Goal: Transaction & Acquisition: Subscribe to service/newsletter

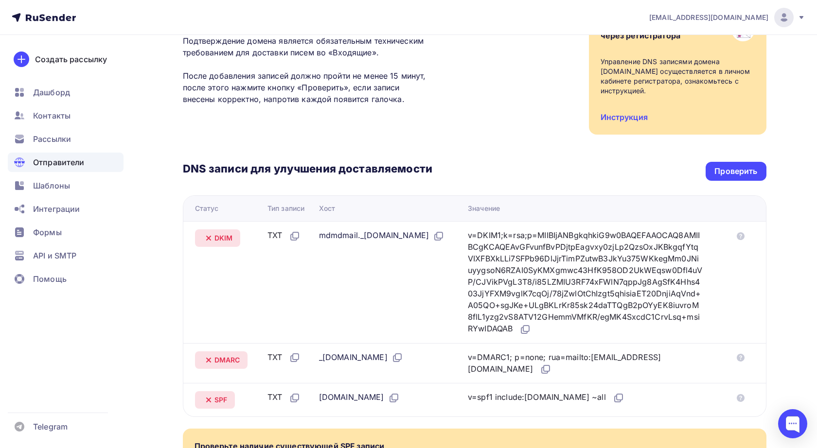
scroll to position [110, 0]
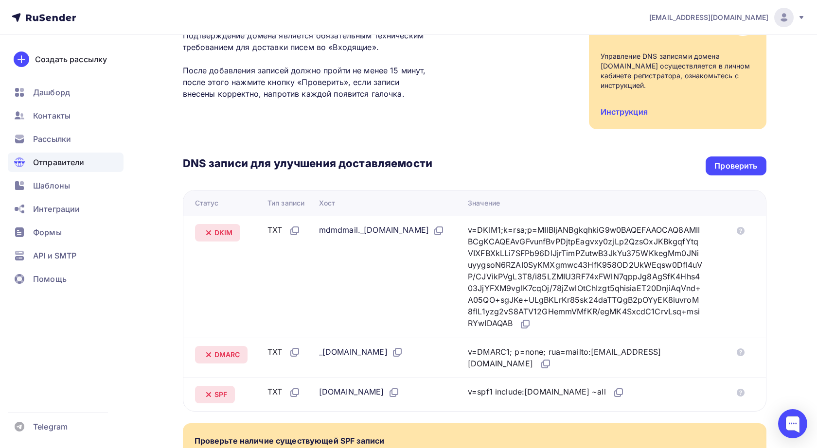
drag, startPoint x: 316, startPoint y: 219, endPoint x: 447, endPoint y: 223, distance: 131.3
click at [444, 224] on div "mdmdmail._[DOMAIN_NAME]" at bounding box center [381, 230] width 125 height 13
copy div "mdmdmail._[DOMAIN_NAME]"
drag, startPoint x: 484, startPoint y: 220, endPoint x: 529, endPoint y: 308, distance: 98.7
click at [529, 308] on div "v=DKIM1;k=rsa;p=MIIBIjANBgkqhkiG9w0BAQEFAAOCAQ8AMIIBCgKCAQEAvGFvunfBvPDjtpEagvx…" at bounding box center [585, 277] width 235 height 106
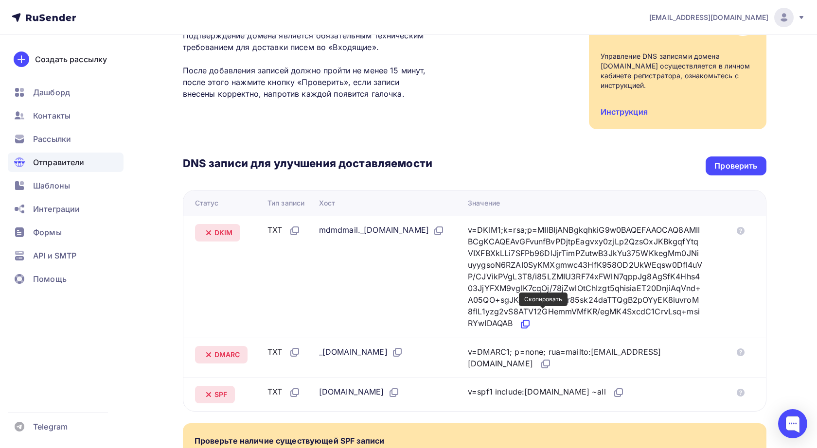
click at [531, 318] on icon at bounding box center [525, 324] width 12 height 12
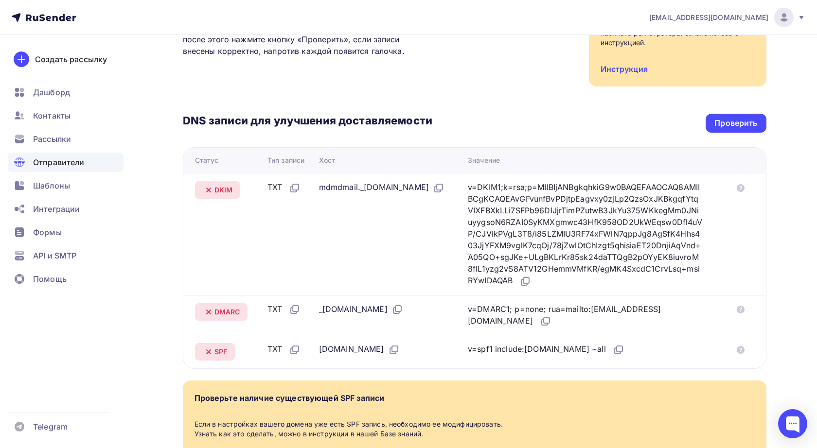
scroll to position [154, 0]
click at [403, 303] on icon at bounding box center [397, 309] width 12 height 12
click at [540, 315] on icon at bounding box center [546, 321] width 12 height 12
click at [388, 343] on icon at bounding box center [394, 349] width 12 height 12
drag, startPoint x: 483, startPoint y: 340, endPoint x: 584, endPoint y: 338, distance: 101.6
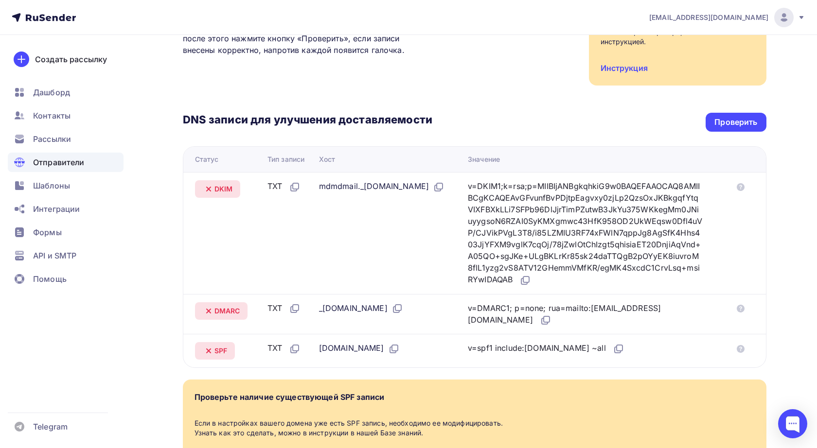
click at [584, 342] on div "v=spf1 include:rsndr.ru ~all" at bounding box center [546, 348] width 157 height 13
copy div "v=spf1 include:rsndr.ru ~all"
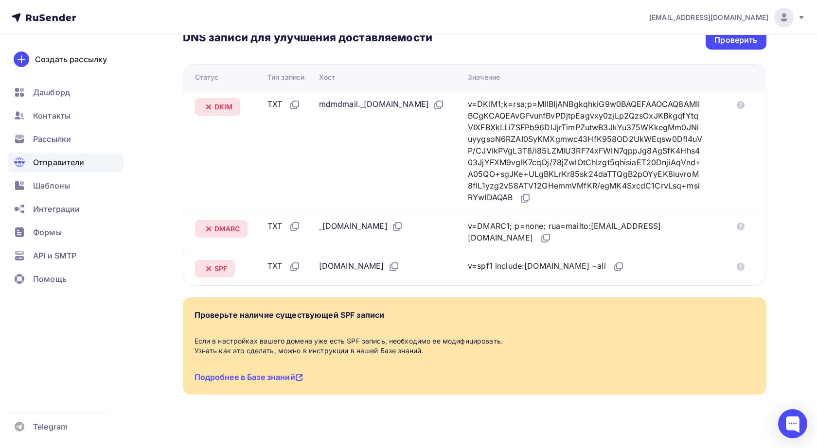
scroll to position [235, 0]
click at [302, 374] on icon at bounding box center [299, 378] width 8 height 8
click at [464, 261] on td "otvet-spb.ru" at bounding box center [389, 269] width 149 height 34
drag, startPoint x: 509, startPoint y: 257, endPoint x: 568, endPoint y: 258, distance: 58.3
click at [568, 261] on div "v=spf1 include:rsndr.ru ~all" at bounding box center [546, 267] width 157 height 13
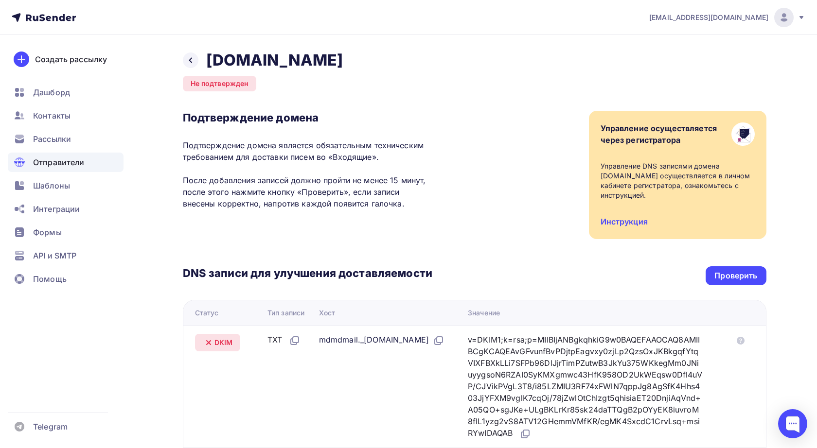
scroll to position [0, 0]
click at [738, 270] on div "Проверить" at bounding box center [735, 275] width 43 height 11
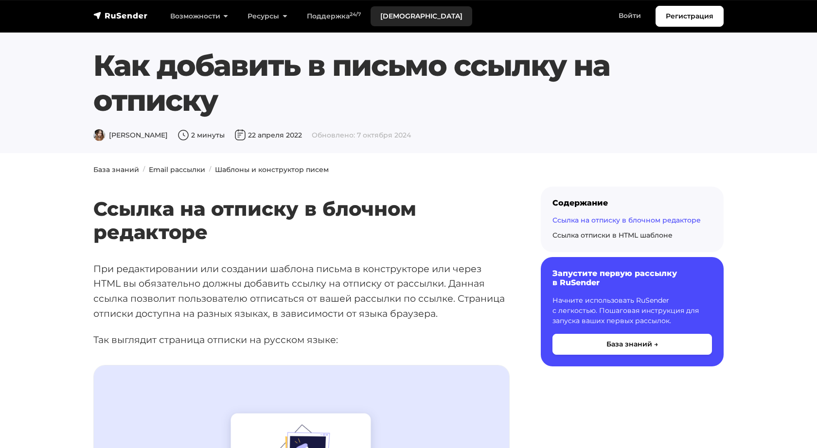
scroll to position [785, 0]
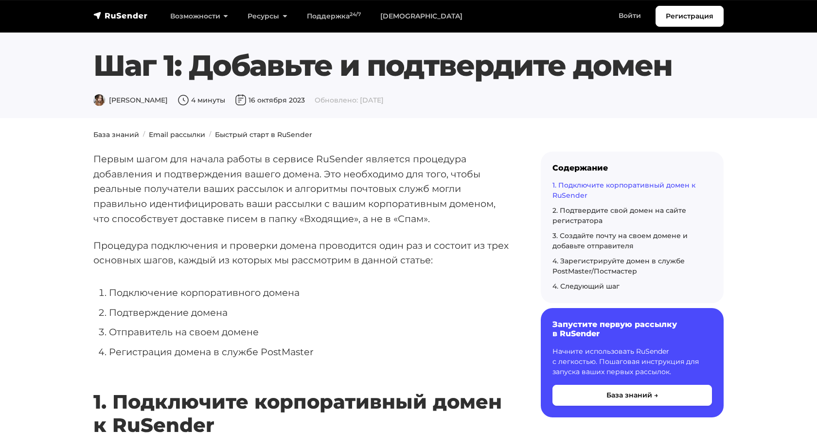
scroll to position [689, 0]
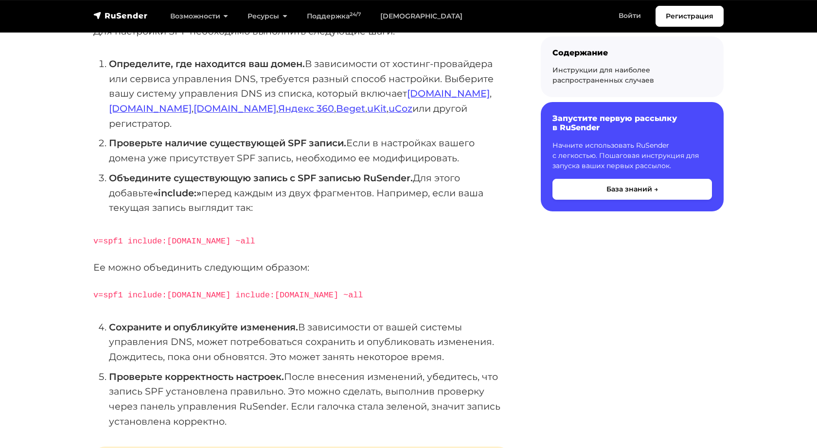
scroll to position [208, 0]
click at [298, 238] on div "SPF (Sender Policy Framework) — это метод аутентификации писем, который позволя…" at bounding box center [301, 434] width 416 height 935
drag, startPoint x: 129, startPoint y: 276, endPoint x: 205, endPoint y: 274, distance: 76.3
click at [205, 290] on code "v=spf1 include:rsndr.ru include:domain.ru ~all" at bounding box center [227, 294] width 269 height 9
copy code "include:rsndr.ru"
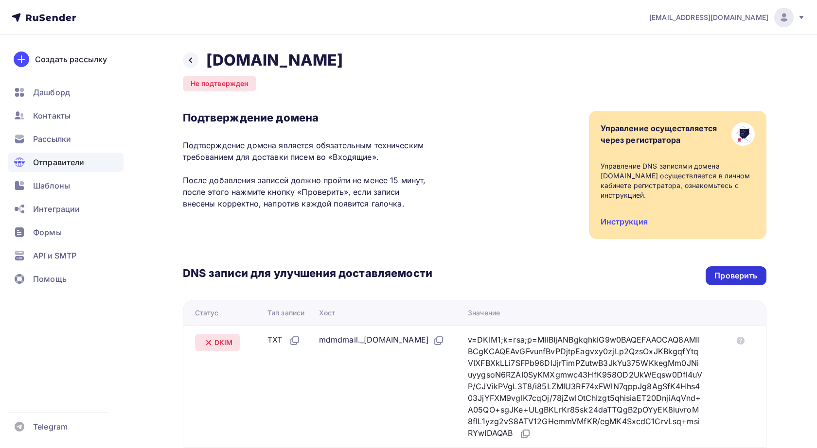
click at [729, 270] on div "Проверить" at bounding box center [735, 275] width 43 height 11
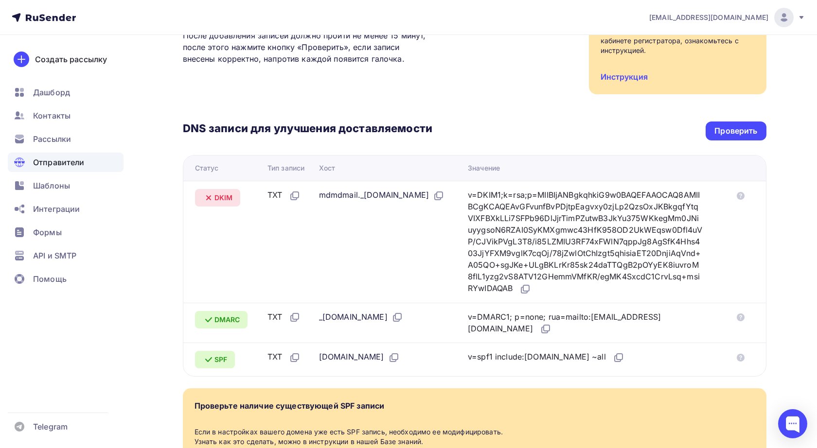
scroll to position [132, 0]
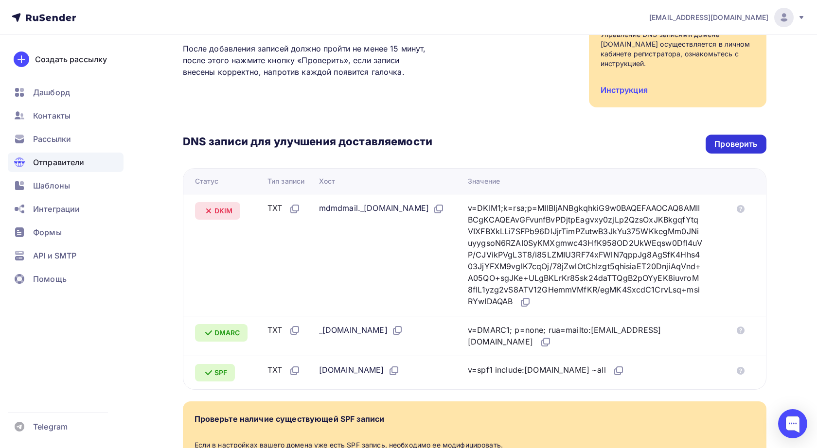
click at [725, 139] on div "Проверить" at bounding box center [735, 144] width 43 height 11
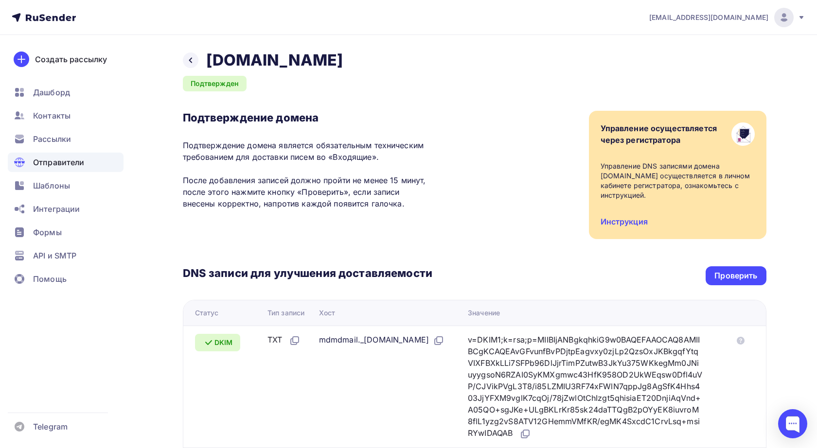
scroll to position [0, 0]
click at [192, 60] on icon at bounding box center [191, 60] width 8 height 8
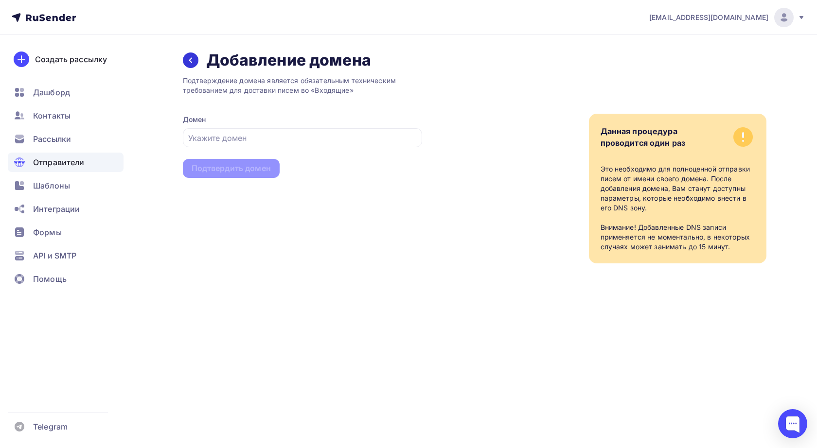
click at [192, 59] on icon at bounding box center [191, 60] width 8 height 8
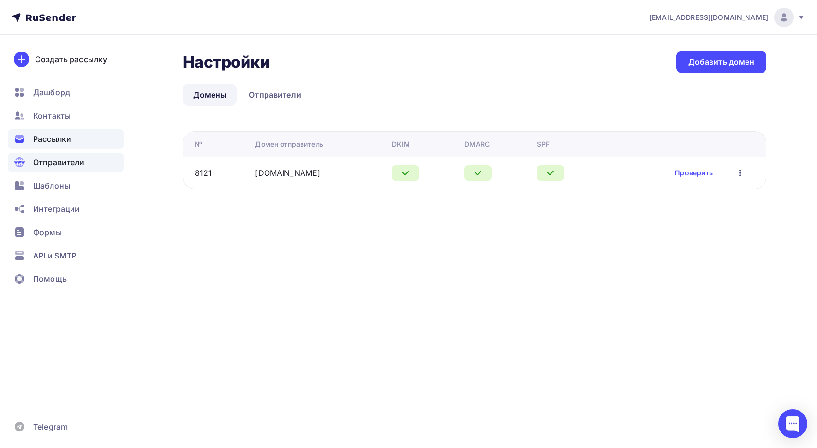
click at [52, 144] on span "Рассылки" at bounding box center [52, 139] width 38 height 12
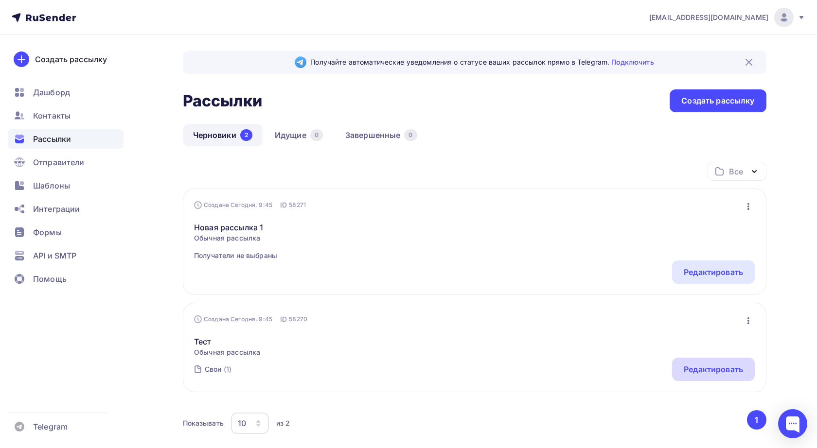
click at [700, 370] on div "Редактировать" at bounding box center [712, 370] width 59 height 12
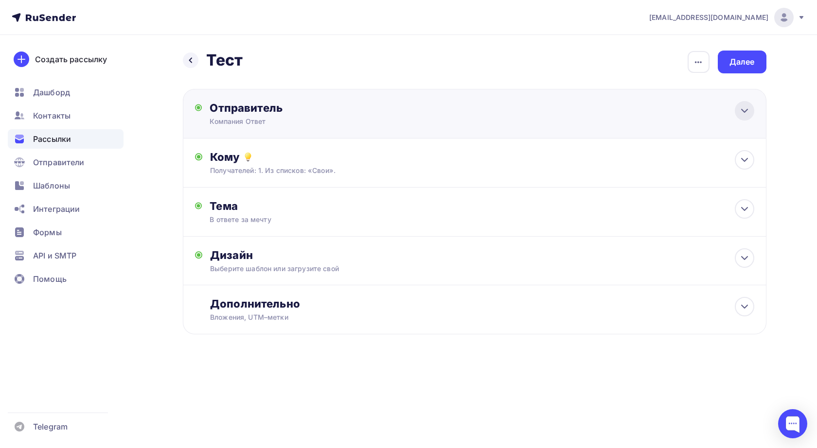
click at [742, 110] on icon at bounding box center [744, 111] width 12 height 12
type input "Компания Ответ"
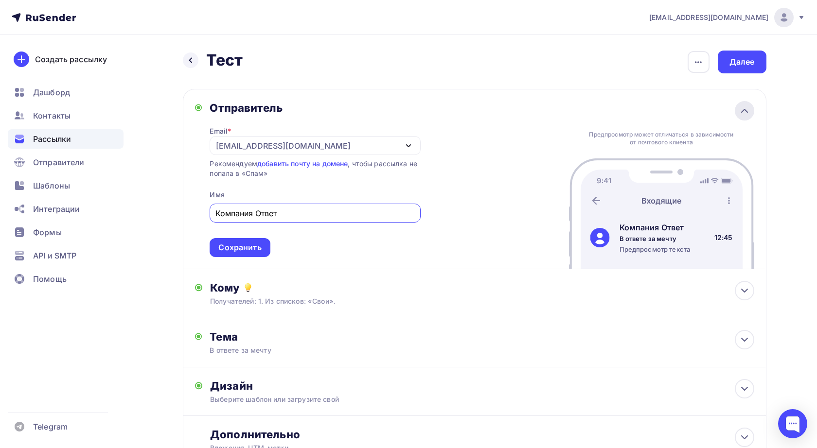
click at [741, 114] on icon at bounding box center [744, 111] width 12 height 12
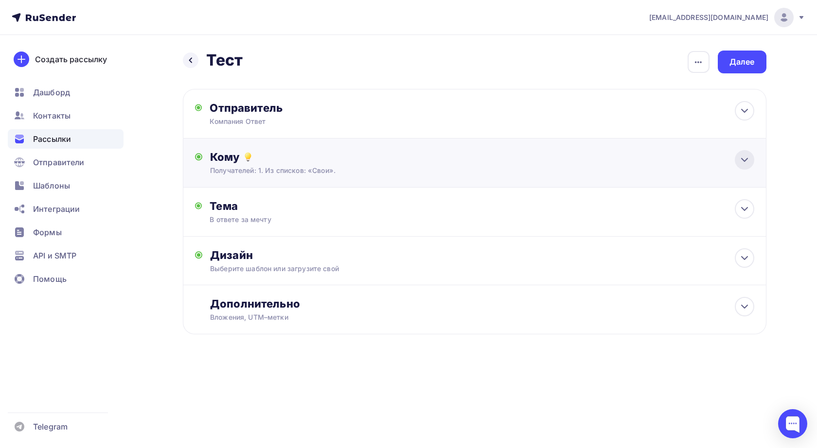
click at [742, 161] on icon at bounding box center [744, 160] width 12 height 12
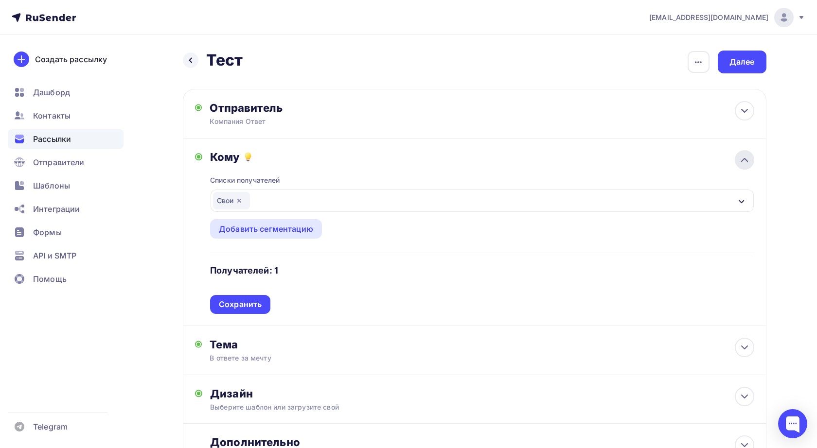
click at [745, 161] on icon at bounding box center [744, 160] width 12 height 12
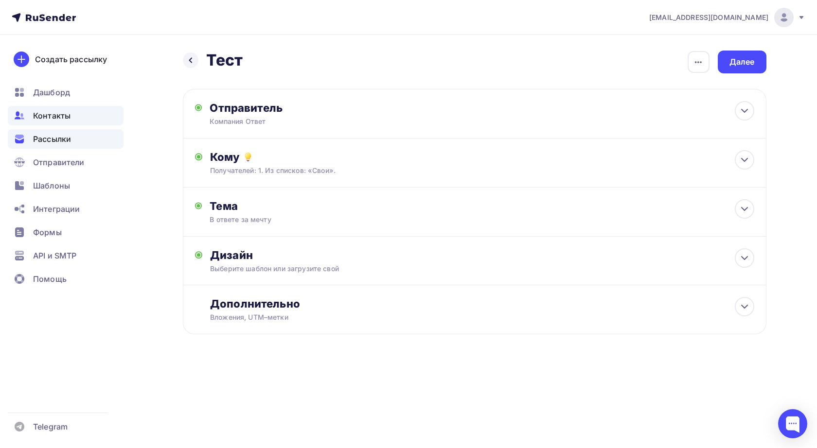
click at [51, 113] on span "Контакты" at bounding box center [51, 116] width 37 height 12
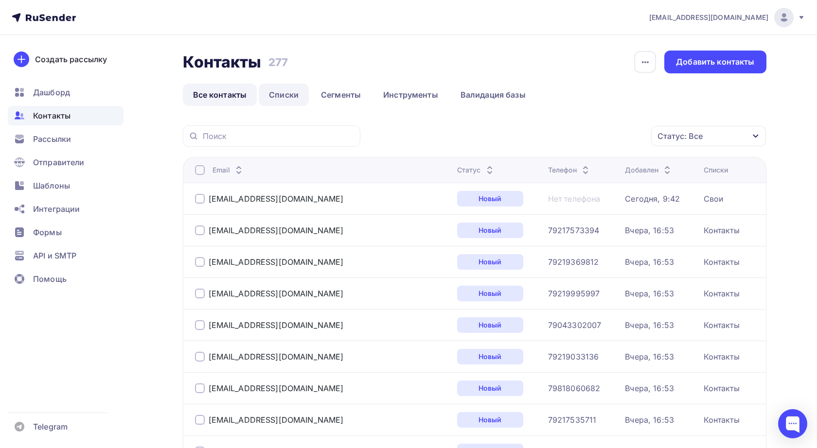
click at [288, 93] on link "Списки" at bounding box center [284, 95] width 50 height 22
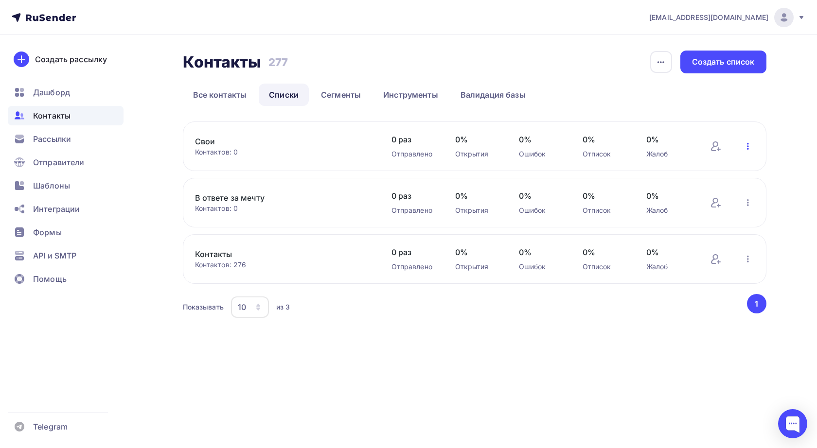
click at [748, 146] on icon "button" at bounding box center [748, 146] width 12 height 12
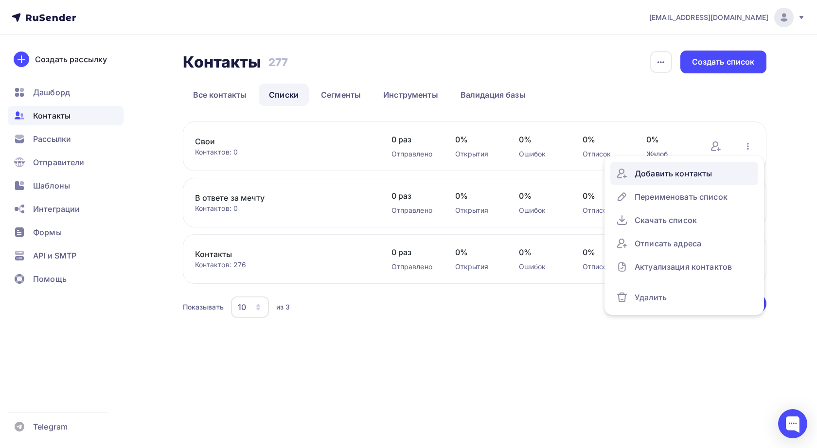
click at [692, 171] on div "Добавить контакты" at bounding box center [684, 174] width 136 height 16
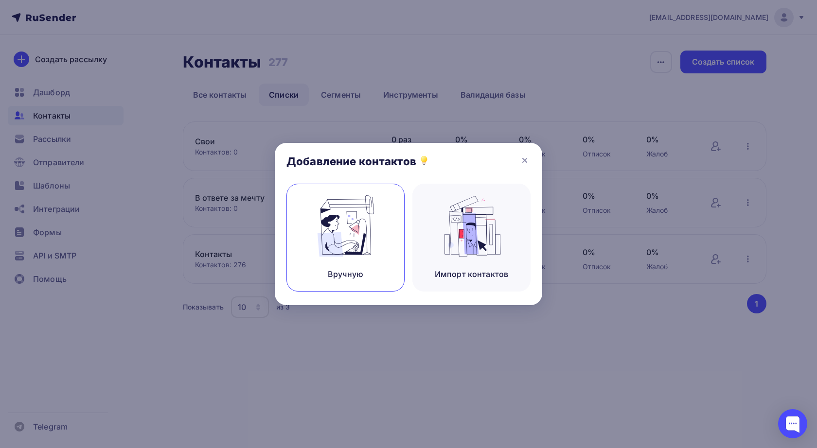
click at [339, 236] on img at bounding box center [345, 225] width 65 height 61
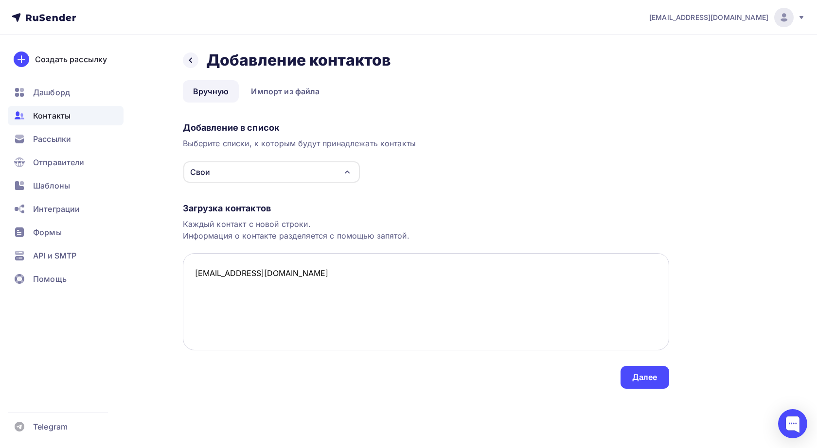
drag, startPoint x: 218, startPoint y: 273, endPoint x: 192, endPoint y: 273, distance: 26.7
click at [192, 273] on textarea "nastya@otvet-spb.ru" at bounding box center [426, 301] width 486 height 97
drag, startPoint x: 285, startPoint y: 271, endPoint x: 181, endPoint y: 273, distance: 103.6
click at [181, 273] on div "Назад Добавление контактов Добавление контактов Вручную Импорт из файла Вручную…" at bounding box center [408, 231] width 797 height 393
paste textarea "avtootvetchik@otvet-spb.ru"
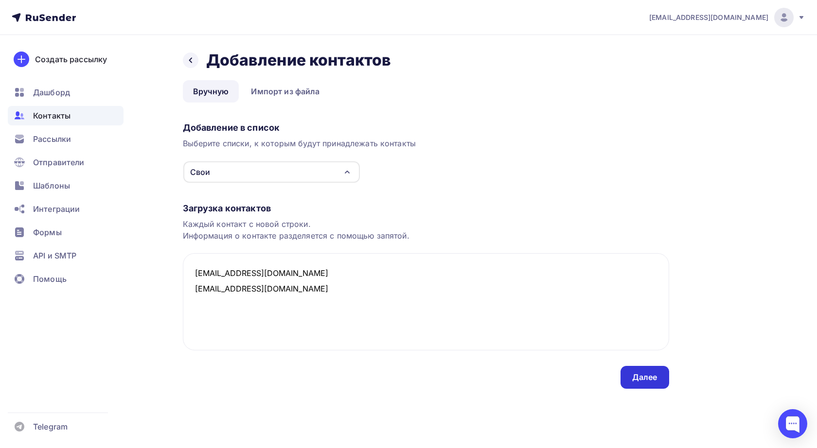
type textarea "nastya@otvet-spb.ru avtootvetchik@otvet-spb.ru"
click at [648, 376] on div "Далее" at bounding box center [644, 377] width 25 height 11
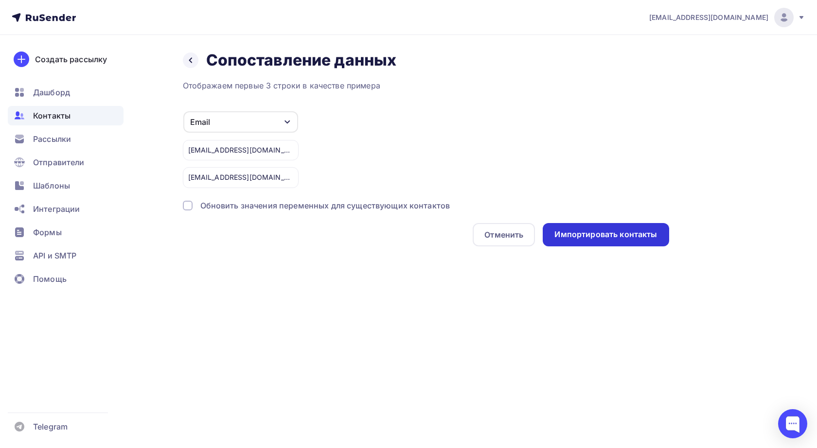
click at [601, 237] on div "Импортировать контакты" at bounding box center [605, 234] width 103 height 11
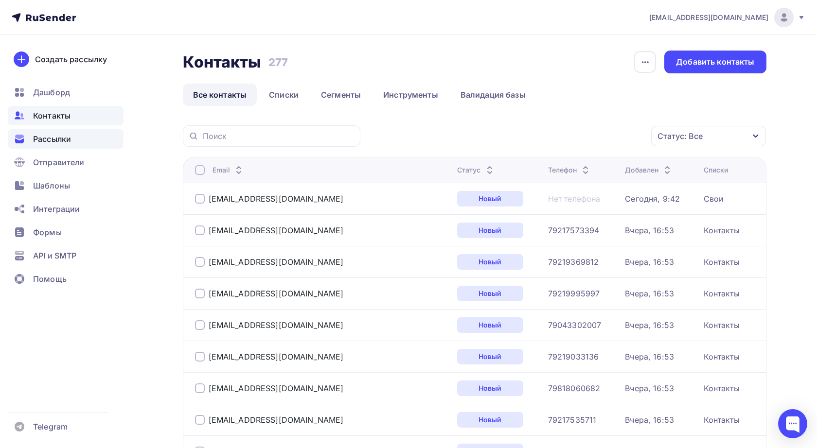
click at [55, 137] on span "Рассылки" at bounding box center [52, 139] width 38 height 12
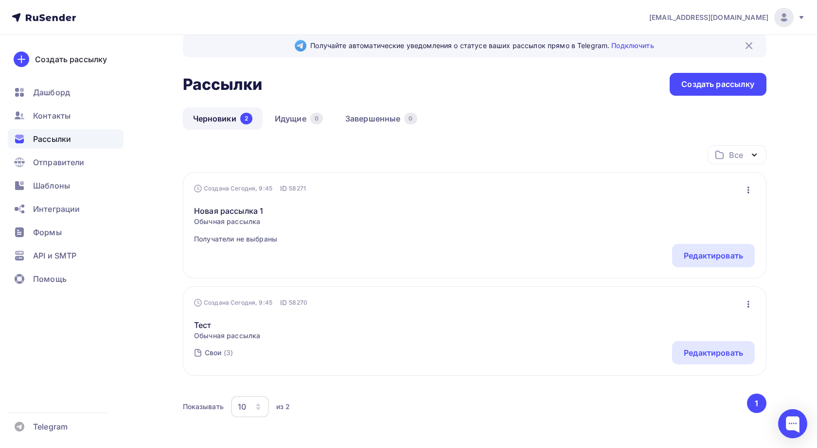
scroll to position [39, 0]
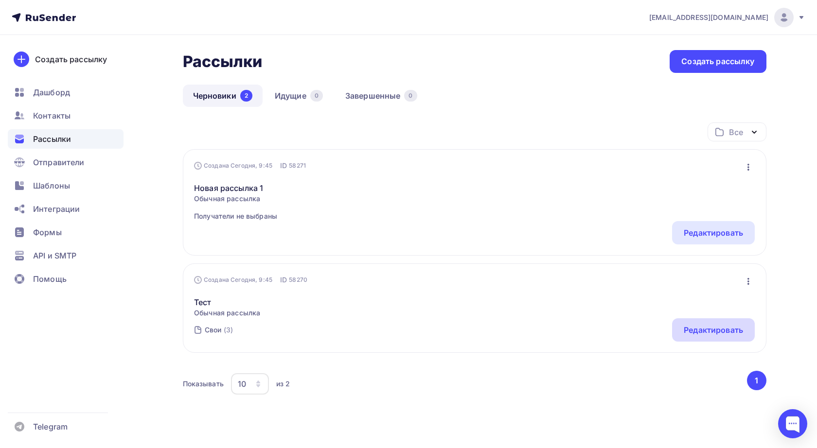
click at [713, 326] on div "Редактировать" at bounding box center [712, 330] width 59 height 12
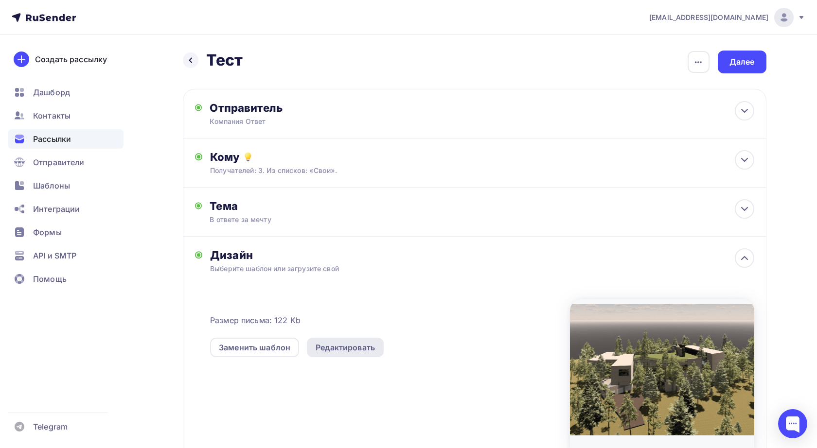
click at [365, 349] on div "Редактировать" at bounding box center [344, 348] width 59 height 12
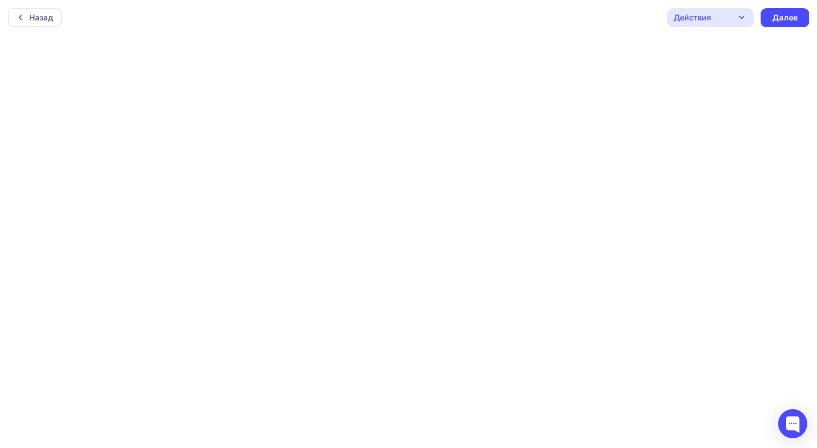
click at [745, 18] on icon "button" at bounding box center [741, 18] width 12 height 12
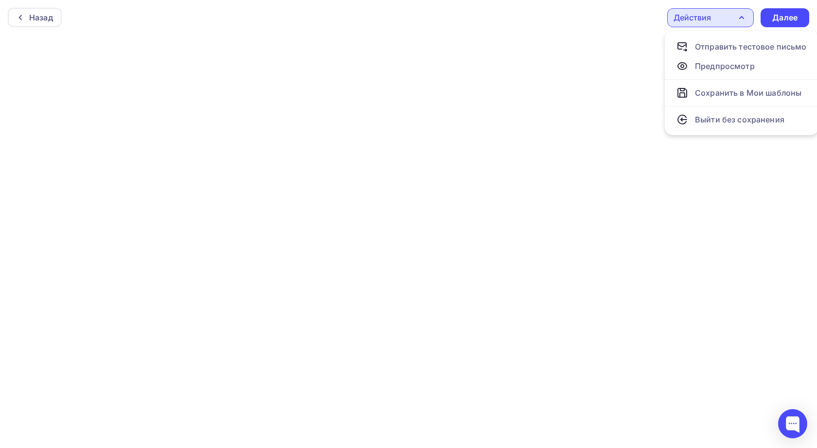
click at [640, 23] on div "Назад Действия Отправить тестовое письмо Предпросмотр Сохранить в Мои шаблоны В…" at bounding box center [408, 17] width 817 height 35
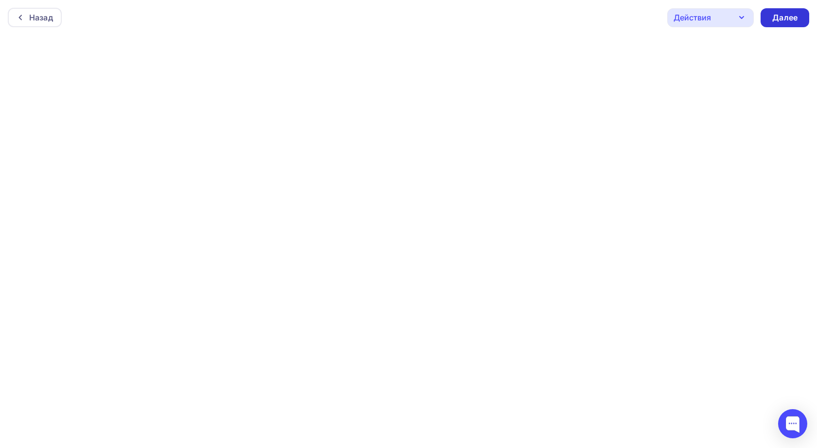
click at [792, 17] on div "Далее" at bounding box center [784, 17] width 25 height 11
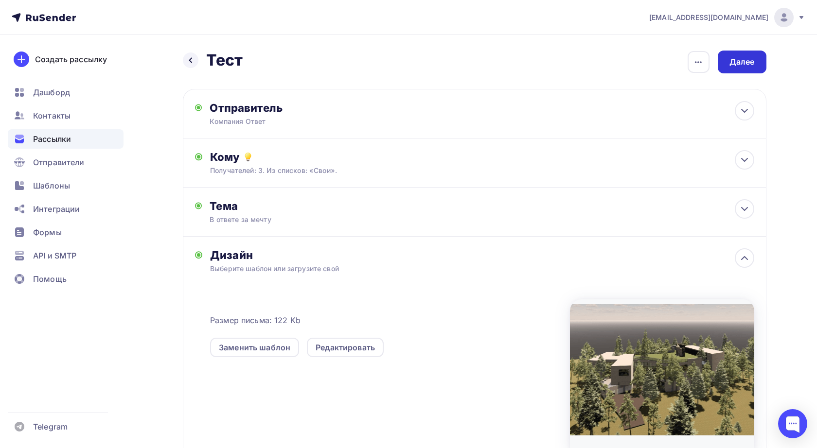
click at [751, 63] on div "Далее" at bounding box center [741, 61] width 25 height 11
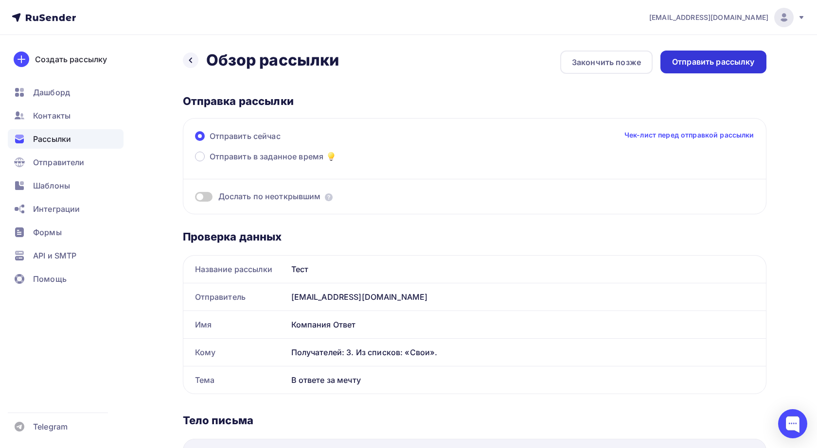
click at [707, 59] on div "Отправить рассылку" at bounding box center [713, 61] width 83 height 11
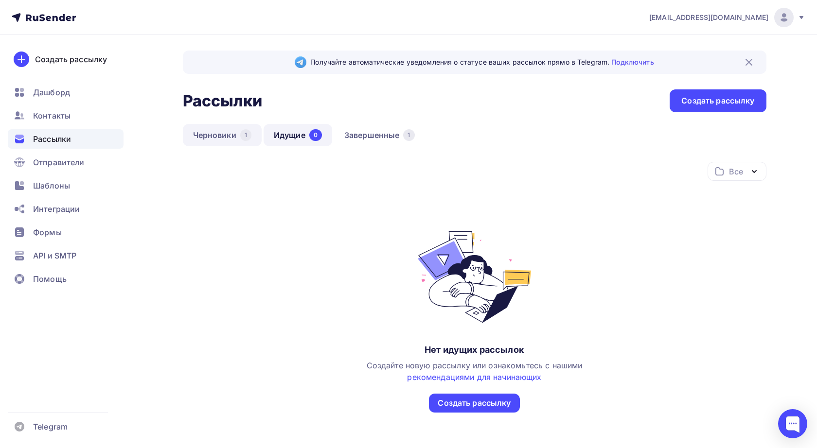
click at [221, 137] on link "Черновики 1" at bounding box center [222, 135] width 79 height 22
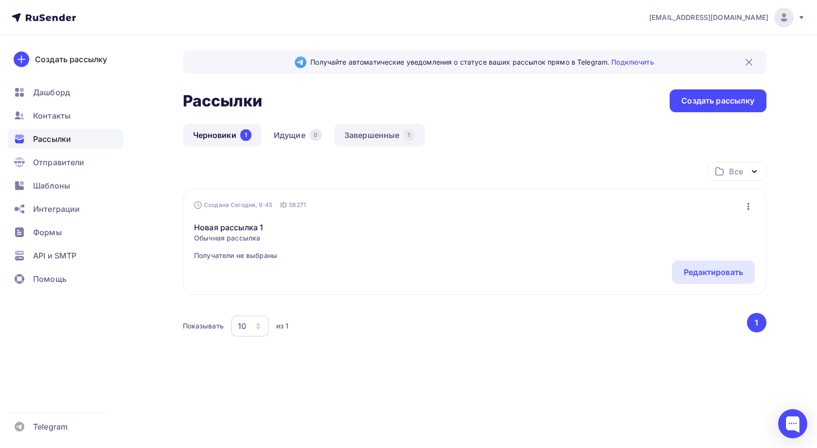
click at [384, 134] on link "Завершенные 1" at bounding box center [379, 135] width 91 height 22
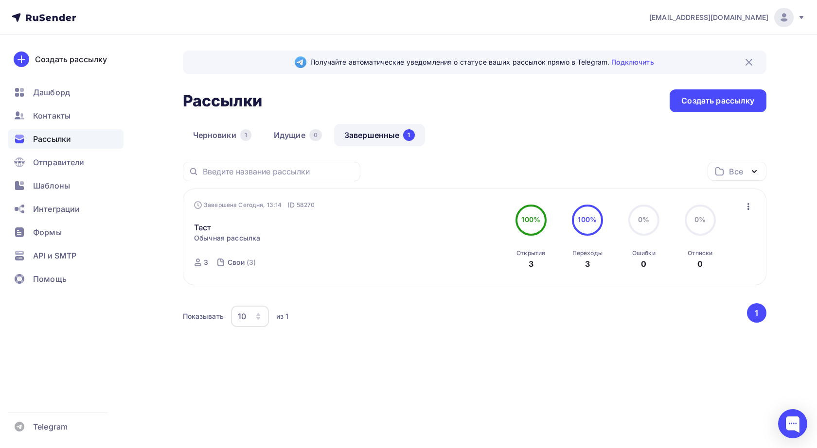
click at [749, 205] on icon "button" at bounding box center [748, 206] width 2 height 7
click at [675, 269] on div "Копировать в новую" at bounding box center [703, 271] width 100 height 12
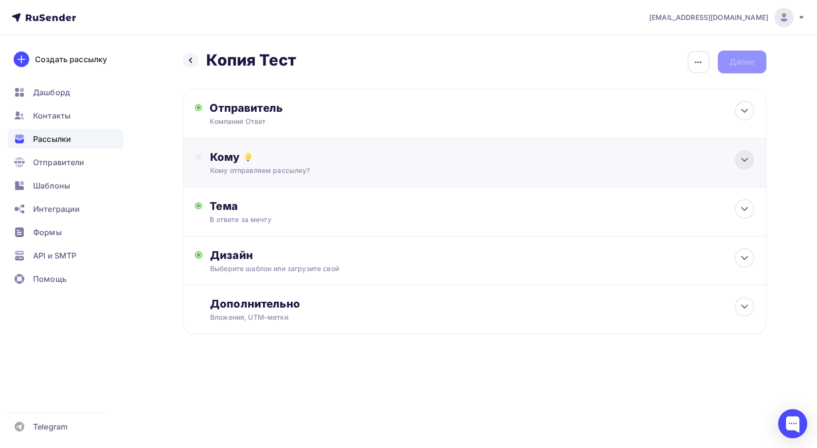
click at [745, 167] on div at bounding box center [744, 159] width 19 height 19
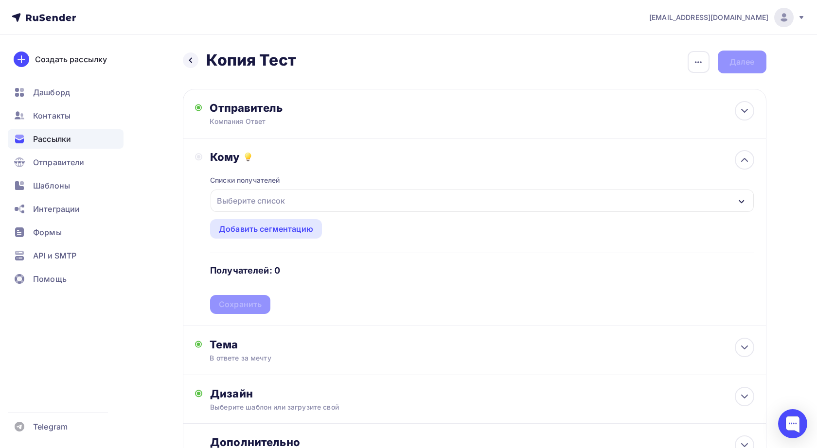
click at [477, 207] on div "Выберите список" at bounding box center [481, 201] width 542 height 22
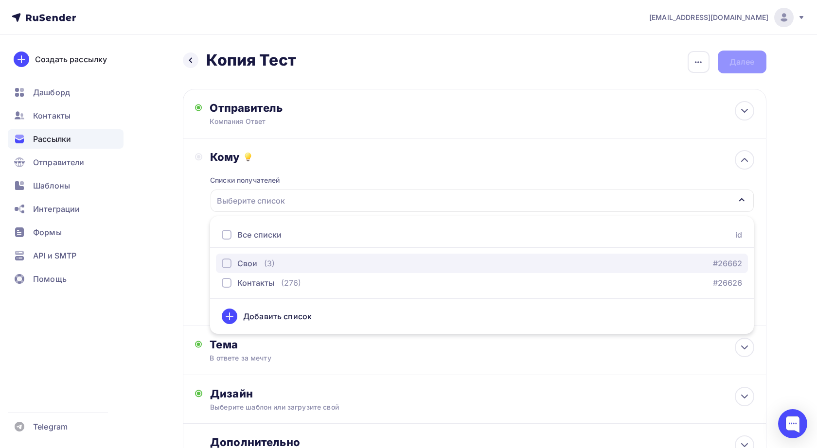
click at [226, 265] on div "button" at bounding box center [227, 264] width 10 height 10
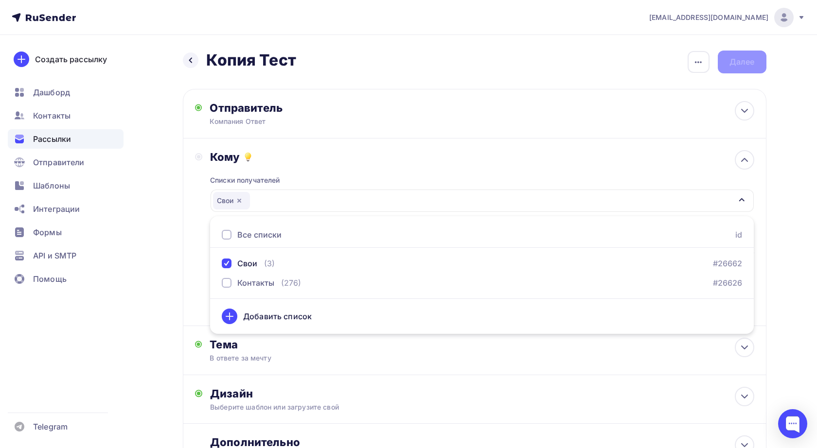
click at [151, 272] on div "Назад Копия Тест Копия Тест Закончить позже Переименовать рассылку Удалить Дале…" at bounding box center [408, 285] width 797 height 501
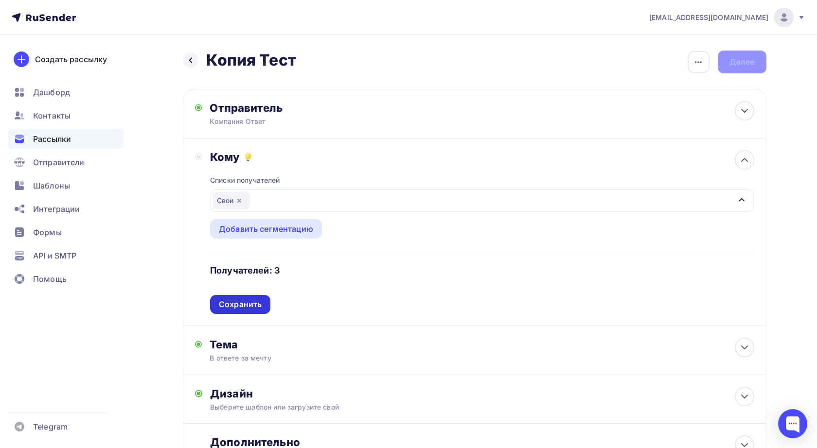
click at [247, 301] on div "Сохранить" at bounding box center [240, 304] width 43 height 11
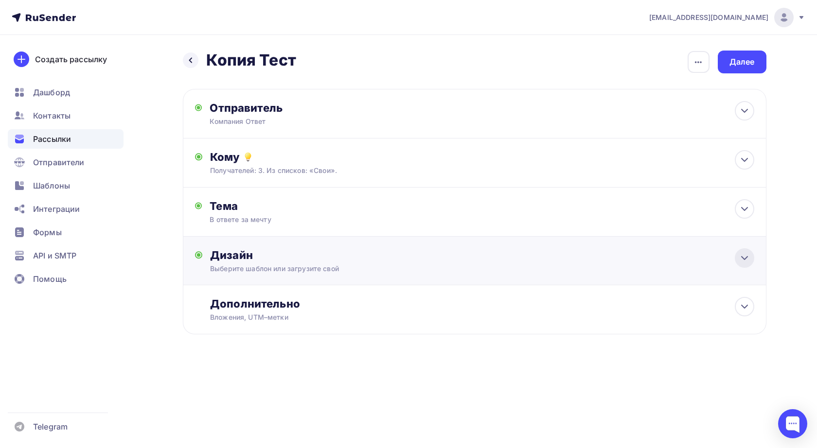
click at [743, 258] on icon at bounding box center [744, 258] width 12 height 12
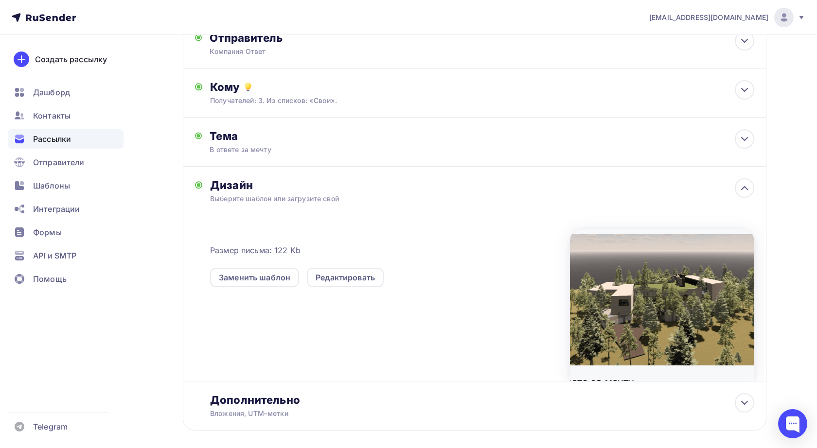
scroll to position [69, 0]
click at [340, 280] on div "Редактировать" at bounding box center [344, 279] width 59 height 12
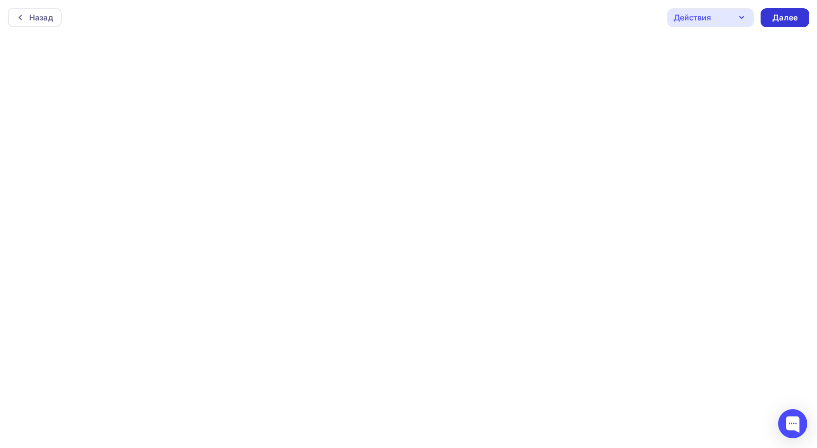
click at [791, 16] on div "Далее" at bounding box center [784, 17] width 25 height 11
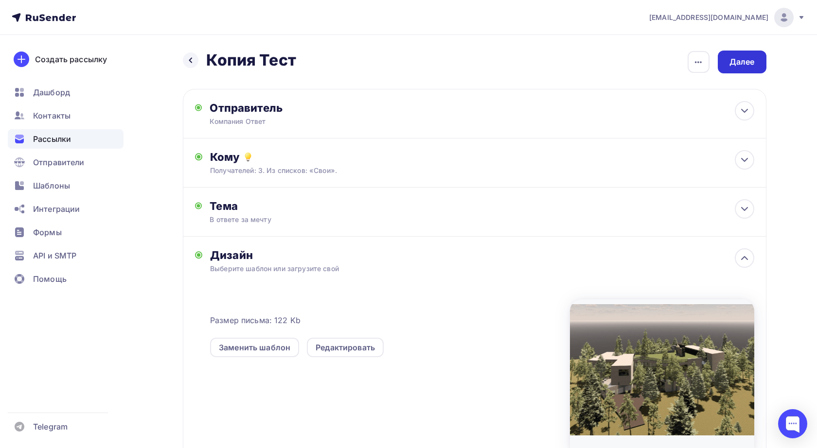
click at [740, 64] on div "Далее" at bounding box center [741, 61] width 25 height 11
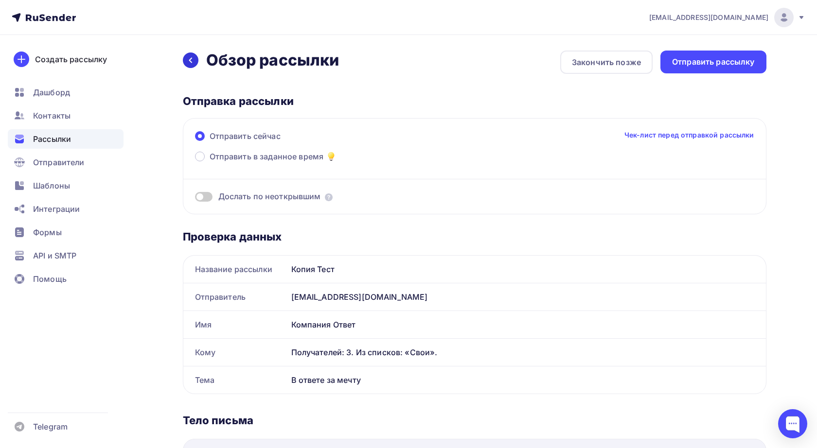
click at [192, 60] on icon at bounding box center [191, 60] width 8 height 8
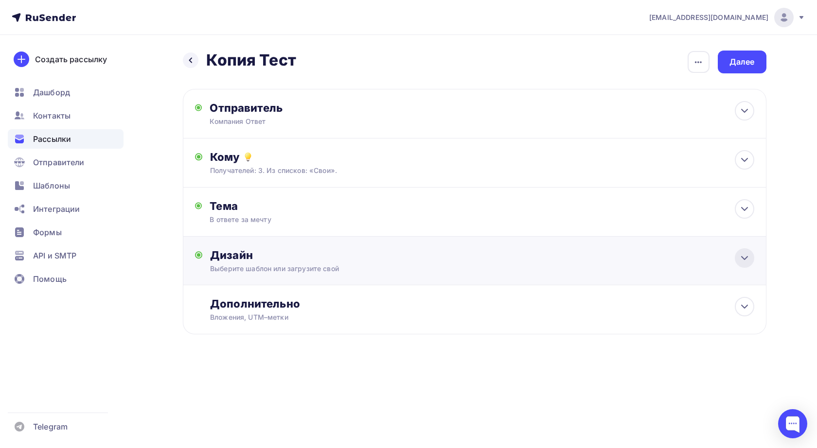
click at [744, 258] on icon at bounding box center [744, 258] width 12 height 12
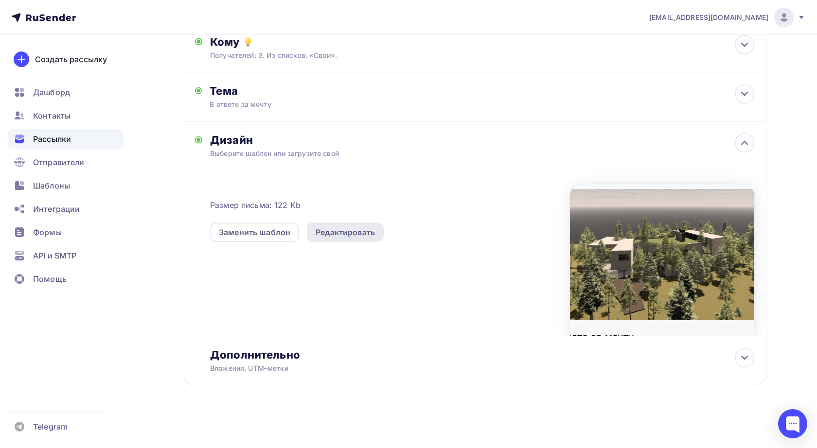
scroll to position [117, 0]
click at [347, 229] on div "Редактировать" at bounding box center [344, 233] width 59 height 12
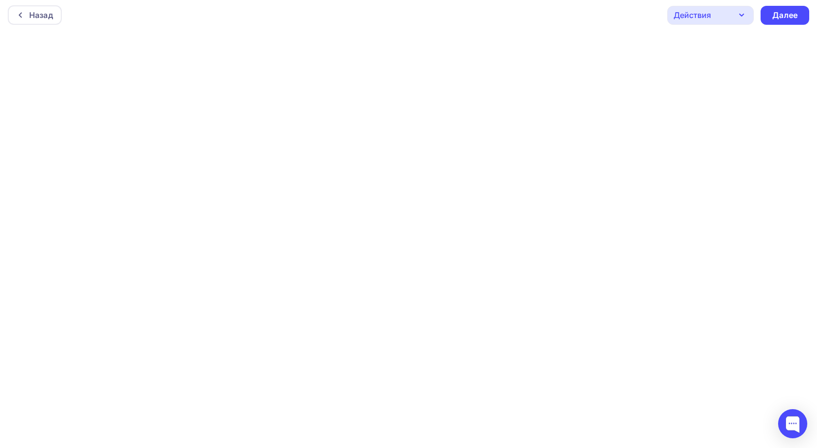
scroll to position [2, 0]
click at [787, 17] on div "Далее" at bounding box center [784, 15] width 25 height 11
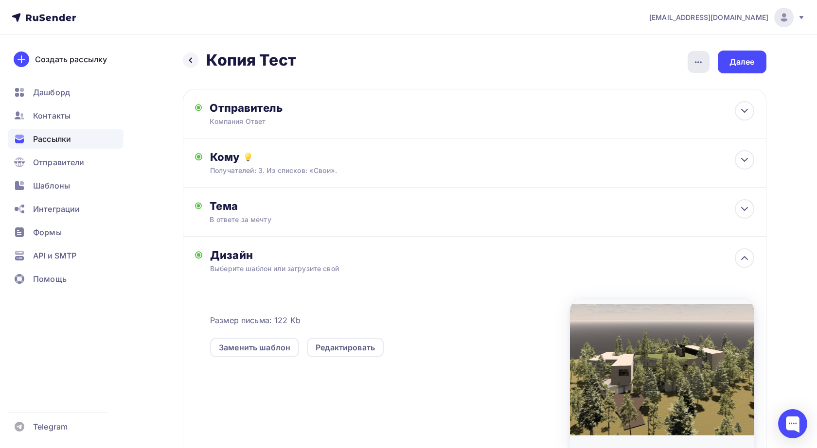
click at [702, 62] on icon "button" at bounding box center [698, 62] width 12 height 12
click at [639, 62] on div "Назад Копия Тест Копия Тест Закончить позже Переименовать рассылку Удалить Далее" at bounding box center [474, 62] width 583 height 23
click at [747, 62] on div "Далее" at bounding box center [741, 61] width 25 height 11
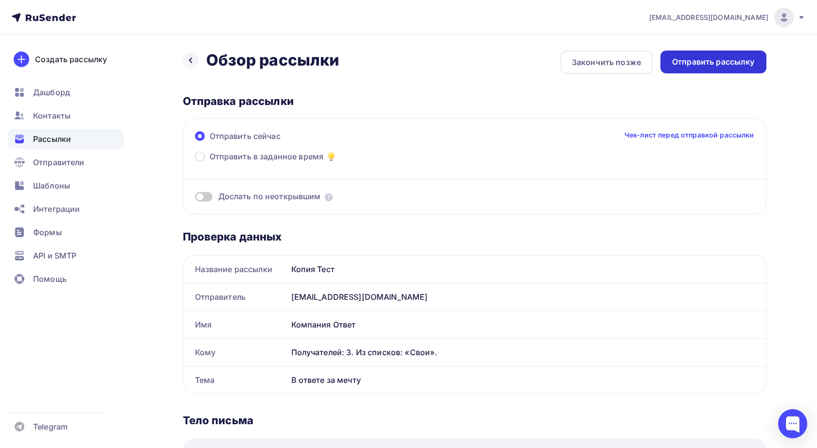
click at [700, 63] on div "Отправить рассылку" at bounding box center [713, 61] width 83 height 11
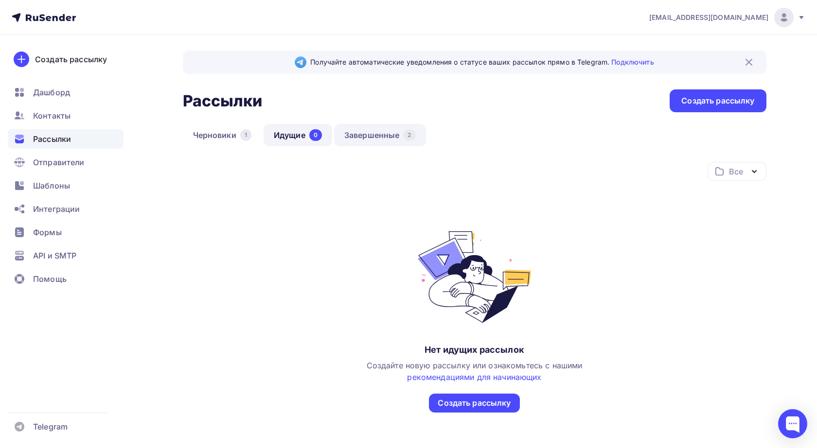
click at [378, 137] on link "Завершенные 2" at bounding box center [380, 135] width 92 height 22
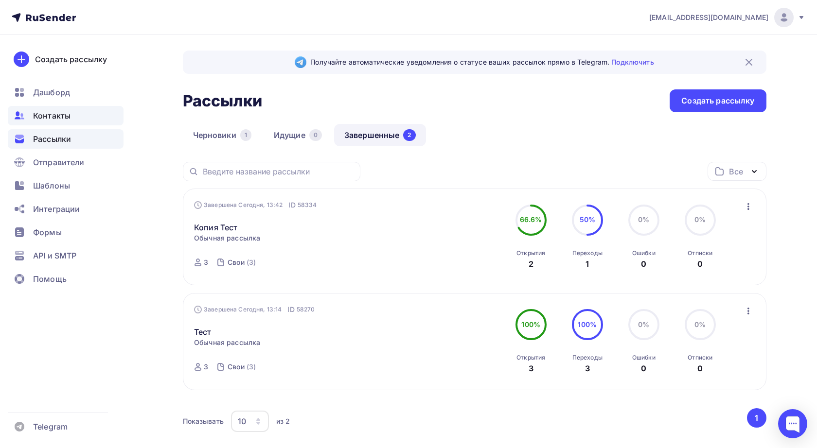
click at [52, 113] on span "Контакты" at bounding box center [51, 116] width 37 height 12
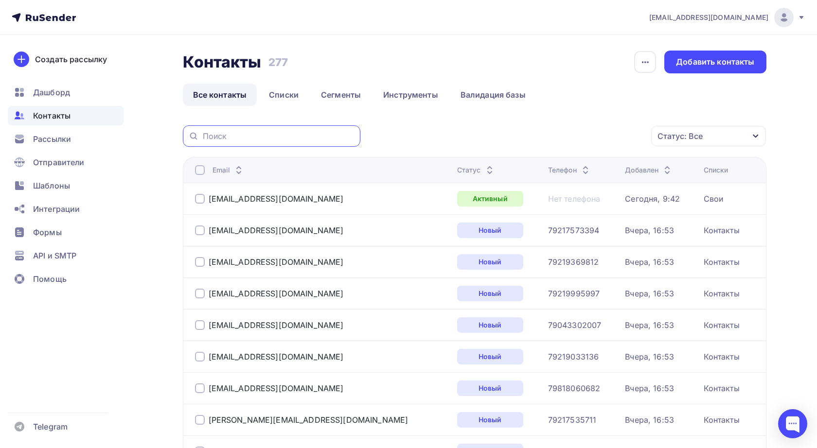
click at [273, 131] on input "text" at bounding box center [279, 136] width 152 height 11
paste input "alexandra_art@mail.ru"
type input "alexandra_art@mail.ru"
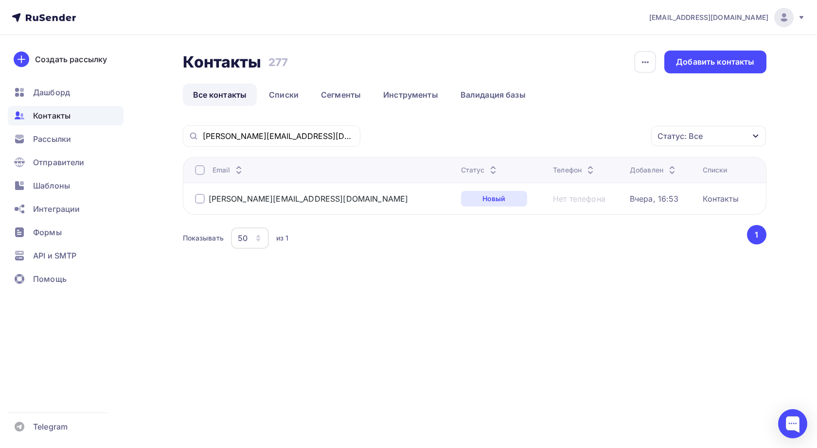
click at [200, 203] on div at bounding box center [200, 199] width 10 height 10
click at [632, 139] on icon "button" at bounding box center [631, 136] width 12 height 12
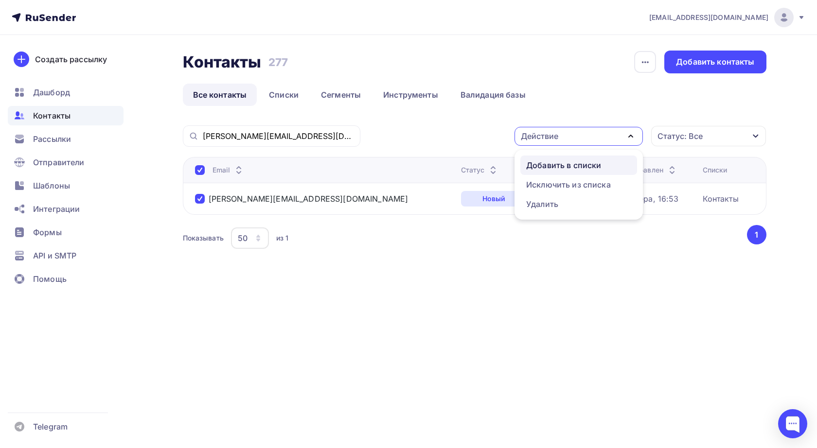
click at [564, 166] on div "Добавить в списки" at bounding box center [563, 165] width 75 height 12
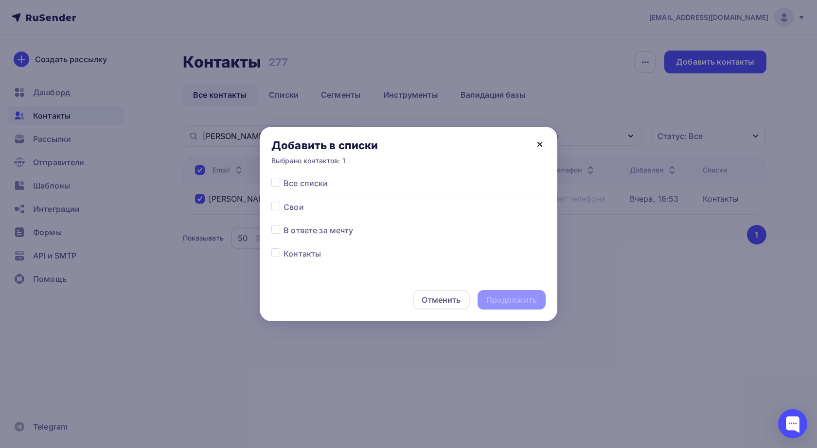
click at [539, 144] on icon at bounding box center [540, 144] width 4 height 4
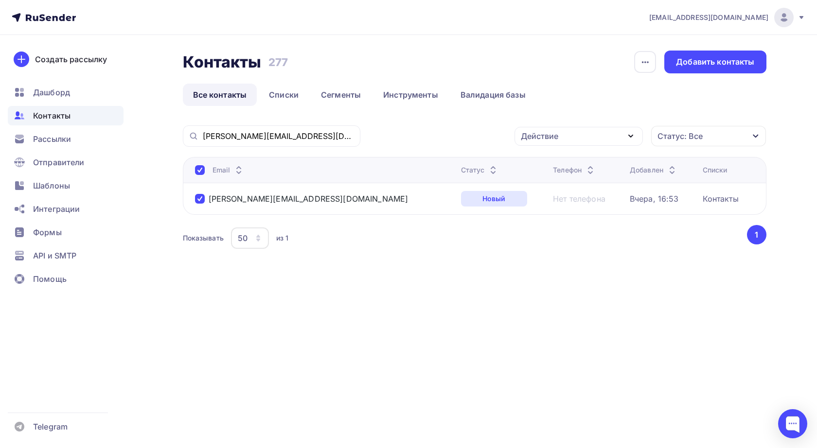
click at [200, 170] on div at bounding box center [200, 170] width 10 height 10
click at [200, 202] on div at bounding box center [200, 199] width 10 height 10
click at [285, 91] on link "Списки" at bounding box center [284, 95] width 50 height 22
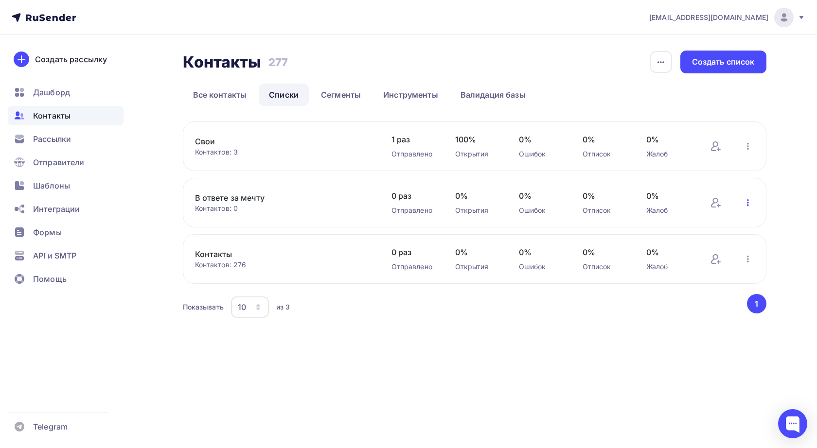
click at [747, 204] on icon "button" at bounding box center [748, 202] width 2 height 7
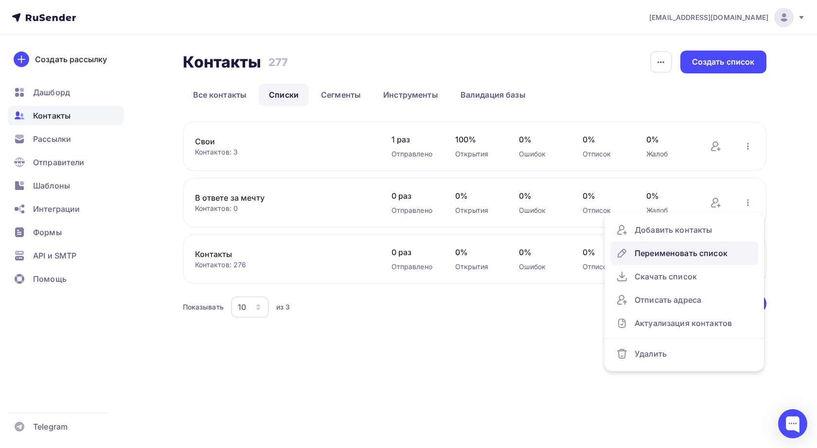
click at [696, 253] on div "Переименовать список" at bounding box center [684, 253] width 136 height 16
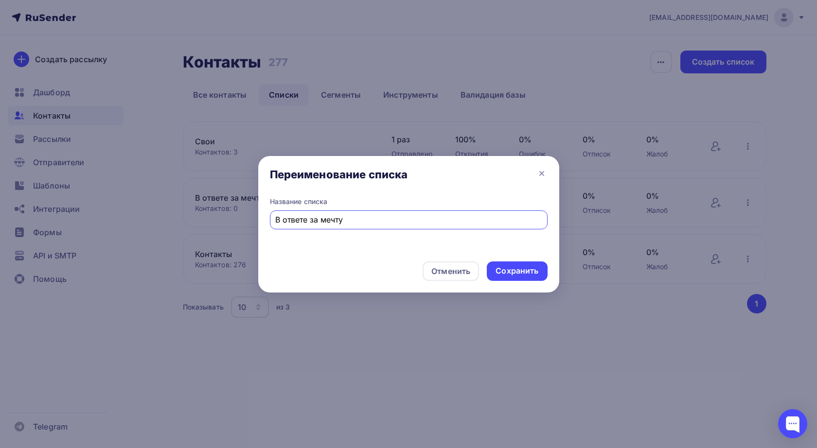
drag, startPoint x: 350, startPoint y: 221, endPoint x: 238, endPoint y: 219, distance: 111.8
click at [238, 219] on div "Переименование списка Название списка В ответе за мечту Отменить Сохранить" at bounding box center [408, 224] width 817 height 448
type input "Y"
type input "Не приглашать"
click at [514, 276] on div "Сохранить" at bounding box center [516, 270] width 43 height 11
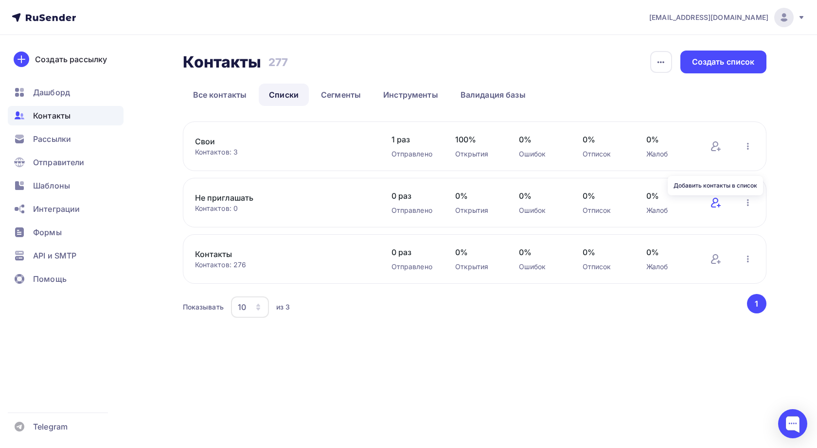
click at [714, 207] on icon at bounding box center [716, 203] width 12 height 12
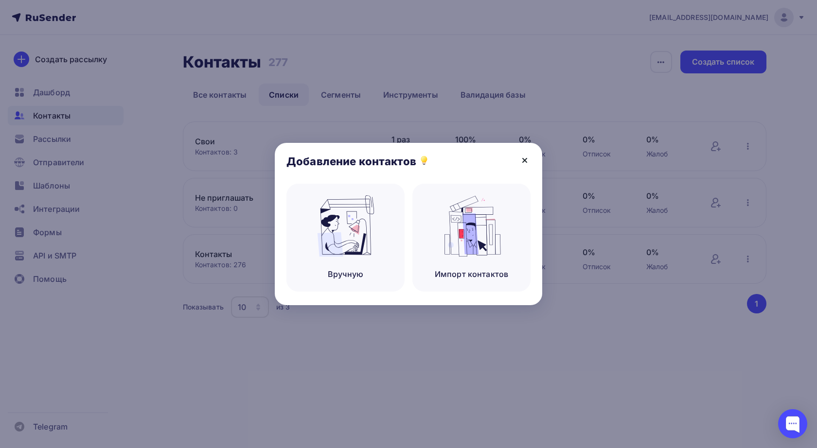
click at [524, 162] on icon at bounding box center [525, 161] width 12 height 12
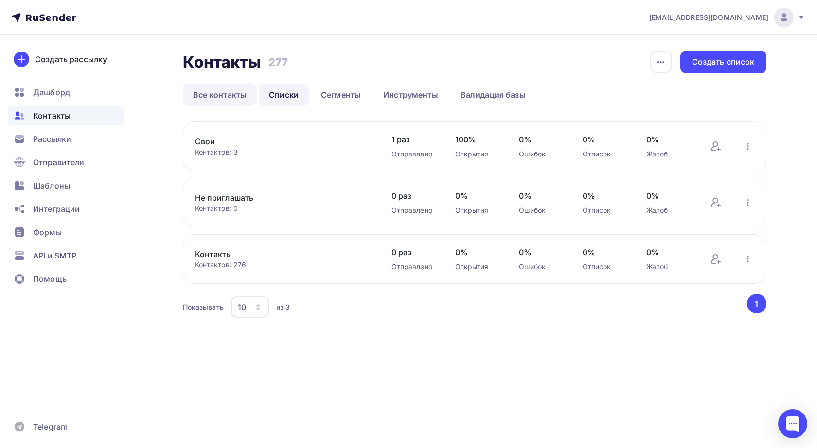
click at [236, 98] on link "Все контакты" at bounding box center [220, 95] width 74 height 22
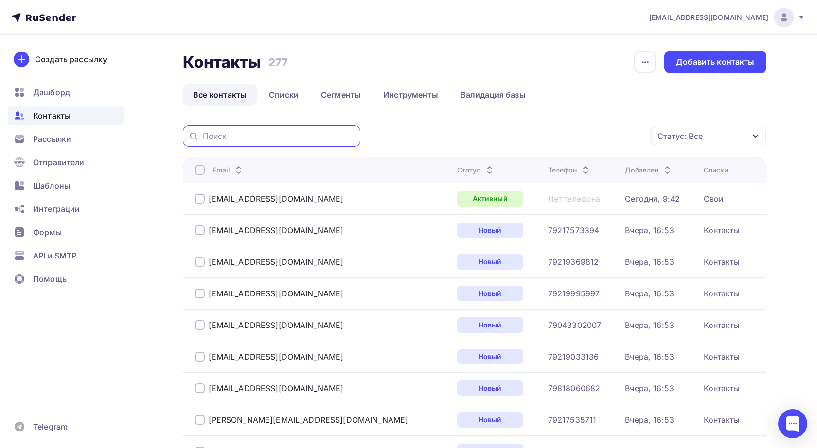
click at [253, 137] on input "text" at bounding box center [279, 136] width 152 height 11
paste input "alexandra_art@mail.ru"
type input "alexandra_art@mail.ru"
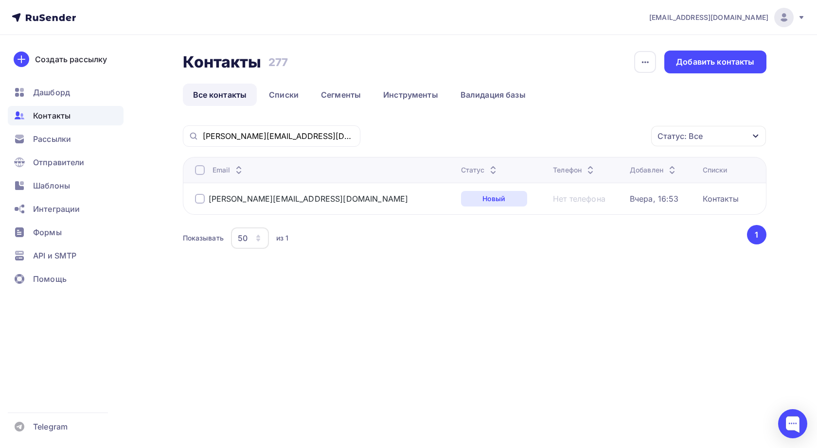
click at [200, 199] on div at bounding box center [200, 199] width 10 height 10
click at [634, 135] on icon "button" at bounding box center [631, 136] width 12 height 12
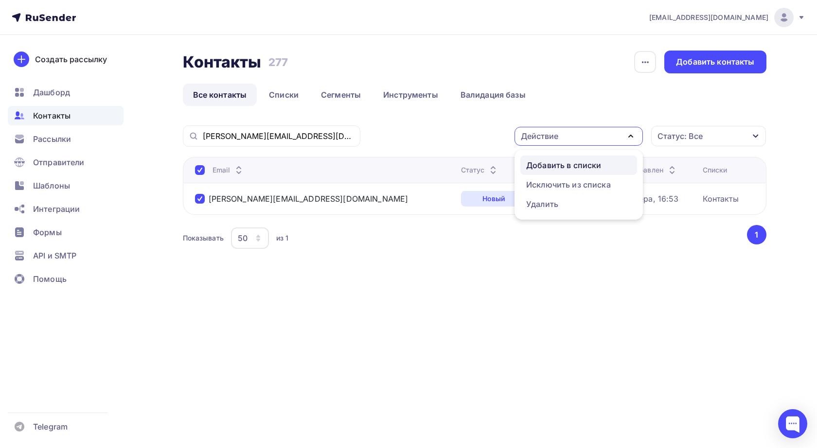
click at [593, 167] on div "Добавить в списки" at bounding box center [563, 165] width 75 height 12
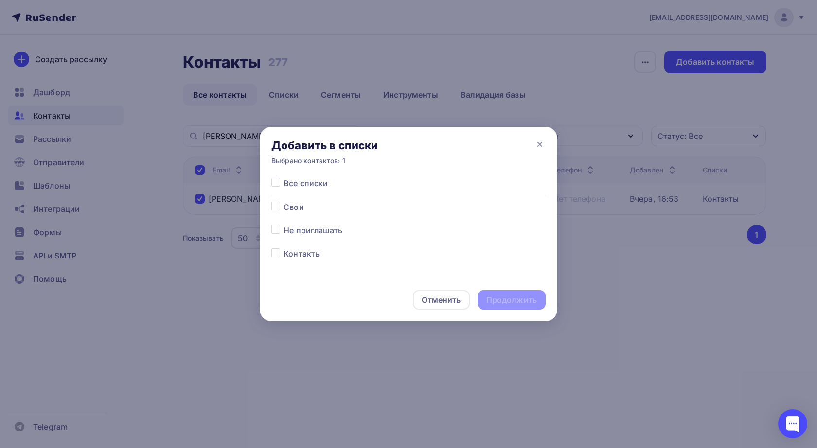
click at [283, 225] on label at bounding box center [283, 225] width 0 height 0
click at [277, 232] on input "checkbox" at bounding box center [275, 229] width 9 height 9
checkbox input "true"
click at [511, 302] on div "Продолжить" at bounding box center [511, 300] width 51 height 11
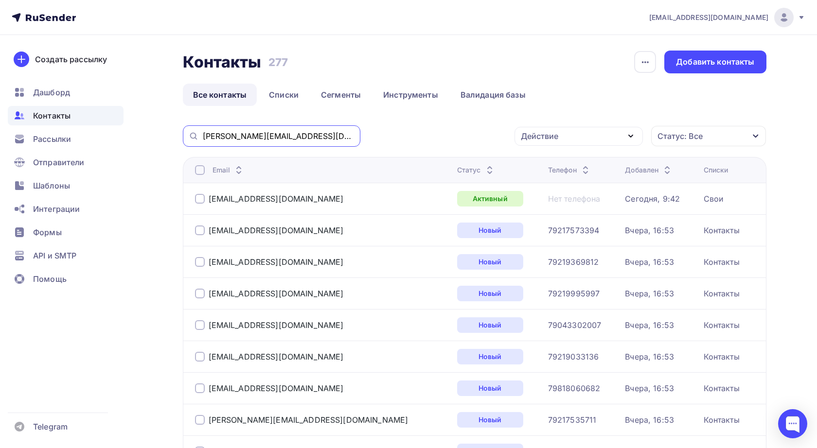
drag, startPoint x: 307, startPoint y: 137, endPoint x: 157, endPoint y: 134, distance: 149.7
paste input "ba160970@yandex"
type input "ba160970@yandex.ru"
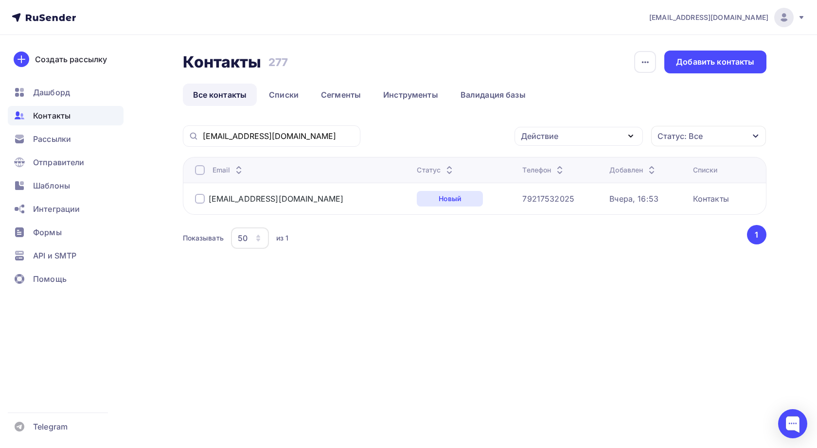
click at [203, 203] on div at bounding box center [200, 199] width 10 height 10
click at [615, 137] on div "Действие" at bounding box center [578, 136] width 128 height 19
click at [570, 167] on div "Добавить в списки" at bounding box center [563, 165] width 75 height 12
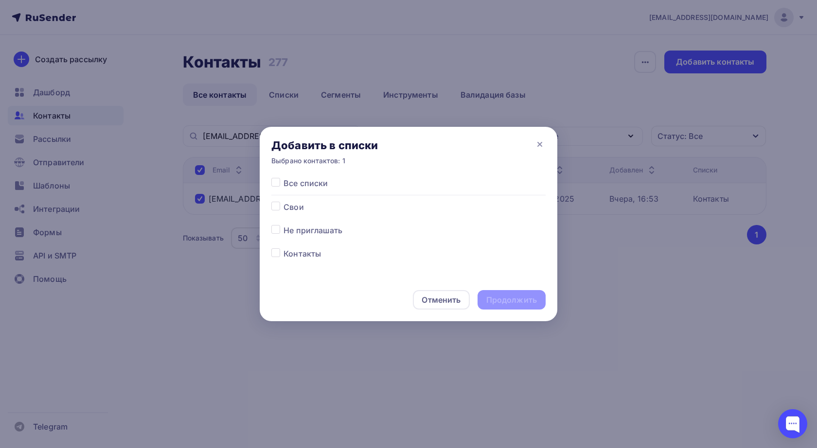
click at [283, 225] on label at bounding box center [283, 225] width 0 height 0
click at [277, 230] on input "checkbox" at bounding box center [275, 229] width 9 height 9
checkbox input "true"
click at [502, 298] on div "Продолжить" at bounding box center [511, 300] width 51 height 11
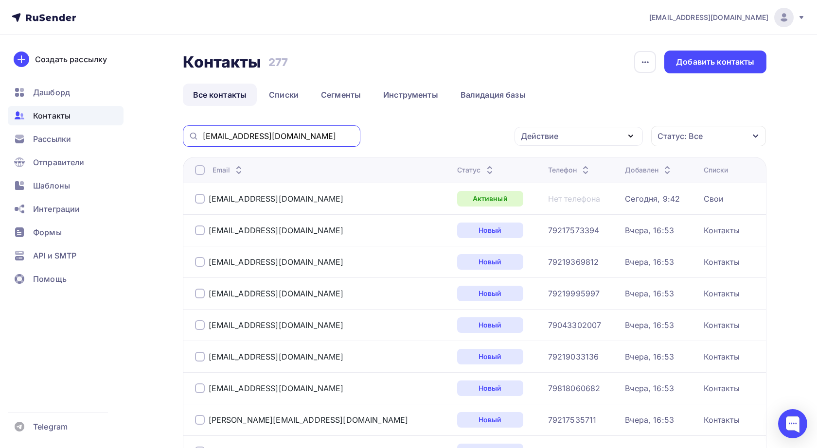
drag, startPoint x: 290, startPoint y: 136, endPoint x: 183, endPoint y: 123, distance: 107.6
paste input "krauklit-61@mail"
type input "krauklit-61@mail.ru"
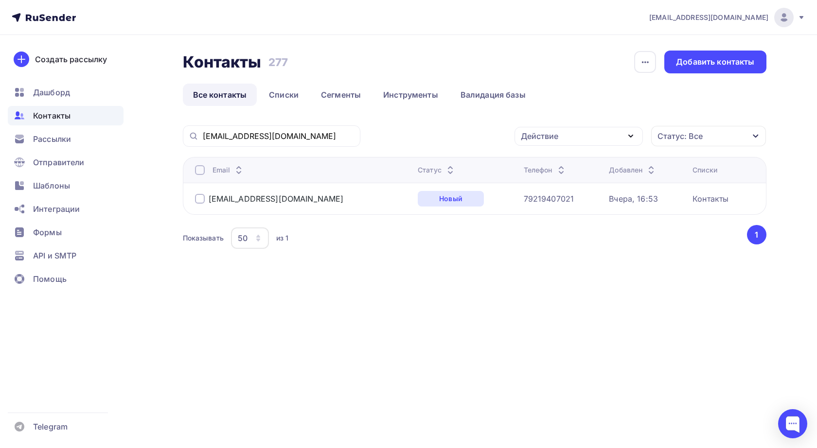
click at [204, 200] on div at bounding box center [200, 199] width 10 height 10
click at [627, 140] on icon "button" at bounding box center [631, 136] width 12 height 12
click at [583, 165] on div "Добавить в списки" at bounding box center [563, 165] width 75 height 12
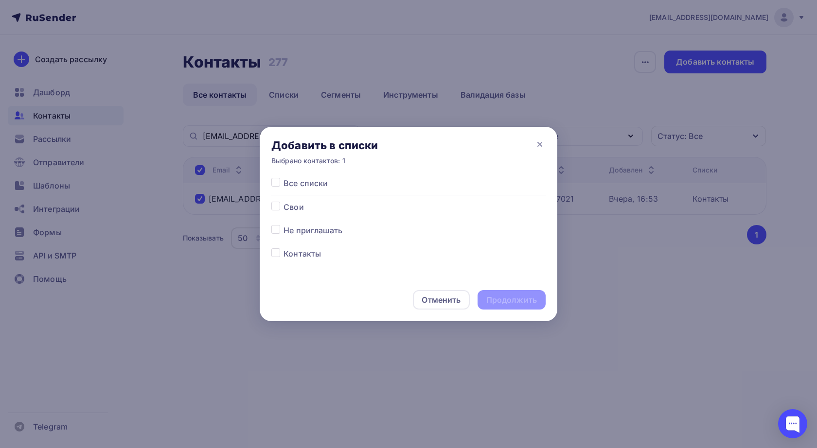
click at [283, 225] on label at bounding box center [283, 225] width 0 height 0
click at [276, 229] on input "checkbox" at bounding box center [275, 229] width 9 height 9
checkbox input "true"
click at [511, 301] on div "Продолжить" at bounding box center [511, 300] width 51 height 11
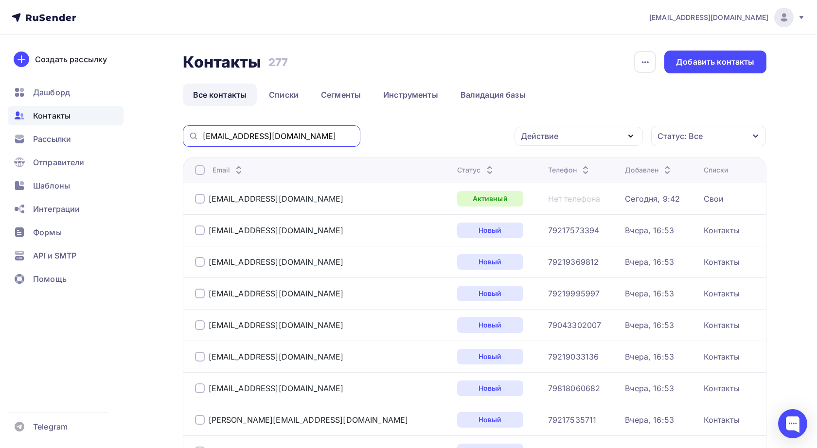
drag, startPoint x: 306, startPoint y: 137, endPoint x: 155, endPoint y: 132, distance: 151.3
paste input "Alexandra_art"
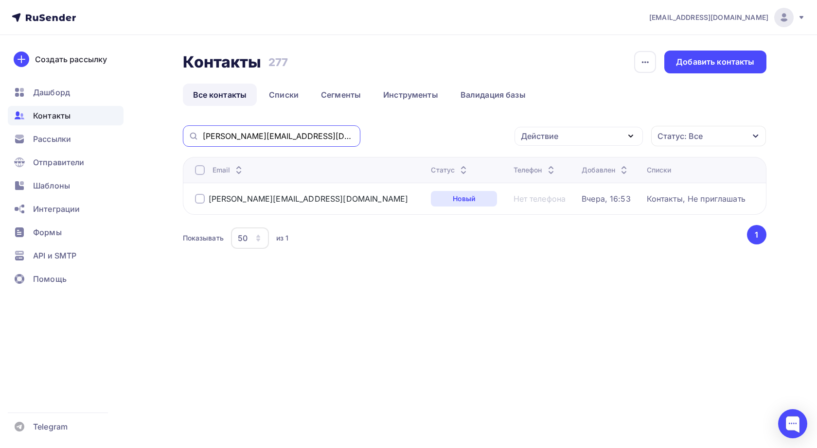
drag, startPoint x: 321, startPoint y: 133, endPoint x: 158, endPoint y: 131, distance: 162.9
click at [158, 131] on div "Контакты Контакты 277 277 История импорта Добавить контакты Все контакты Списки…" at bounding box center [408, 174] width 797 height 279
paste input "o.konko@yandex"
type input "o.konko@yandex.ru"
click at [611, 138] on div "Действие" at bounding box center [578, 136] width 128 height 19
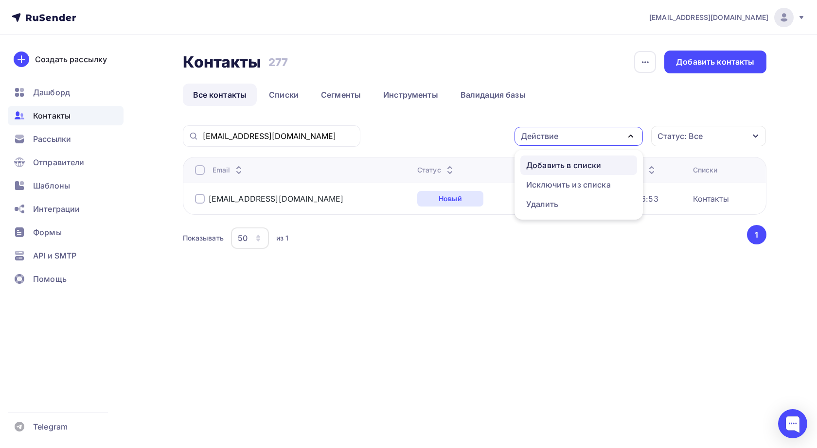
click at [575, 166] on div "Добавить в списки" at bounding box center [563, 165] width 75 height 12
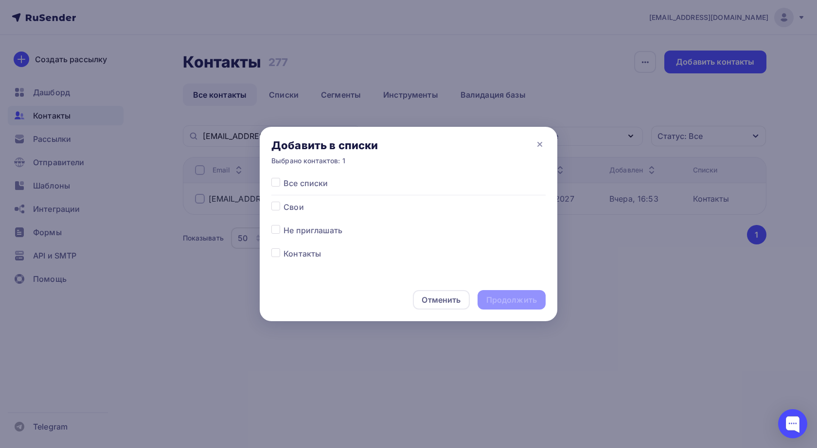
click at [283, 225] on label at bounding box center [283, 225] width 0 height 0
click at [276, 231] on input "checkbox" at bounding box center [275, 229] width 9 height 9
checkbox input "true"
click at [507, 300] on div "Продолжить" at bounding box center [511, 300] width 51 height 11
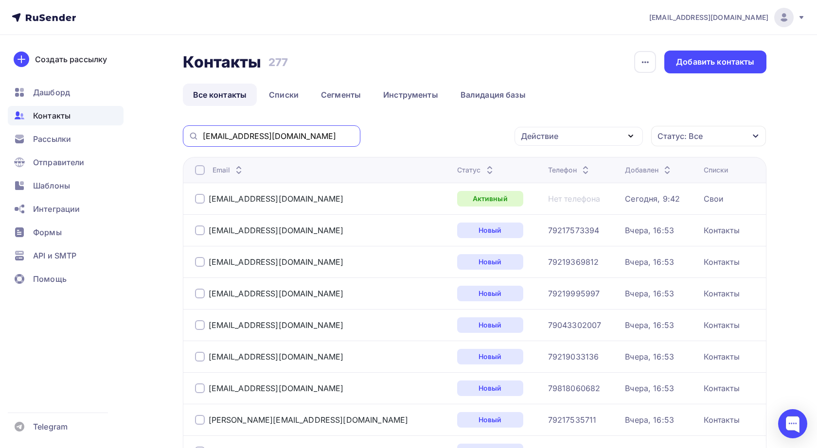
drag, startPoint x: 309, startPoint y: 133, endPoint x: 153, endPoint y: 126, distance: 156.7
paste input "info@pabloty75.ru, pablotycos"
type input "info@pabloty75.ru"
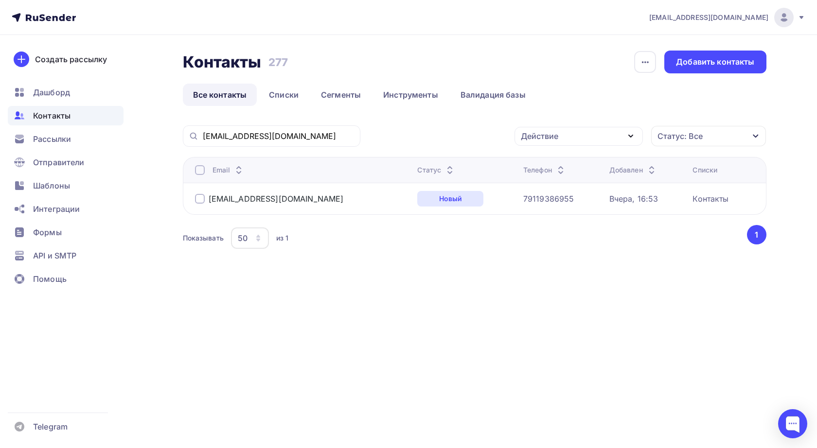
click at [198, 199] on div at bounding box center [200, 199] width 10 height 10
click at [615, 139] on div "Действие" at bounding box center [578, 136] width 128 height 19
click at [577, 165] on div "Добавить в списки" at bounding box center [563, 165] width 75 height 12
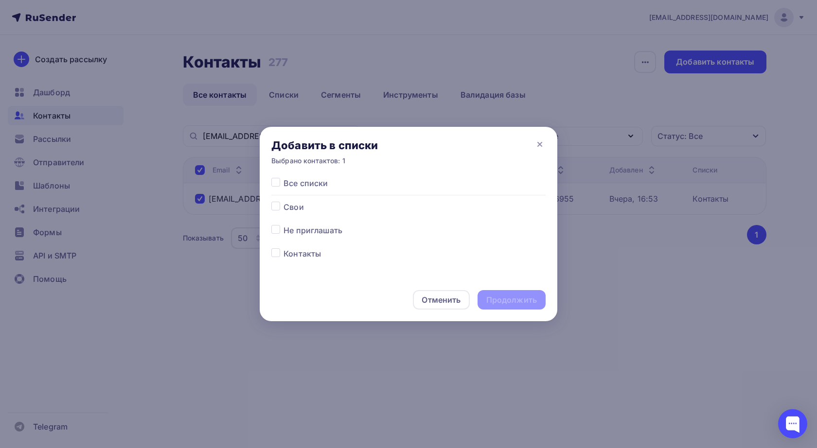
click at [283, 225] on label at bounding box center [283, 225] width 0 height 0
click at [273, 232] on input "checkbox" at bounding box center [275, 229] width 9 height 9
checkbox input "true"
click at [511, 298] on div "Продолжить" at bounding box center [511, 300] width 51 height 11
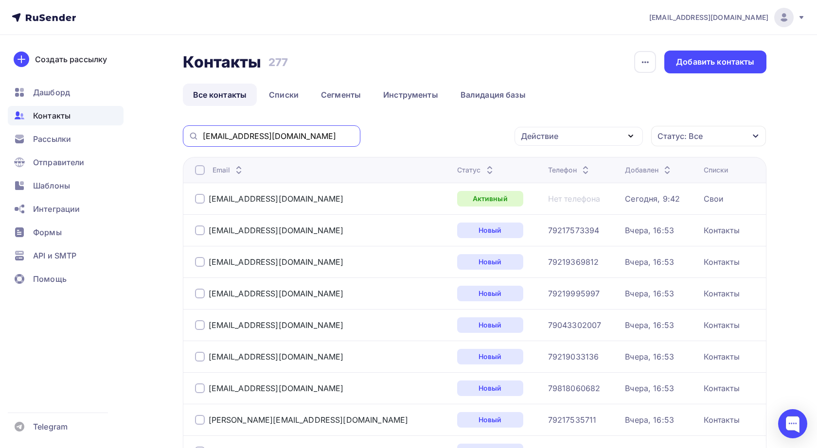
drag, startPoint x: 276, startPoint y: 139, endPoint x: 141, endPoint y: 131, distance: 135.4
paste input "la_disegno@mail"
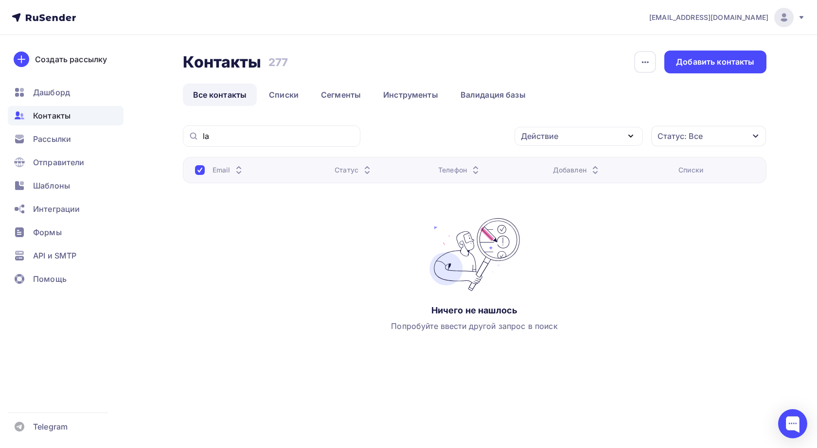
type input "l"
type input "d"
type input "в"
paste input "pablotycos@gmail.com"
type input "p"
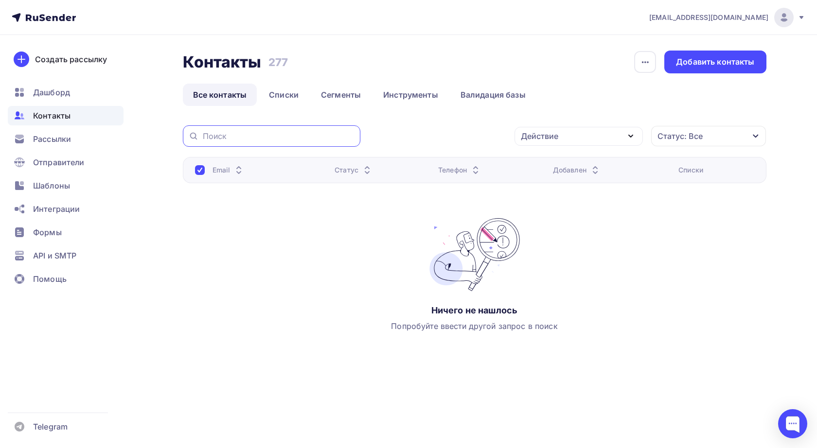
paste input "info@pabloty75.ru"
type input "info@pabloty75.ru"
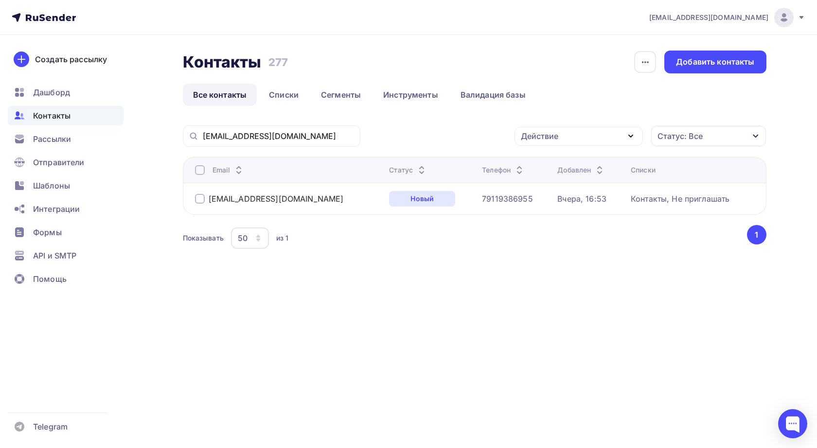
click at [754, 132] on icon "button" at bounding box center [756, 136] width 8 height 8
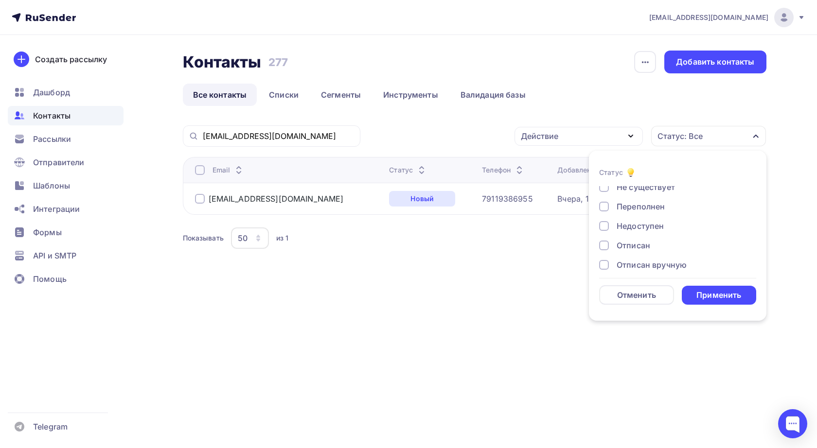
scroll to position [42, 0]
click at [780, 174] on div "Контакты Контакты 277 277 История импорта Добавить контакты Все контакты Списки…" at bounding box center [408, 174] width 797 height 279
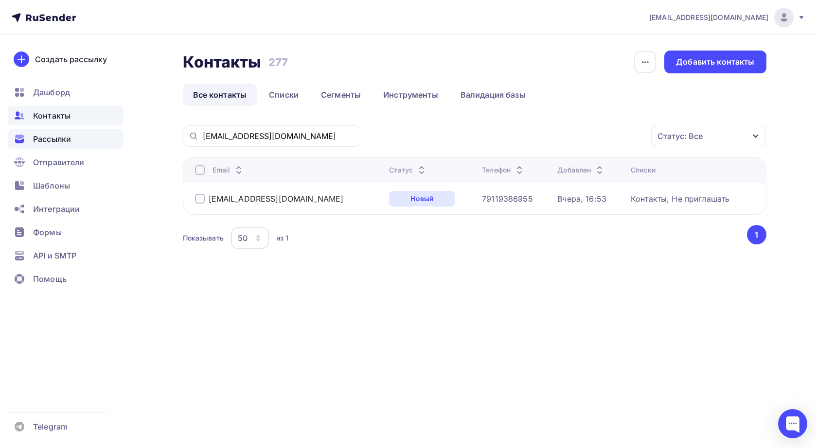
click at [60, 139] on span "Рассылки" at bounding box center [52, 139] width 38 height 12
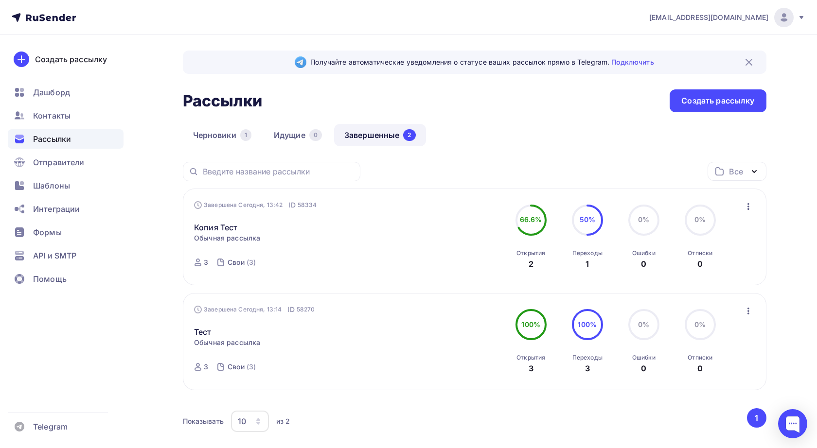
click at [750, 206] on icon "button" at bounding box center [748, 207] width 12 height 12
click at [729, 269] on div "Копировать в новую" at bounding box center [703, 271] width 100 height 12
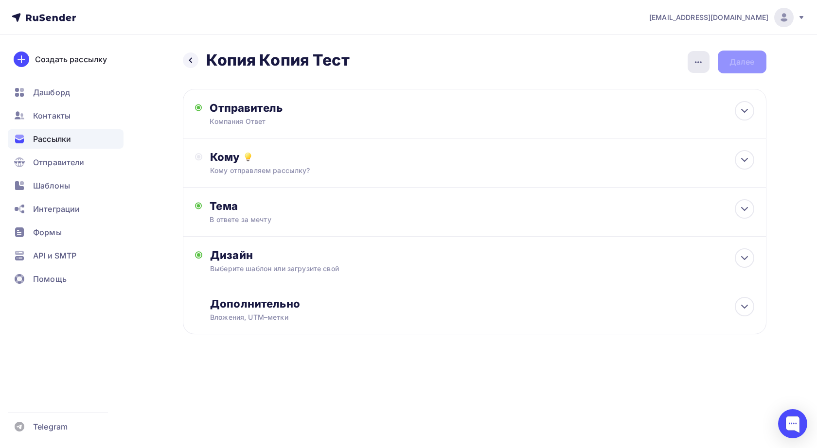
click at [700, 60] on icon "button" at bounding box center [698, 62] width 12 height 12
click at [599, 109] on div "Переименовать рассылку" at bounding box center [646, 112] width 121 height 12
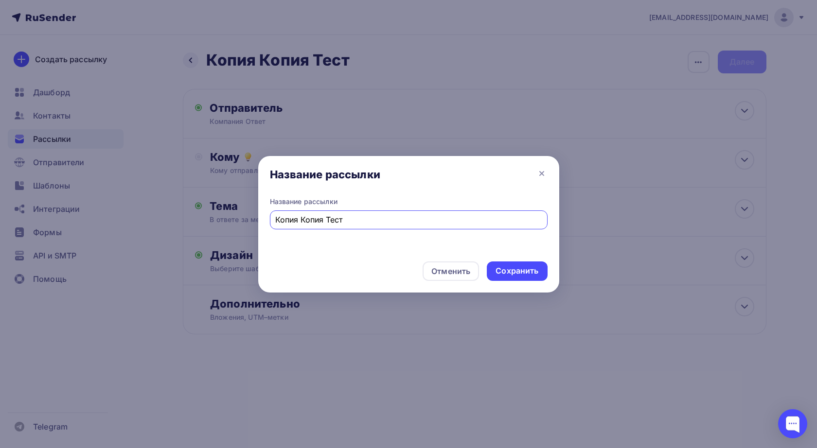
drag, startPoint x: 358, startPoint y: 224, endPoint x: 225, endPoint y: 219, distance: 132.8
click at [225, 219] on div "Название рассылки Название рассылки Копия Копия Тест Отменить Сохранить" at bounding box center [408, 224] width 817 height 448
paste input "ответе за мечту"
type input "В ответе за мечту"
click at [514, 272] on div "Сохранить" at bounding box center [516, 270] width 43 height 11
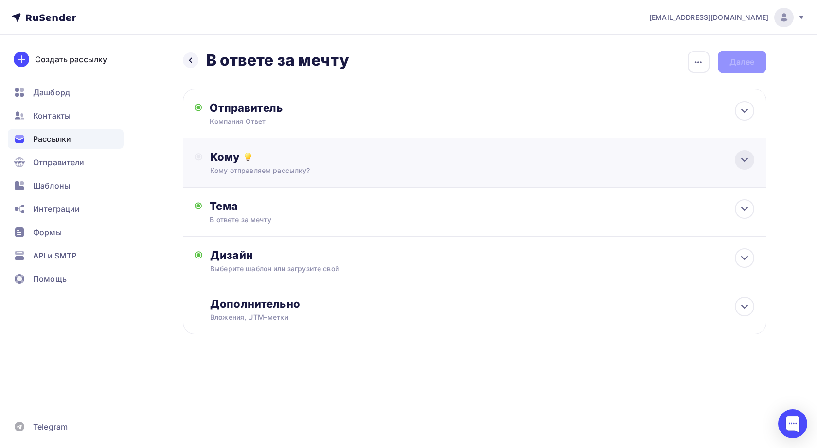
click at [746, 157] on icon at bounding box center [744, 160] width 12 height 12
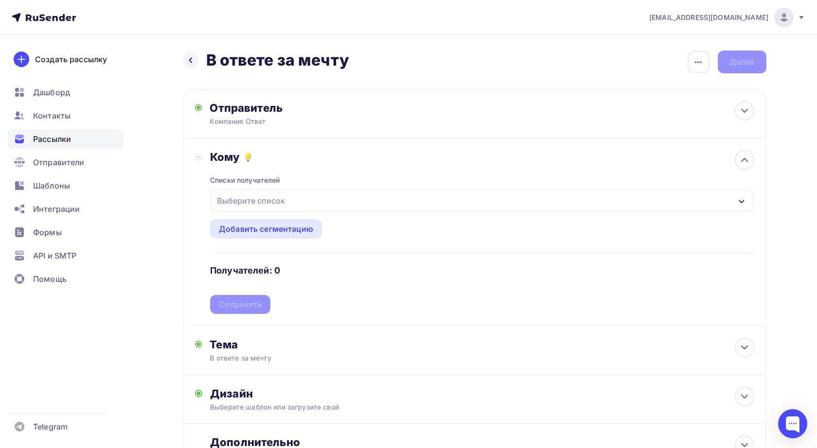
click at [481, 200] on div "Выберите список" at bounding box center [481, 201] width 542 height 22
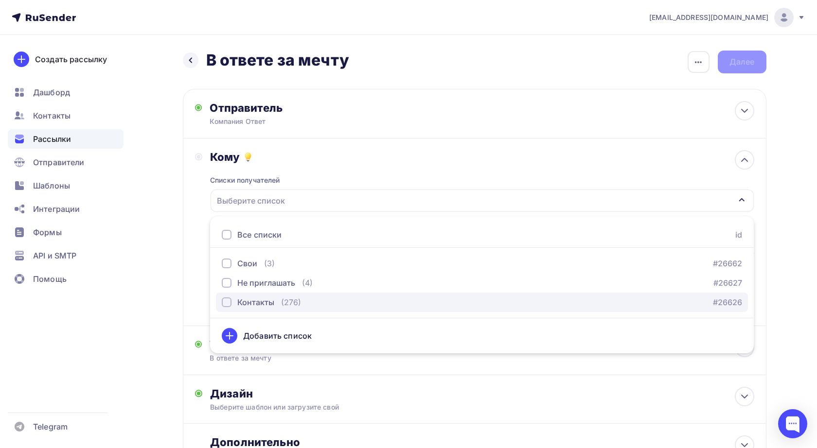
click at [227, 300] on div "button" at bounding box center [227, 302] width 10 height 10
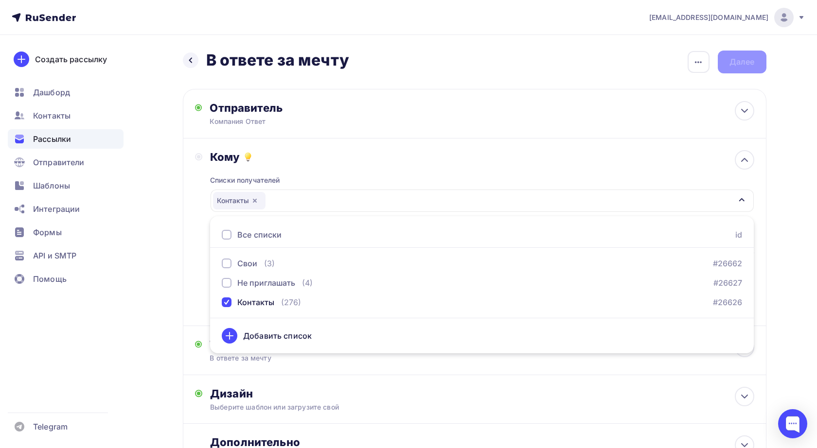
click at [195, 280] on div "Кому Списки получателей Контакты Все списки id Свои (3) #26662 Не приглашать (4…" at bounding box center [474, 232] width 559 height 164
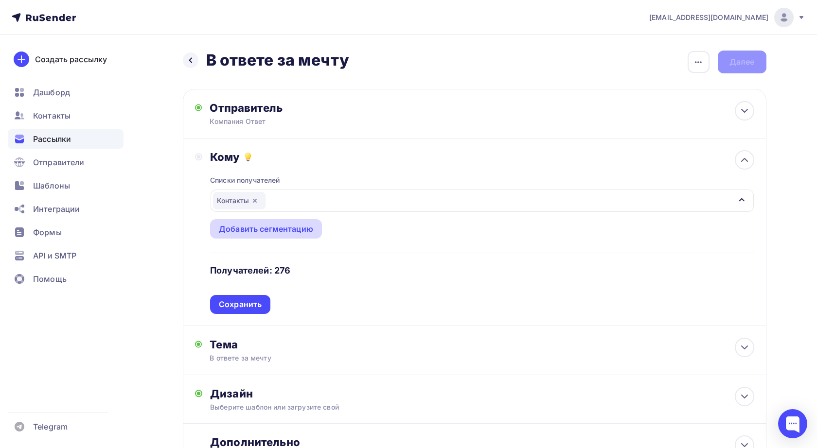
click at [278, 222] on div "Добавить сегментацию" at bounding box center [266, 228] width 112 height 19
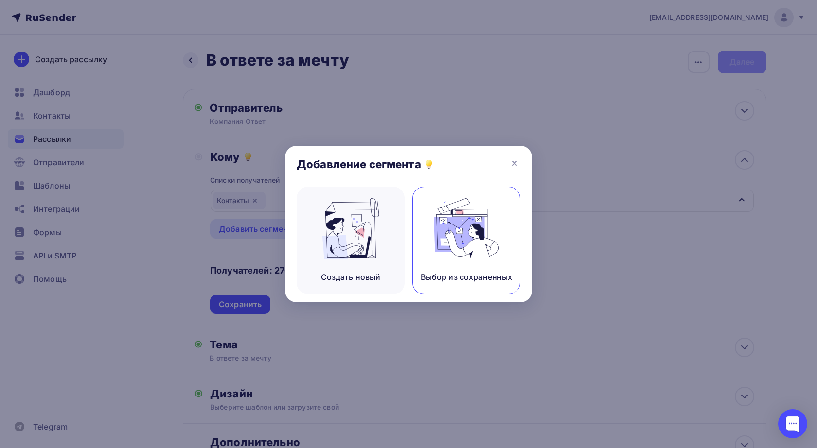
click at [463, 222] on img at bounding box center [466, 228] width 65 height 61
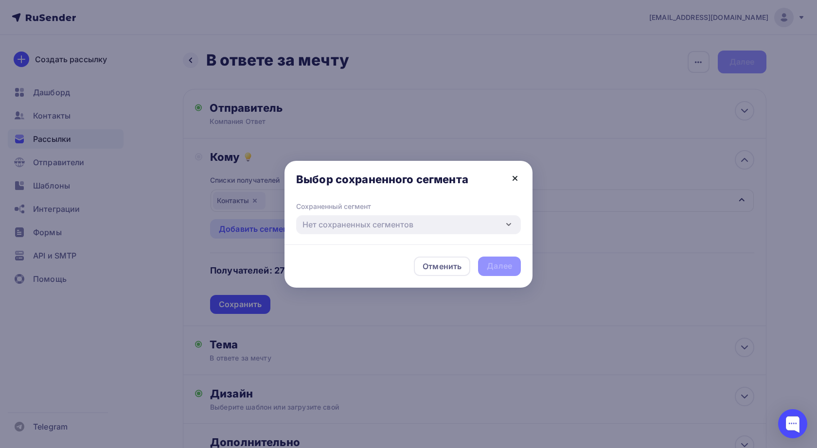
click at [513, 182] on icon at bounding box center [515, 179] width 12 height 12
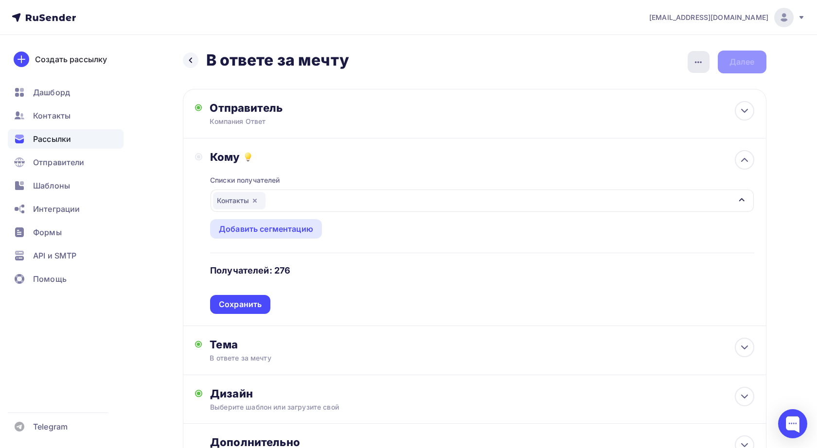
click at [700, 52] on div "button" at bounding box center [698, 62] width 22 height 22
click at [639, 95] on div "Закончить позже" at bounding box center [646, 93] width 121 height 12
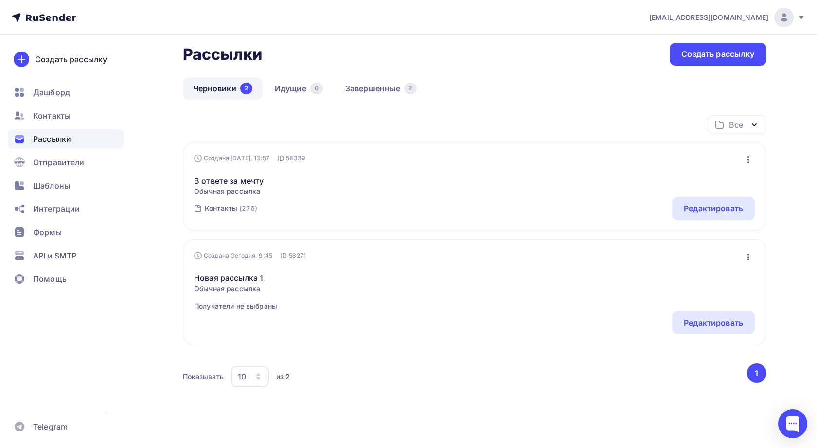
scroll to position [48, 0]
click at [54, 117] on span "Контакты" at bounding box center [51, 116] width 37 height 12
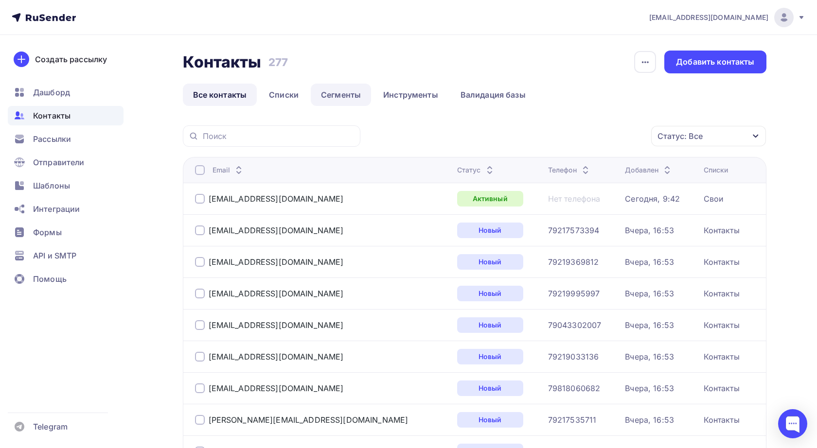
click at [350, 101] on link "Сегменты" at bounding box center [341, 95] width 60 height 22
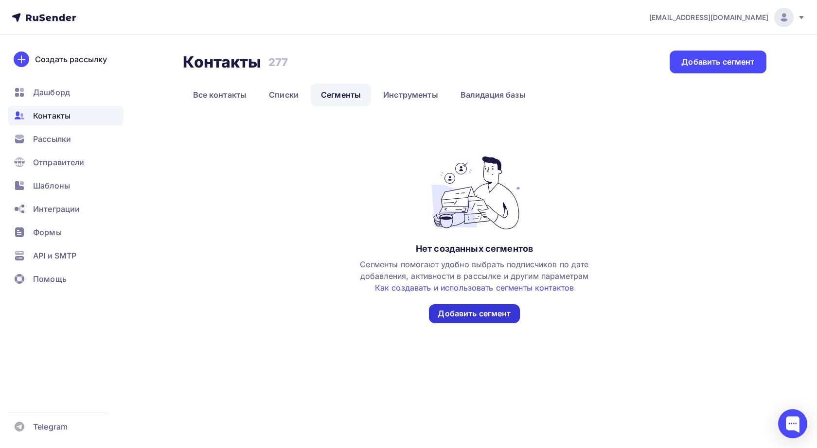
click at [461, 312] on div "Добавить сегмент" at bounding box center [473, 313] width 73 height 11
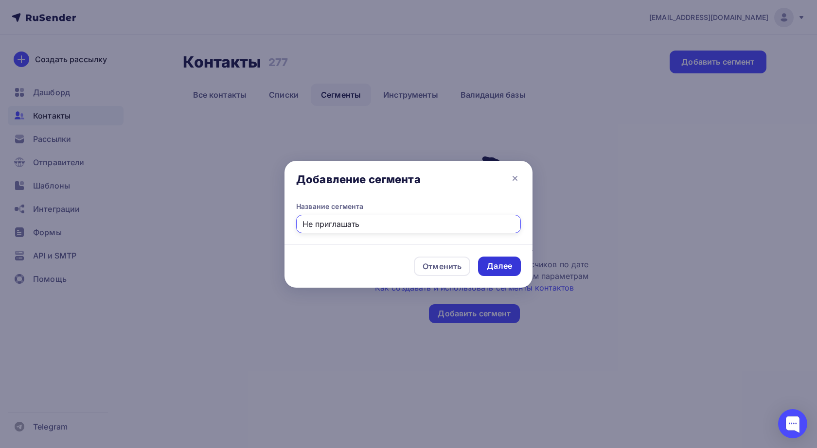
type input "Не приглашать"
click at [504, 263] on div "Далее" at bounding box center [499, 266] width 25 height 11
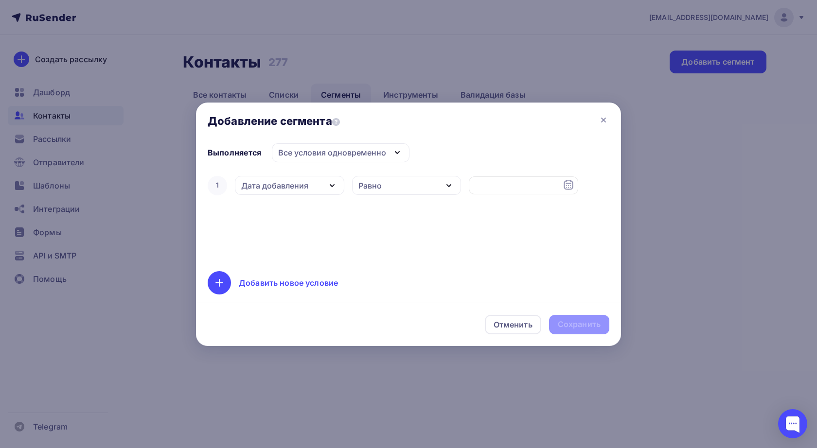
click at [332, 185] on icon "button" at bounding box center [332, 186] width 12 height 12
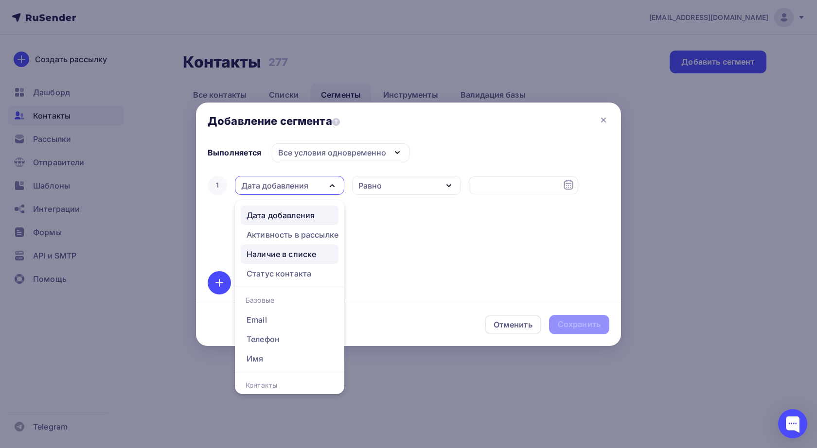
click at [295, 255] on div "Наличие в списке" at bounding box center [281, 254] width 70 height 12
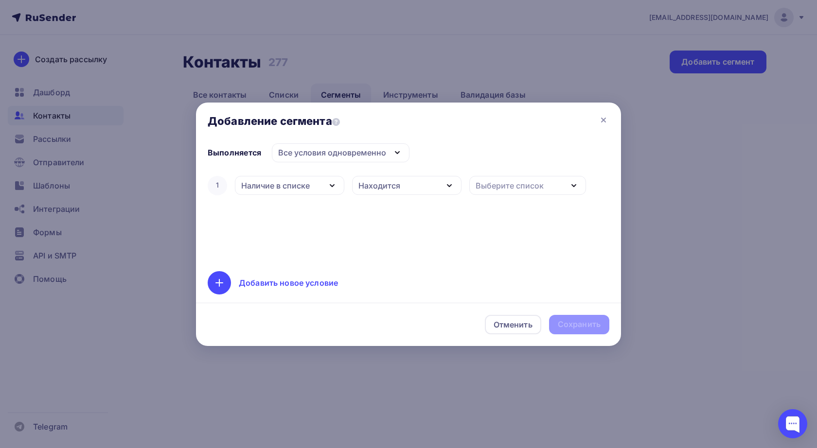
click at [447, 186] on icon "button" at bounding box center [449, 186] width 4 height 2
click at [517, 217] on div "1 Наличие в списке Дата добавления Активность в рассылке Наличие в списке Стату…" at bounding box center [409, 217] width 402 height 86
click at [570, 188] on icon "button" at bounding box center [574, 186] width 12 height 12
click at [514, 271] on div "Не приглашать" at bounding box center [510, 269] width 59 height 12
click at [585, 323] on div "Сохранить" at bounding box center [579, 324] width 43 height 11
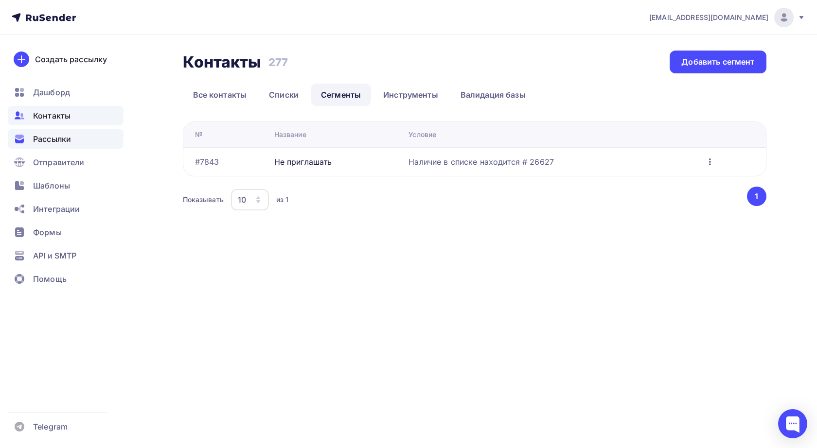
click at [59, 135] on span "Рассылки" at bounding box center [52, 139] width 38 height 12
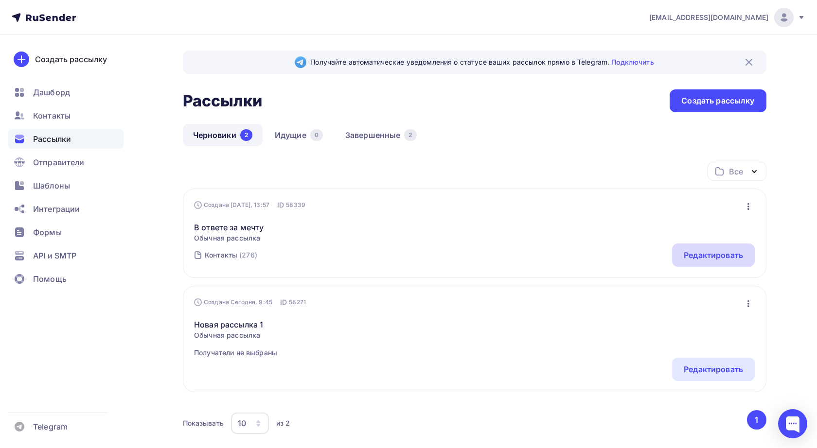
click at [702, 252] on div "Редактировать" at bounding box center [712, 255] width 59 height 12
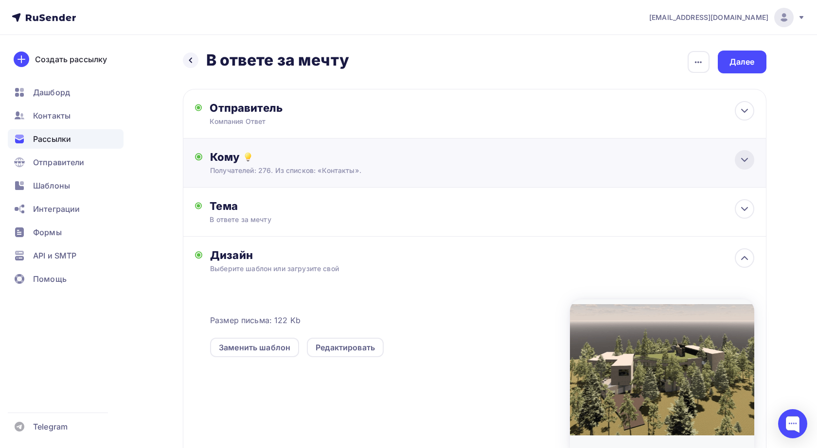
click at [746, 155] on icon at bounding box center [744, 160] width 12 height 12
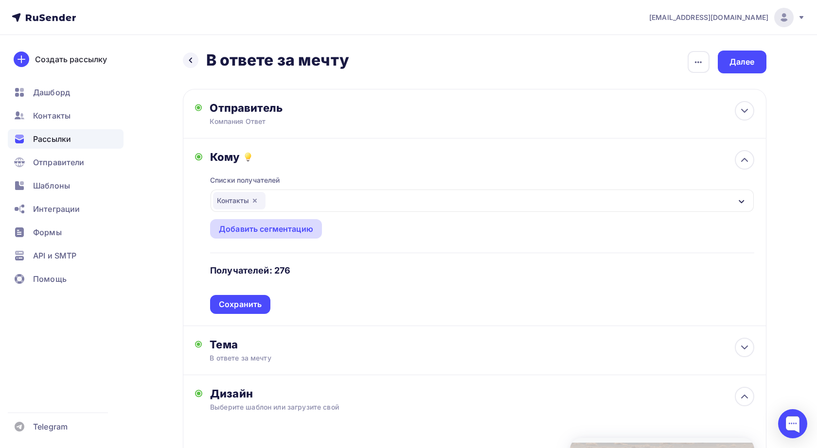
click at [297, 229] on div "Добавить сегментацию" at bounding box center [266, 229] width 94 height 12
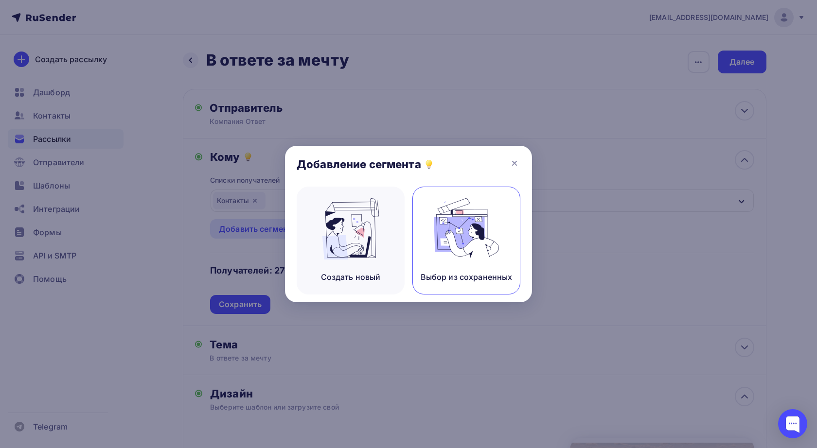
click at [475, 231] on img at bounding box center [466, 228] width 65 height 61
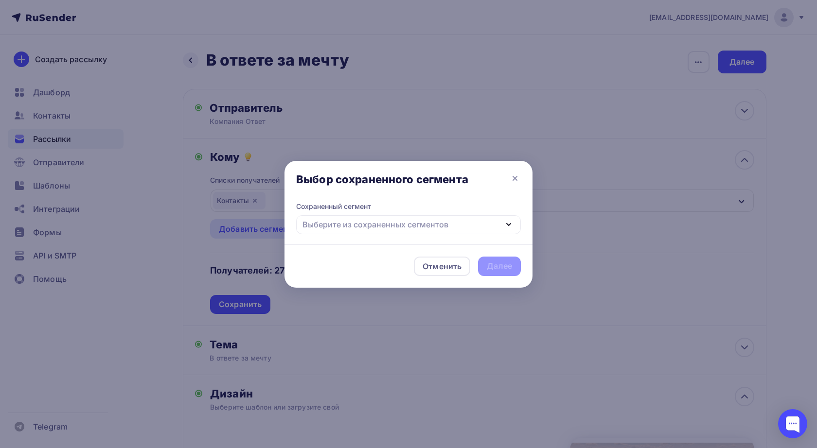
click at [451, 223] on div "Выберите из сохраненных сегментов" at bounding box center [408, 224] width 225 height 19
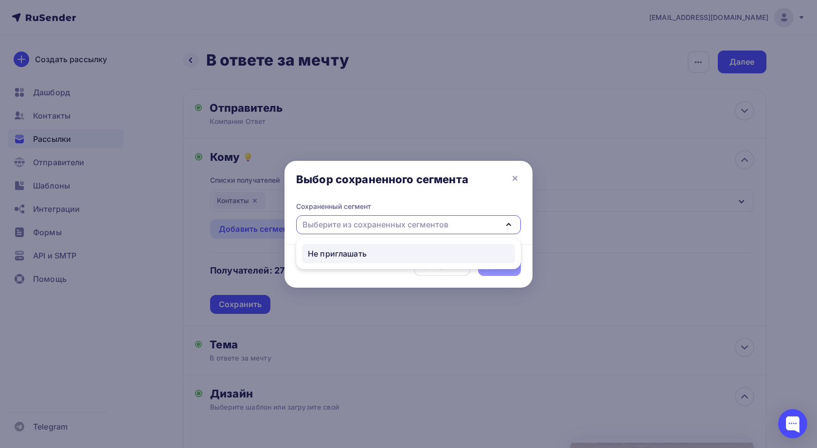
click at [358, 253] on div "Не приглашать" at bounding box center [337, 254] width 59 height 12
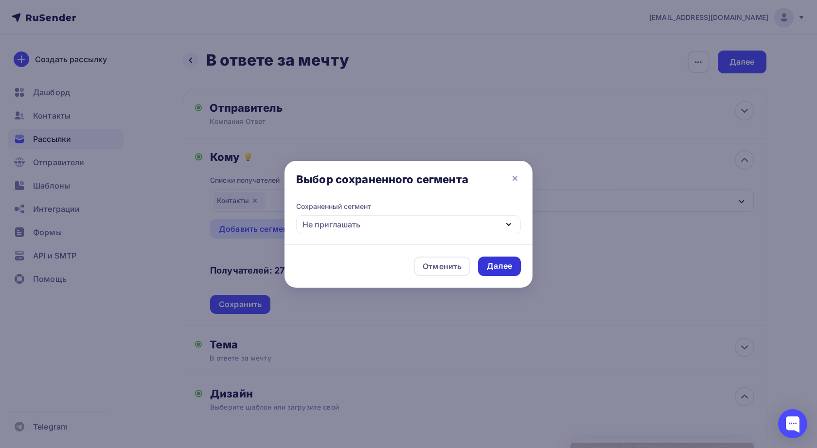
click at [502, 265] on div "Далее" at bounding box center [499, 266] width 25 height 11
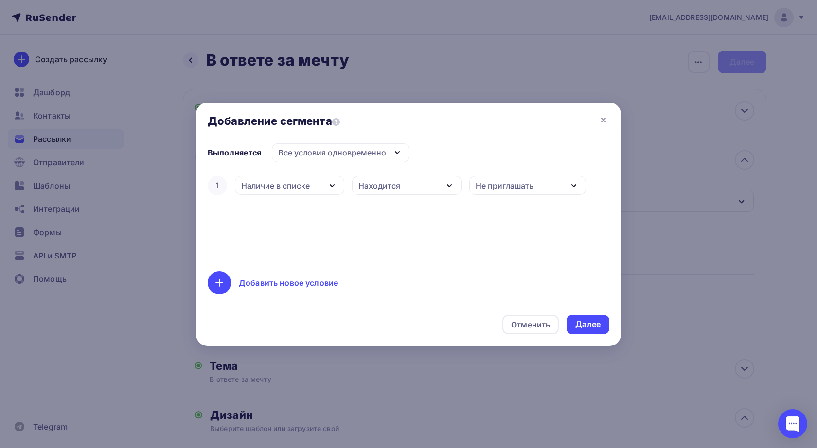
click at [363, 157] on div "Все условия одновременно" at bounding box center [332, 153] width 108 height 12
click at [468, 148] on div "Выполняется Все условия одновременно Все условия одновременно Хотя бы одно из у…" at bounding box center [409, 218] width 402 height 151
click at [331, 186] on icon "button" at bounding box center [332, 186] width 4 height 2
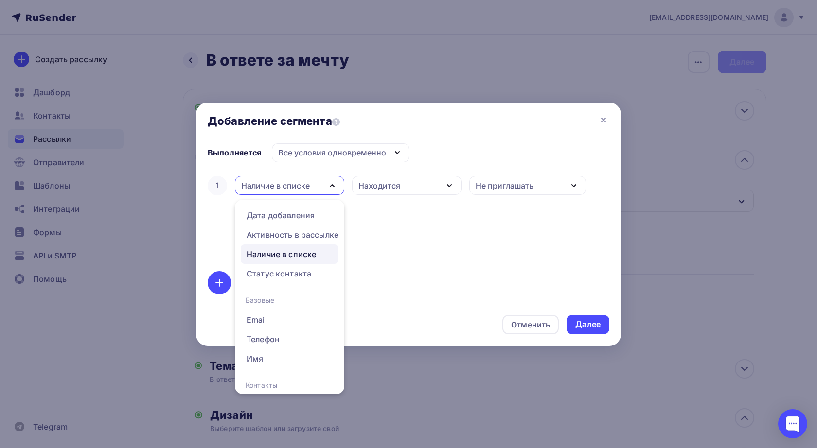
click at [331, 186] on icon "button" at bounding box center [332, 186] width 4 height 2
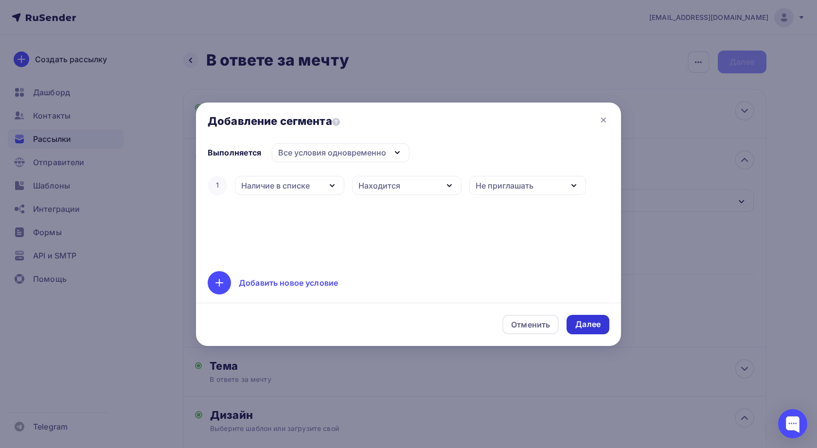
click at [591, 328] on div "Далее" at bounding box center [587, 324] width 25 height 11
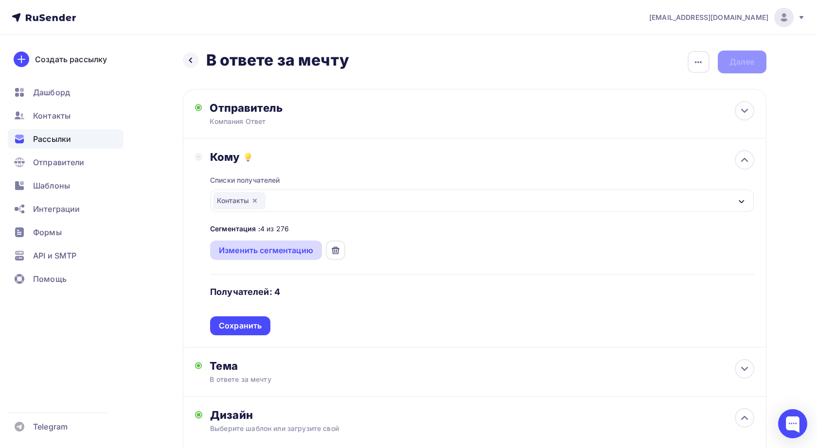
click at [263, 255] on div "Изменить сегментацию" at bounding box center [266, 251] width 94 height 12
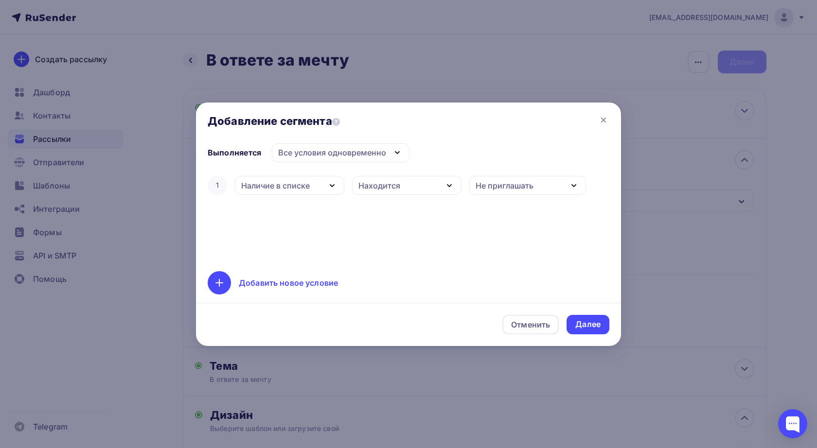
click at [333, 186] on icon "button" at bounding box center [332, 186] width 12 height 12
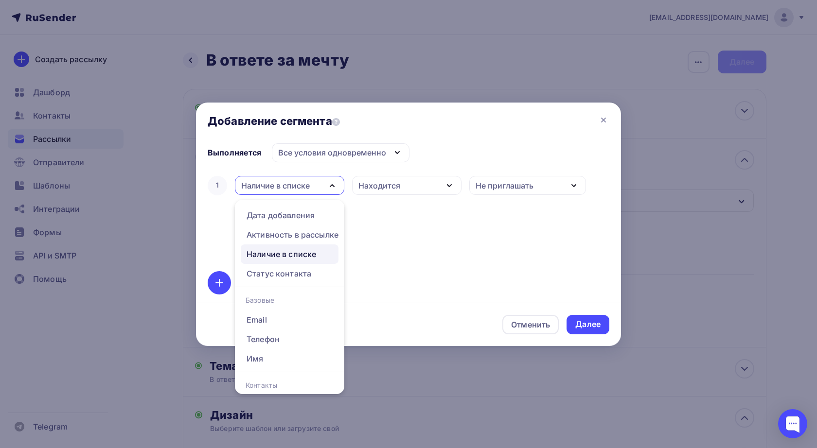
click at [333, 187] on icon "button" at bounding box center [332, 186] width 4 height 2
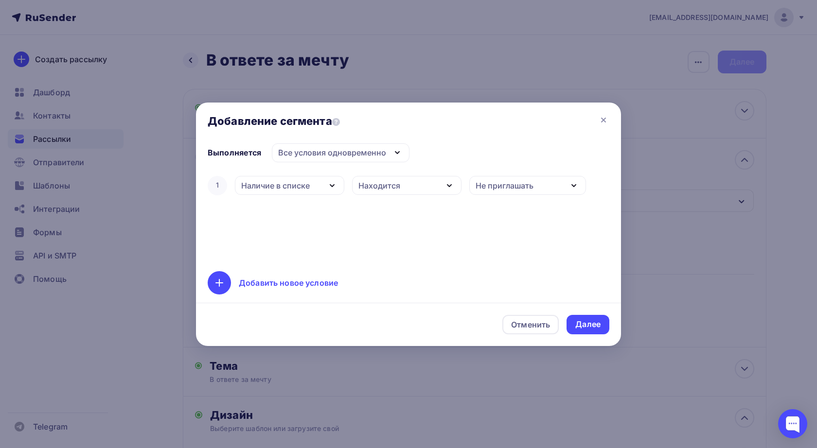
click at [376, 186] on div "Находится" at bounding box center [379, 186] width 42 height 12
click at [380, 212] on div "Не находится" at bounding box center [391, 215] width 54 height 12
click at [588, 321] on div "Далее" at bounding box center [587, 324] width 25 height 11
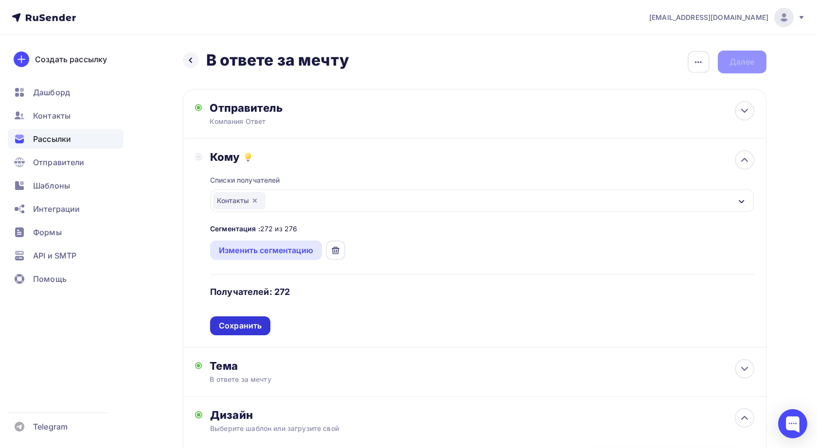
click at [240, 328] on div "Сохранить" at bounding box center [240, 325] width 43 height 11
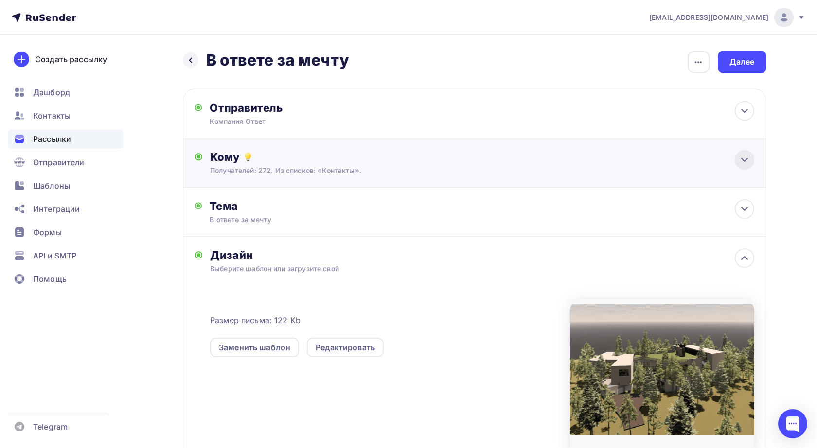
click at [740, 162] on icon at bounding box center [744, 160] width 12 height 12
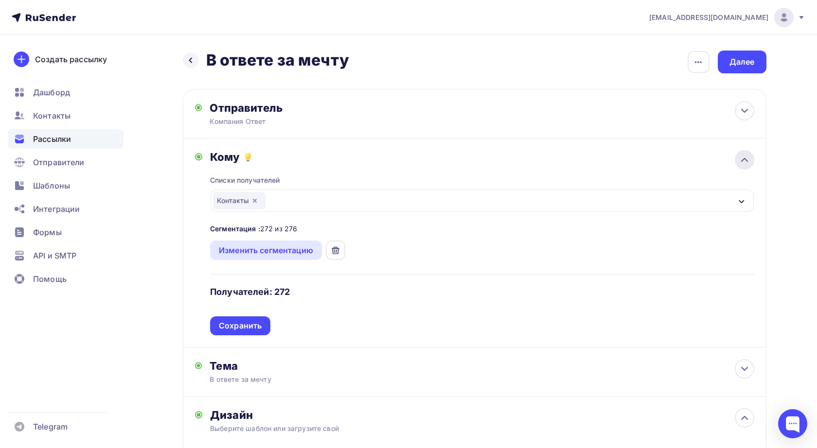
click at [748, 162] on icon at bounding box center [744, 160] width 12 height 12
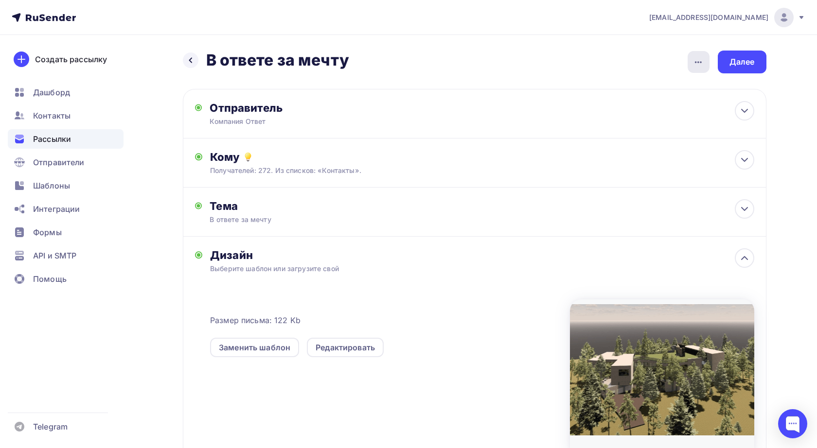
click at [697, 60] on icon "button" at bounding box center [698, 62] width 12 height 12
click at [624, 91] on div "Закончить позже" at bounding box center [646, 93] width 121 height 12
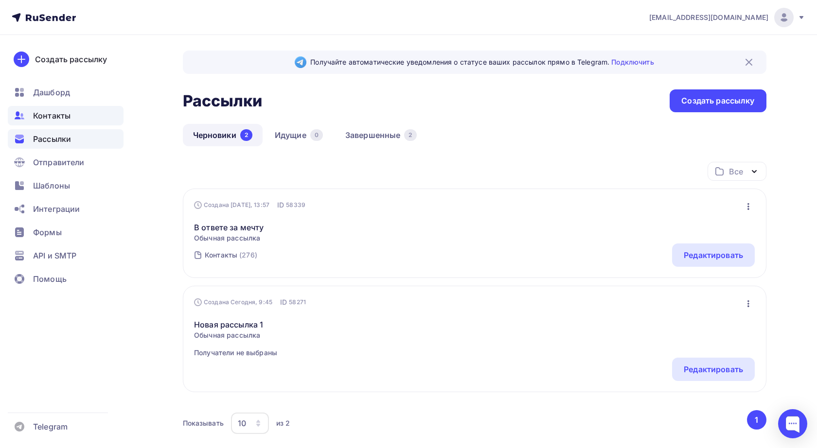
click at [59, 116] on span "Контакты" at bounding box center [51, 116] width 37 height 12
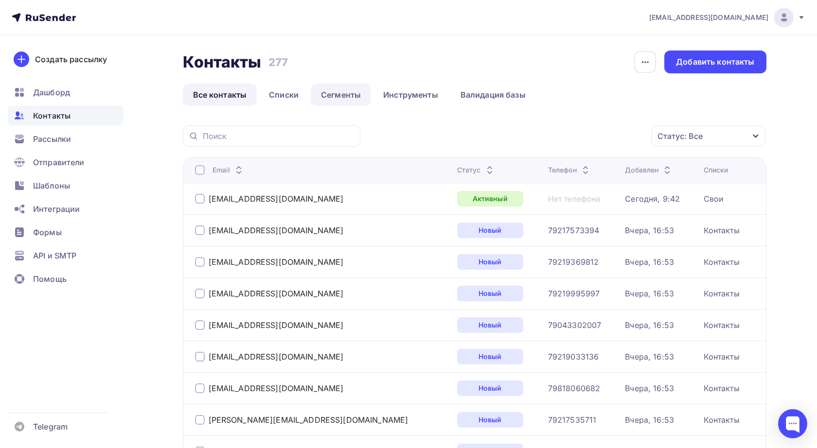
click at [340, 95] on link "Сегменты" at bounding box center [341, 95] width 60 height 22
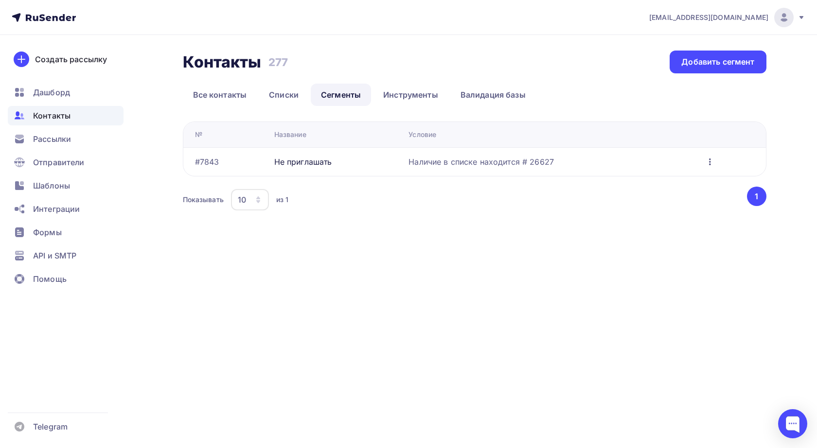
click at [709, 161] on icon "button" at bounding box center [710, 162] width 12 height 12
click at [673, 185] on div "Редактировать" at bounding box center [667, 187] width 93 height 12
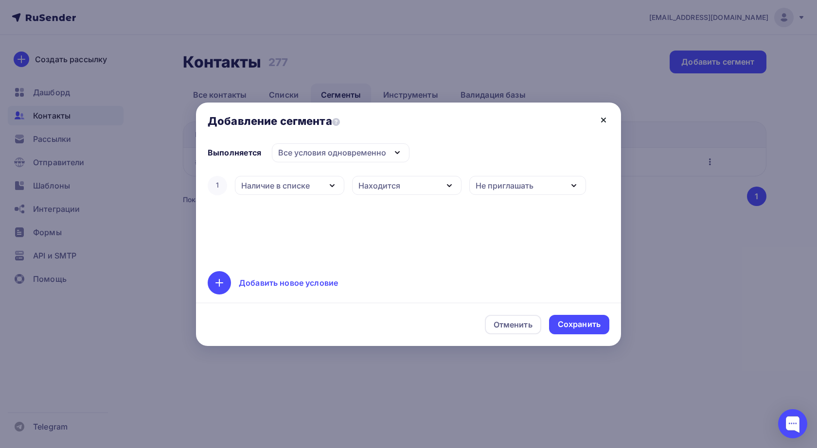
click at [604, 121] on icon at bounding box center [603, 120] width 4 height 4
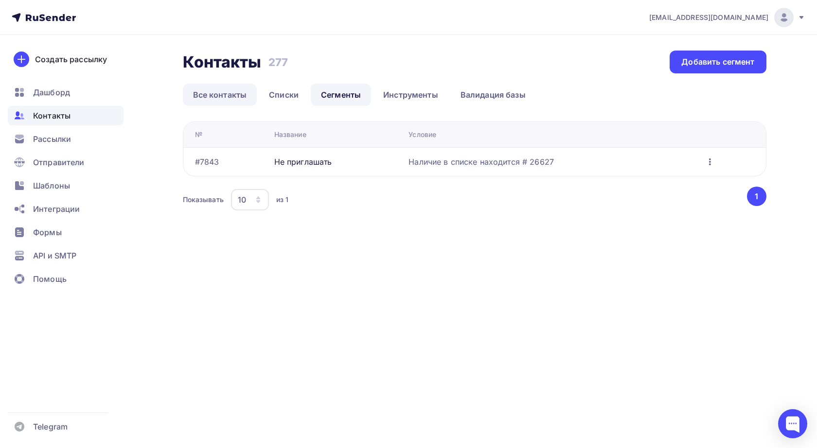
click at [230, 96] on link "Все контакты" at bounding box center [220, 95] width 74 height 22
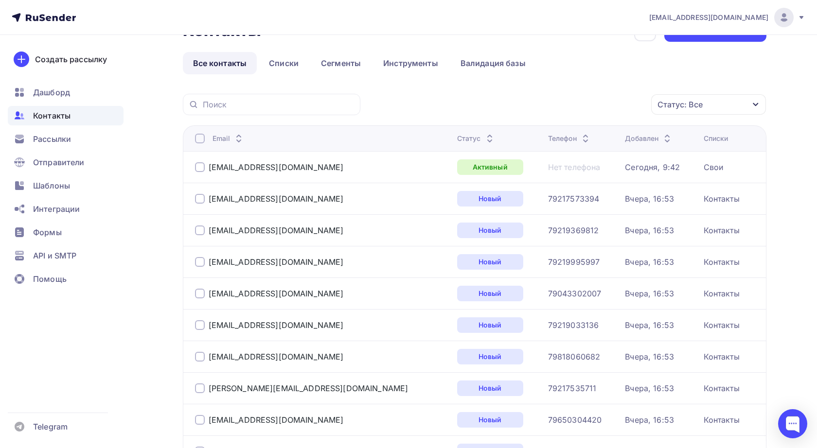
scroll to position [18, 0]
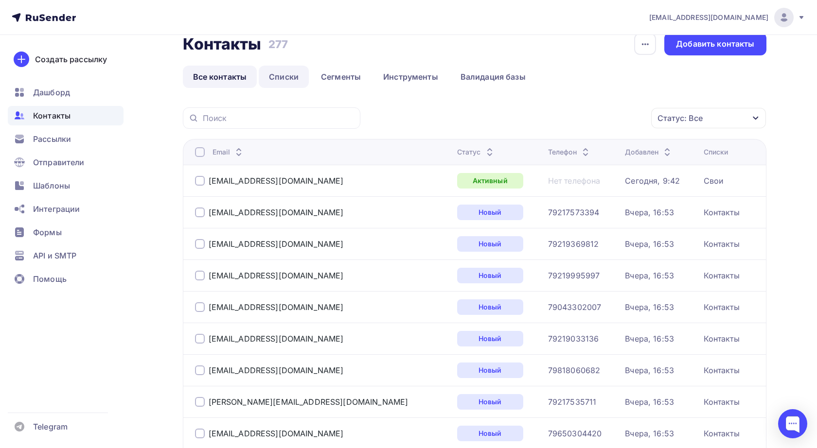
click at [281, 76] on link "Списки" at bounding box center [284, 77] width 50 height 22
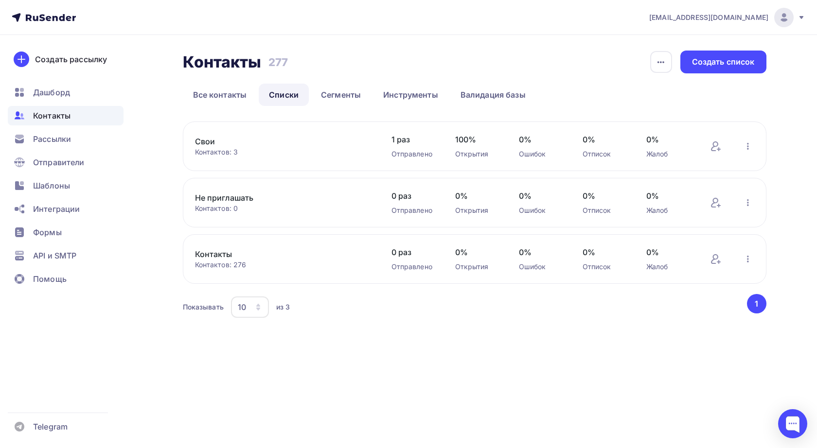
click at [240, 197] on link "Не приглашать" at bounding box center [277, 198] width 165 height 12
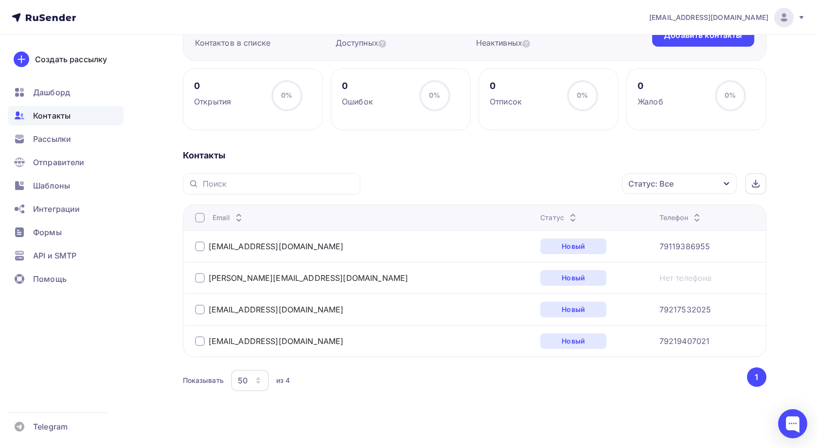
scroll to position [113, 0]
click at [306, 183] on input "text" at bounding box center [279, 182] width 152 height 11
click at [141, 246] on div "Назад Не приглашать Переименовать список Скачать список Отписать адреса Настрои…" at bounding box center [408, 188] width 797 height 533
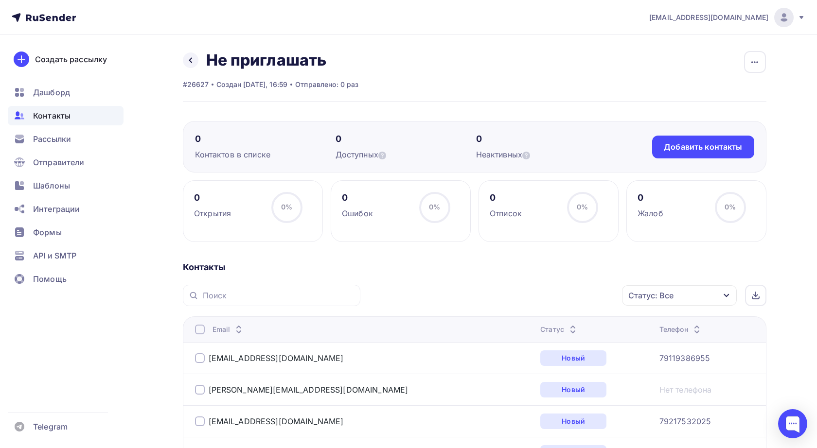
scroll to position [0, 0]
click at [193, 60] on icon at bounding box center [191, 60] width 8 height 8
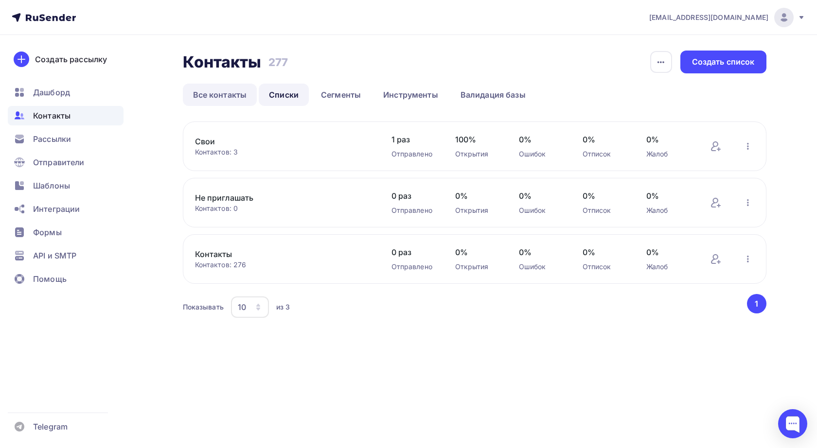
click at [218, 94] on link "Все контакты" at bounding box center [220, 95] width 74 height 22
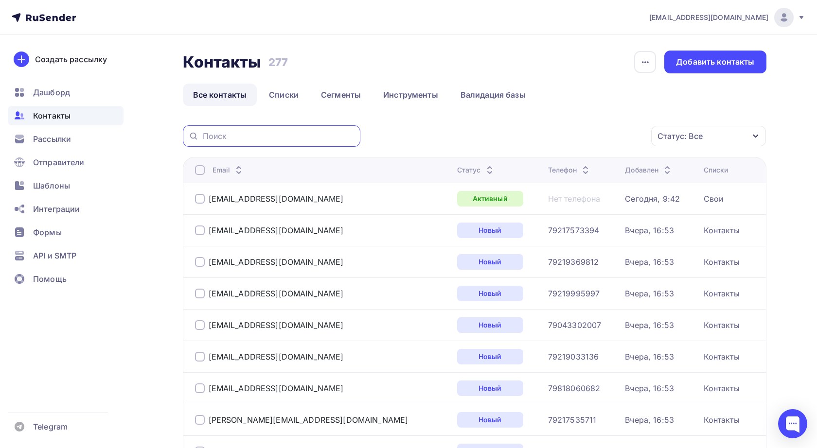
click at [241, 134] on input "text" at bounding box center [279, 136] width 152 height 11
paste input "o.konko@yandex.ru"
type input "o.konko@yandex.ru"
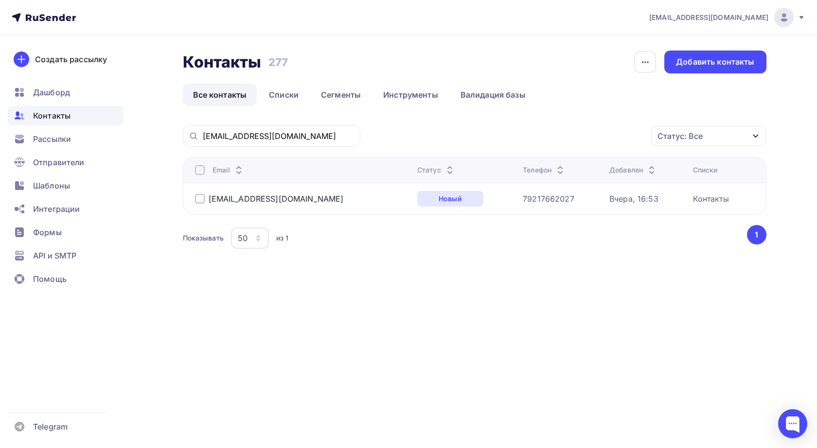
click at [201, 202] on div at bounding box center [200, 199] width 10 height 10
click at [626, 142] on div "Действие" at bounding box center [578, 136] width 128 height 19
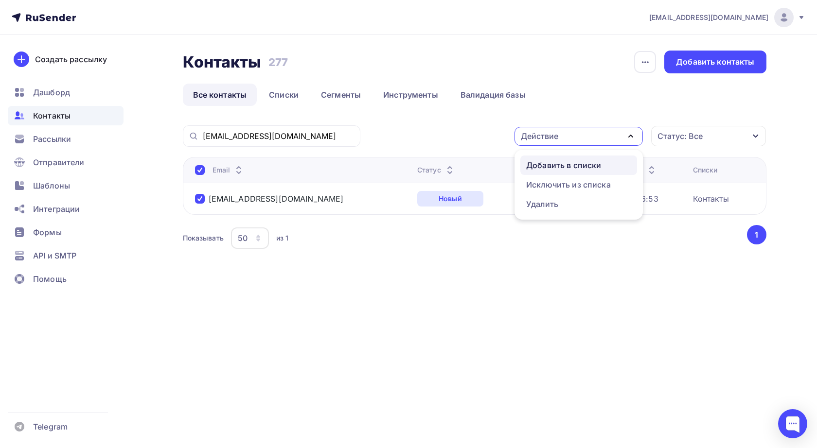
click at [594, 164] on div "Добавить в списки" at bounding box center [563, 165] width 75 height 12
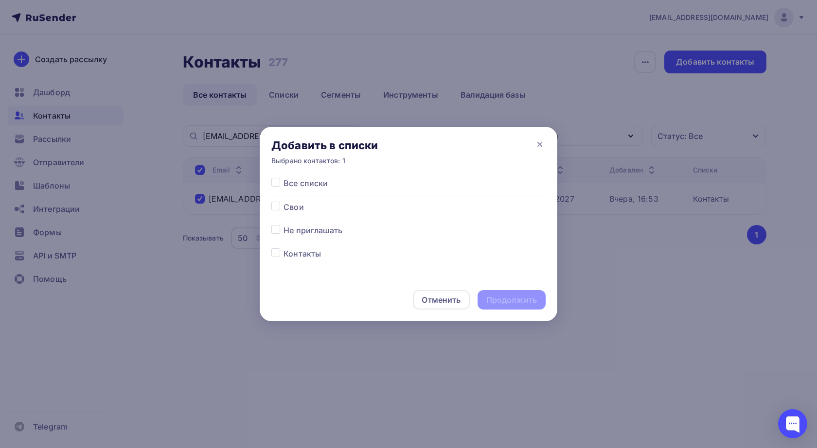
click at [283, 225] on label at bounding box center [283, 225] width 0 height 0
click at [276, 230] on input "checkbox" at bounding box center [275, 229] width 9 height 9
checkbox input "true"
click at [512, 303] on div "Продолжить" at bounding box center [511, 300] width 51 height 11
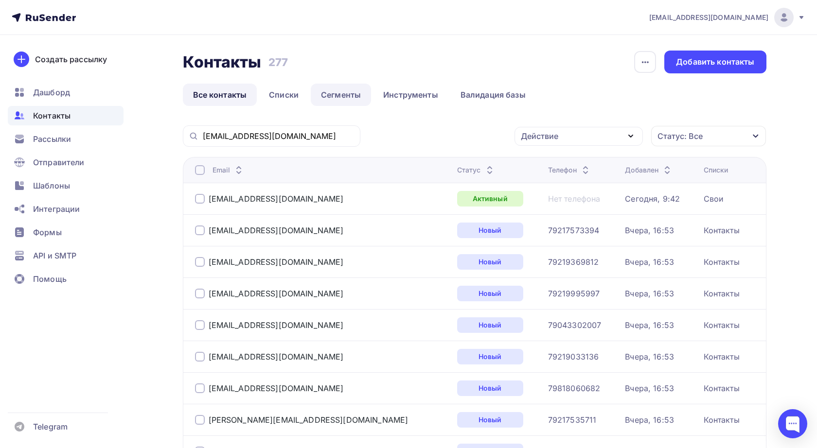
click at [351, 95] on link "Сегменты" at bounding box center [341, 95] width 60 height 22
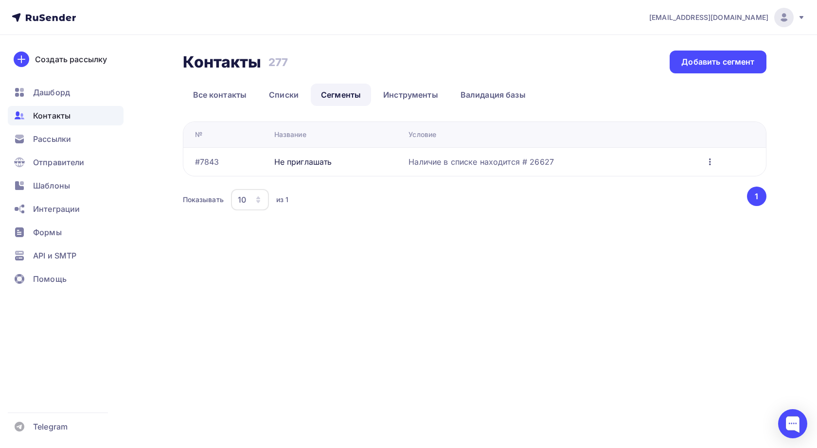
click at [712, 165] on icon "button" at bounding box center [710, 162] width 12 height 12
click at [678, 185] on div "Редактировать" at bounding box center [667, 187] width 93 height 12
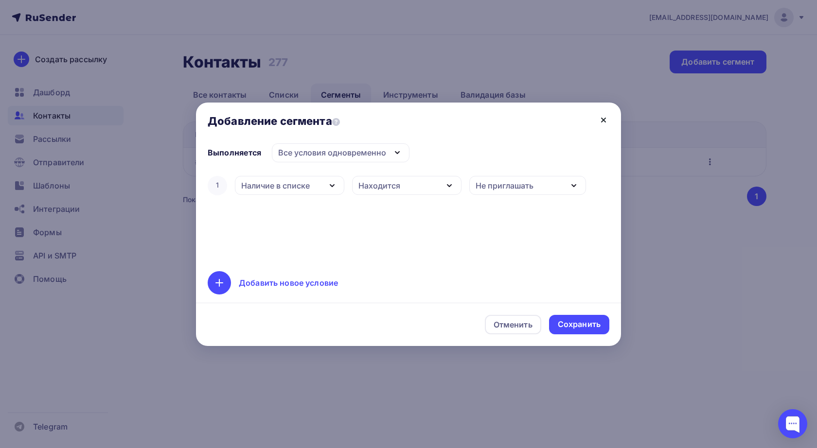
click at [605, 118] on icon at bounding box center [603, 120] width 4 height 4
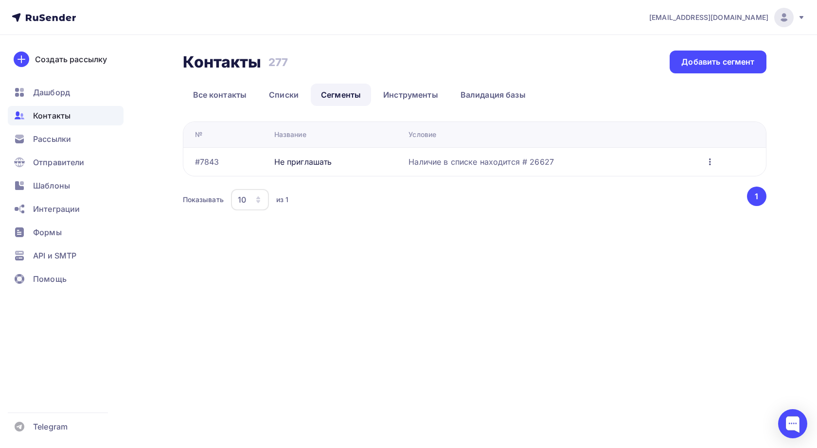
click at [210, 161] on div "#7843" at bounding box center [207, 162] width 24 height 12
click at [298, 160] on div "Не приглашать" at bounding box center [303, 162] width 58 height 12
click at [712, 160] on icon "button" at bounding box center [710, 162] width 12 height 12
click at [655, 190] on div "Редактировать" at bounding box center [667, 187] width 93 height 12
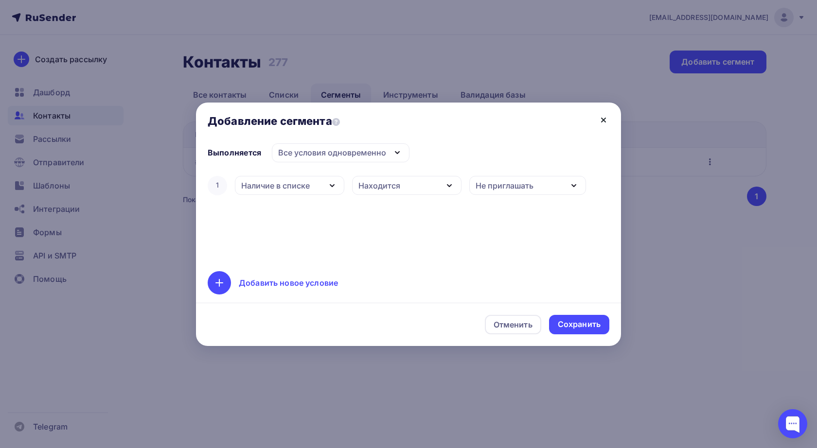
click at [602, 120] on icon at bounding box center [603, 120] width 12 height 12
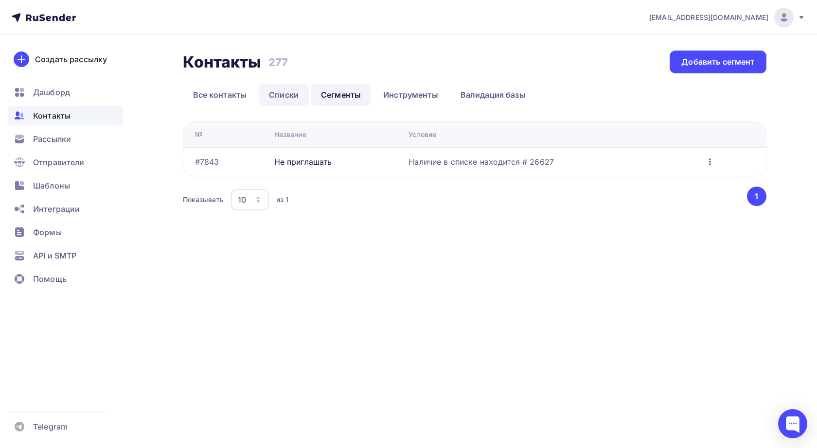
click at [270, 94] on link "Списки" at bounding box center [284, 95] width 50 height 22
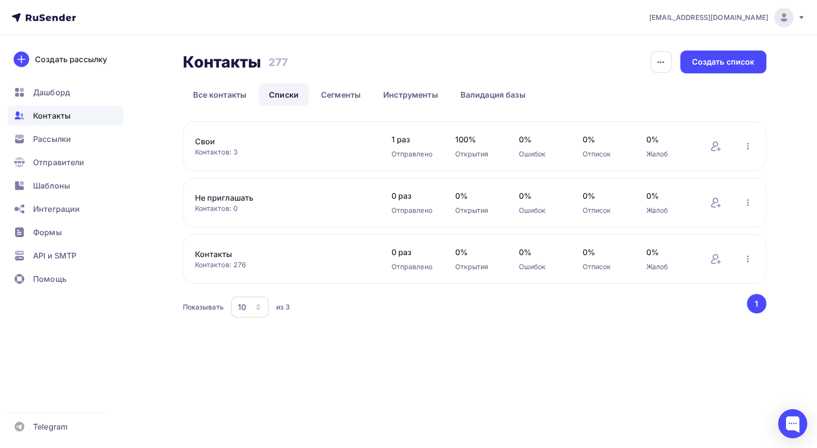
click at [242, 197] on link "Не приглашать" at bounding box center [277, 198] width 165 height 12
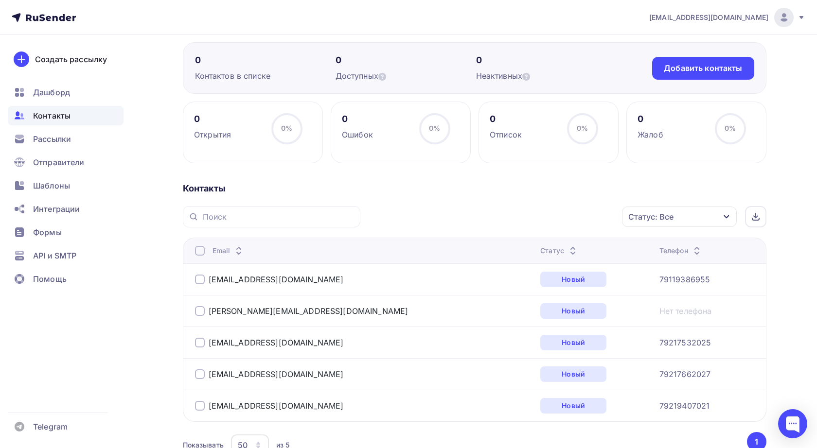
scroll to position [110, 0]
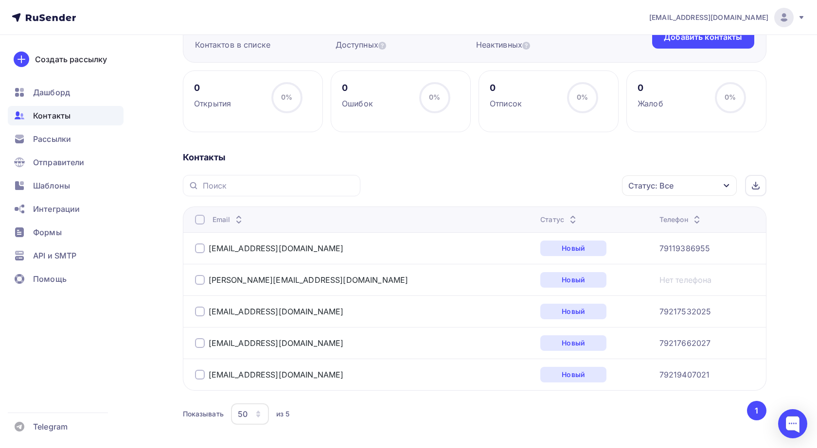
click at [61, 113] on span "Контакты" at bounding box center [51, 116] width 37 height 12
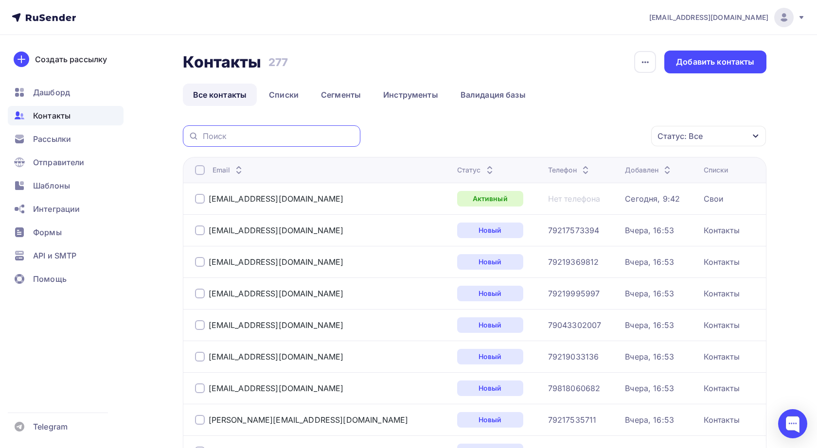
click at [281, 134] on input "text" at bounding box center [279, 136] width 152 height 11
paste input "info@pabloty75.ru"
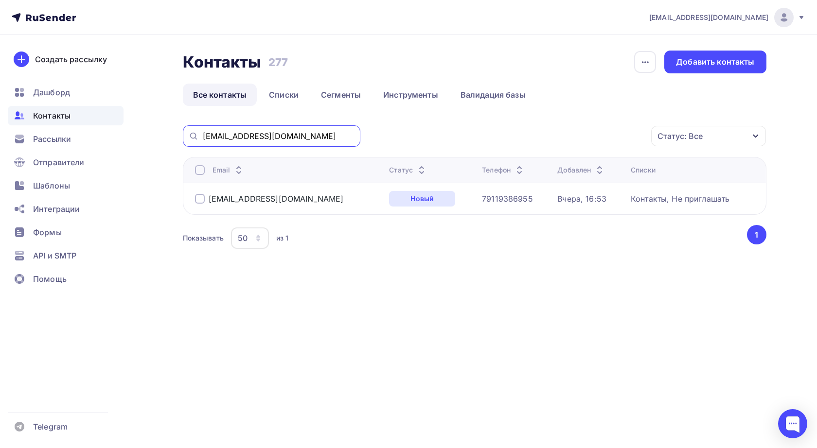
drag, startPoint x: 284, startPoint y: 134, endPoint x: 166, endPoint y: 123, distance: 118.6
click at [166, 123] on div "Контакты Контакты 277 277 История импорта Добавить контакты Все контакты Списки…" at bounding box center [408, 174] width 797 height 279
paste input "la_disegno@mail"
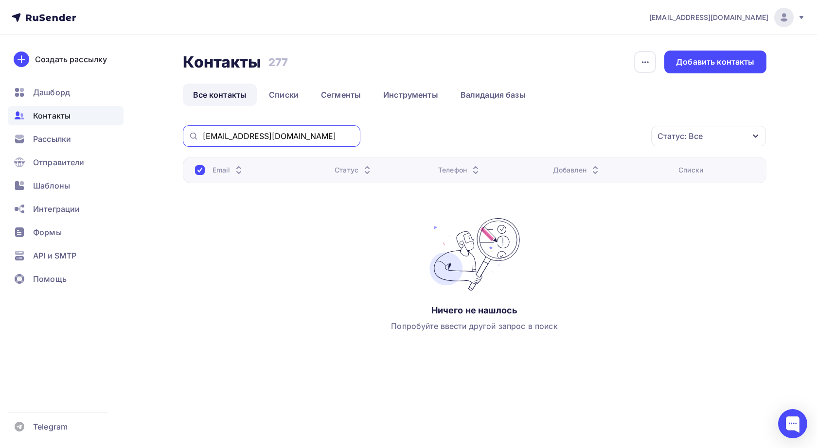
drag, startPoint x: 286, startPoint y: 133, endPoint x: 146, endPoint y: 133, distance: 140.0
click at [146, 133] on div "Контакты Контакты 277 277 История импорта Добавить контакты Все контакты Списки…" at bounding box center [408, 224] width 797 height 379
paste input "3990303"
type input "3"
click at [205, 227] on div "Email Статус Телефон Добавлен Списки Ничего не нашлось Попробуйте ввести другой…" at bounding box center [474, 254] width 583 height 194
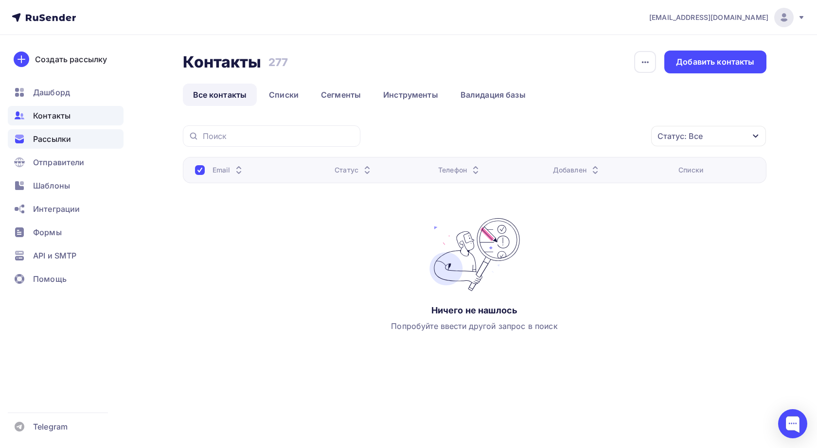
click at [63, 145] on div "Рассылки" at bounding box center [66, 138] width 116 height 19
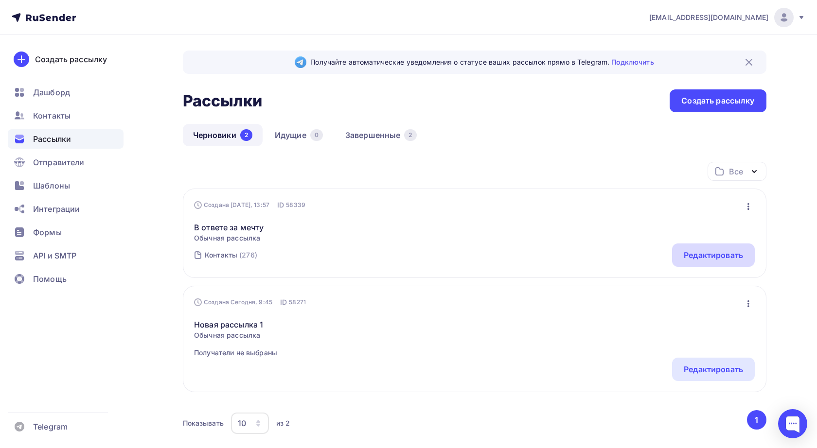
click at [700, 249] on div "Редактировать" at bounding box center [713, 255] width 83 height 23
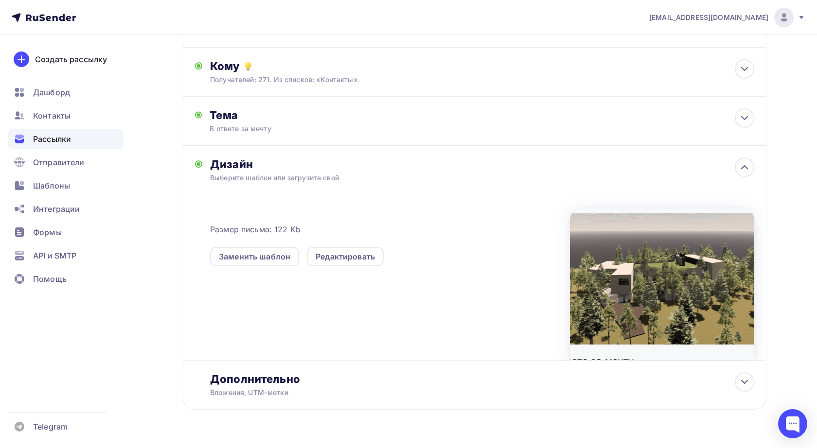
scroll to position [117, 0]
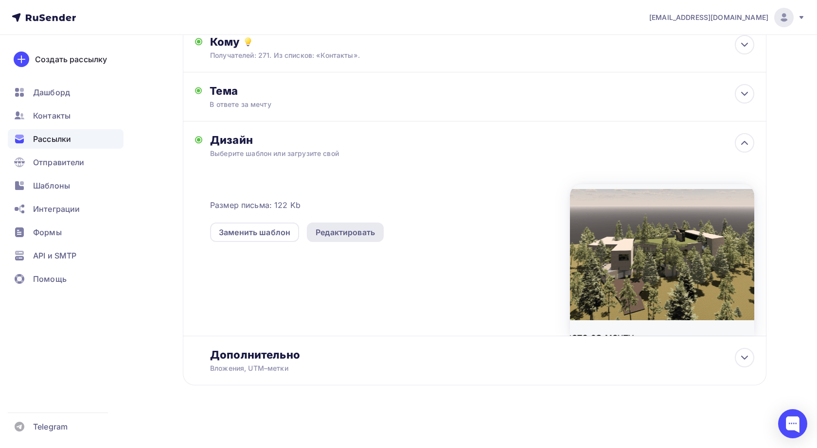
click at [366, 233] on div "Редактировать" at bounding box center [344, 233] width 59 height 12
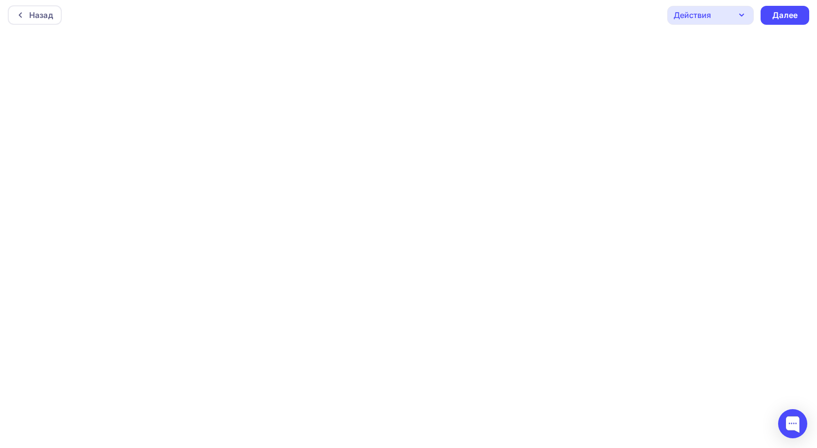
scroll to position [2, 0]
click at [780, 17] on div "Далее" at bounding box center [784, 15] width 25 height 11
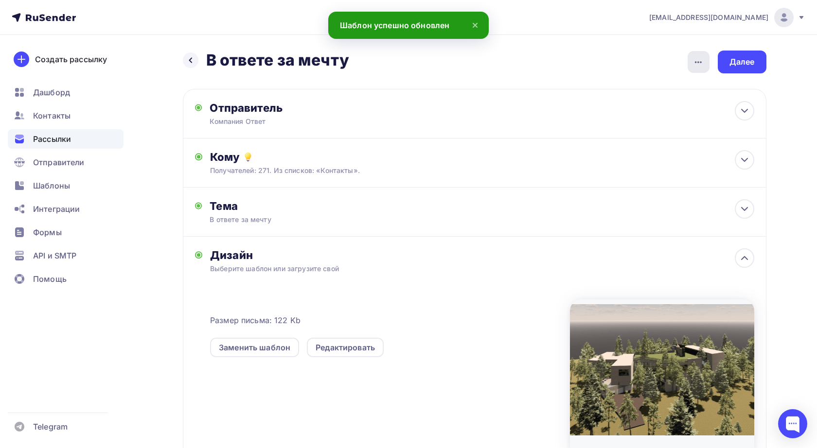
click at [699, 60] on icon "button" at bounding box center [698, 62] width 12 height 12
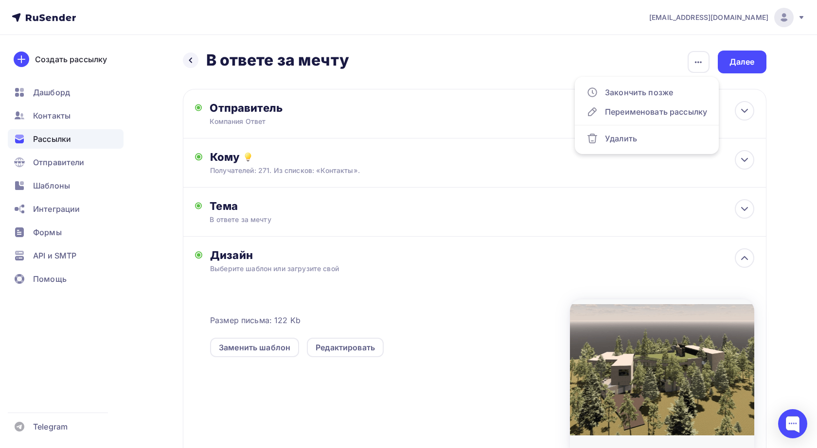
click at [635, 55] on div "Назад В ответе за мечту В ответе за мечту Закончить позже Переименовать рассылк…" at bounding box center [474, 62] width 583 height 23
click at [752, 59] on div "Далее" at bounding box center [741, 61] width 25 height 11
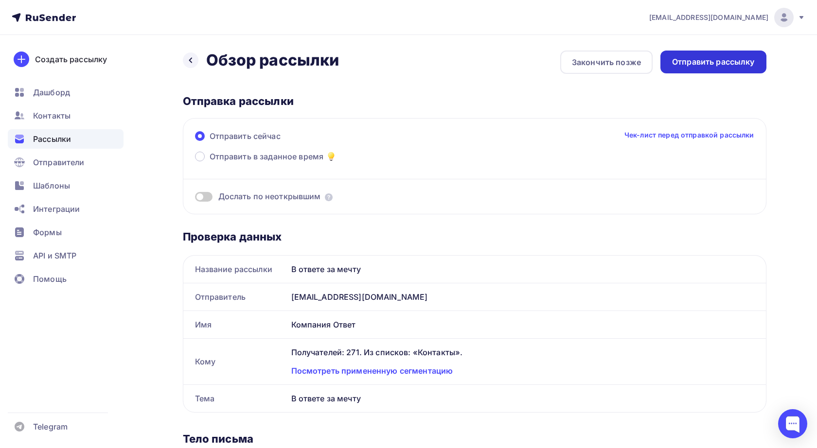
click at [704, 64] on div "Отправить рассылку" at bounding box center [713, 61] width 83 height 11
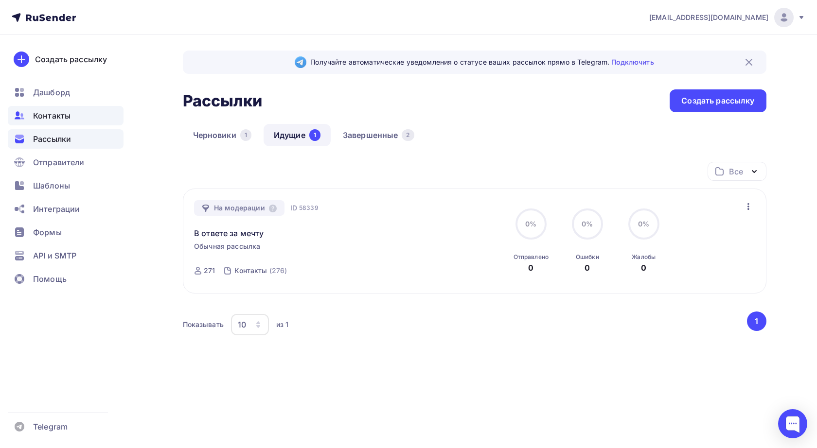
click at [53, 117] on span "Контакты" at bounding box center [51, 116] width 37 height 12
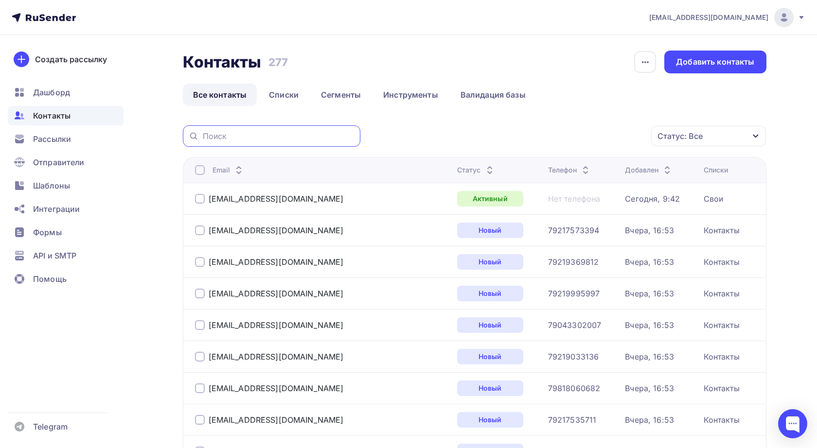
click at [228, 135] on input "text" at bounding box center [279, 136] width 152 height 11
paste input "[EMAIL_ADDRESS][DOMAIN_NAME]"
type input "[EMAIL_ADDRESS][DOMAIN_NAME]"
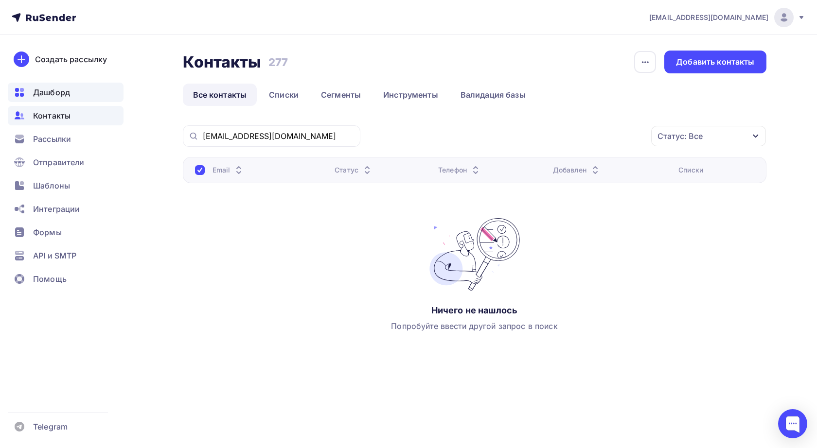
click at [53, 94] on span "Дашборд" at bounding box center [51, 93] width 37 height 12
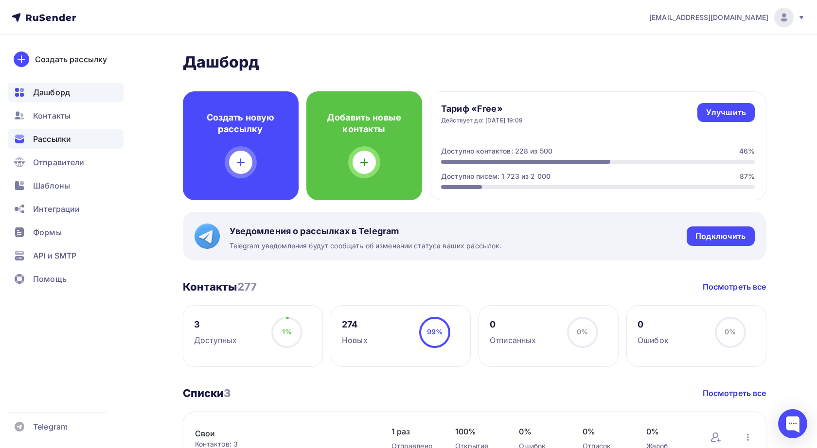
click at [58, 139] on span "Рассылки" at bounding box center [52, 139] width 38 height 12
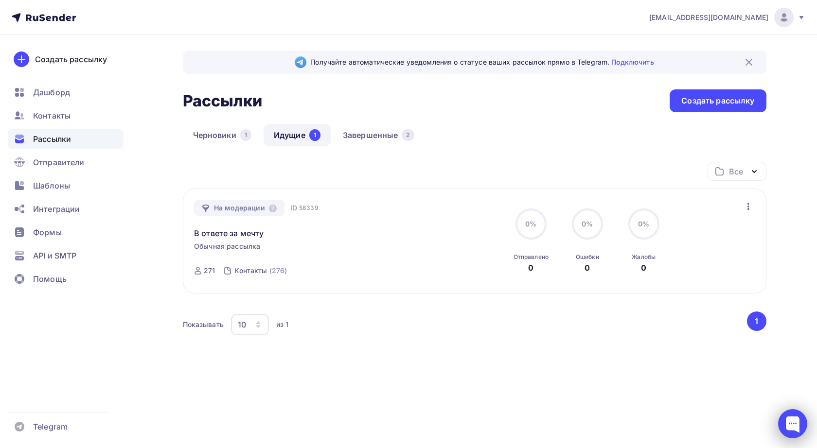
click at [790, 416] on div at bounding box center [792, 423] width 29 height 29
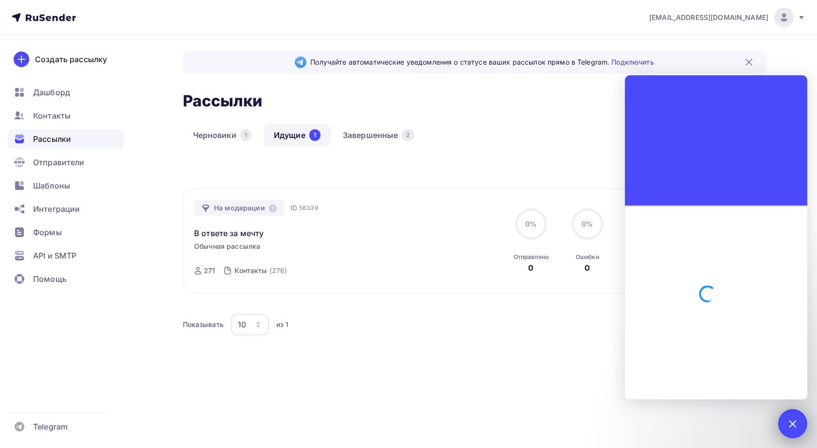
click at [790, 416] on div at bounding box center [792, 423] width 29 height 29
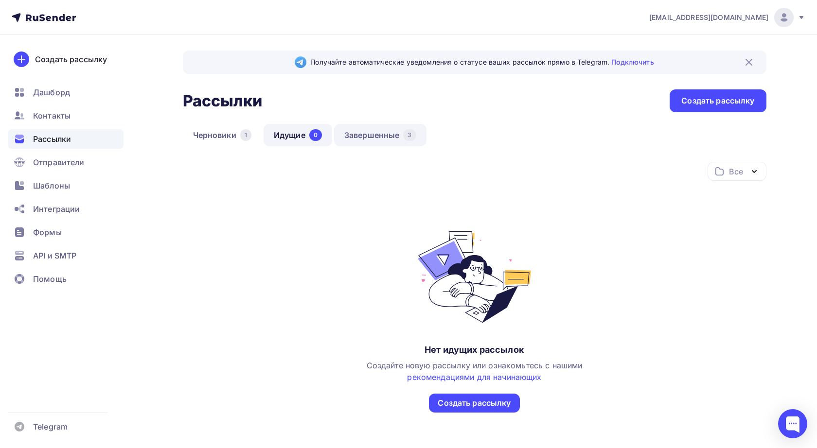
click at [385, 134] on link "Завершенные 3" at bounding box center [380, 135] width 92 height 22
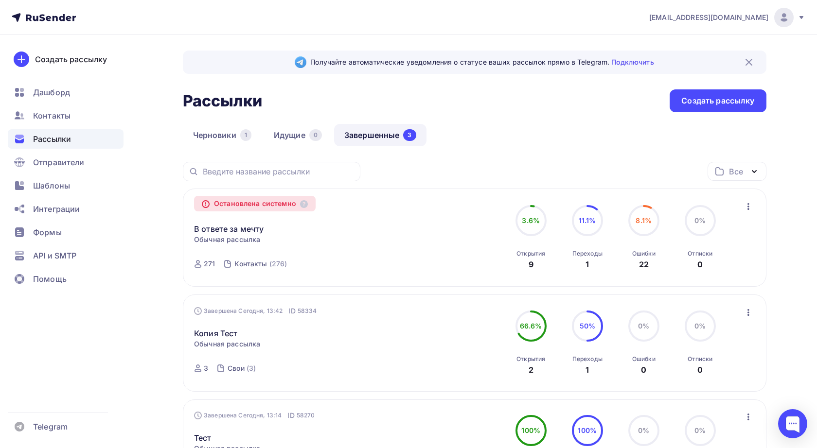
click at [294, 203] on div "Остановлена системно" at bounding box center [255, 204] width 122 height 16
click at [306, 204] on icon at bounding box center [304, 204] width 8 height 8
click at [747, 209] on icon "button" at bounding box center [748, 207] width 12 height 12
click at [781, 219] on div "Получайте автоматические уведомления о статусе ваших рассылок прямо в Telegram.…" at bounding box center [408, 324] width 797 height 578
click at [236, 231] on link "В ответе за мечту" at bounding box center [229, 229] width 70 height 12
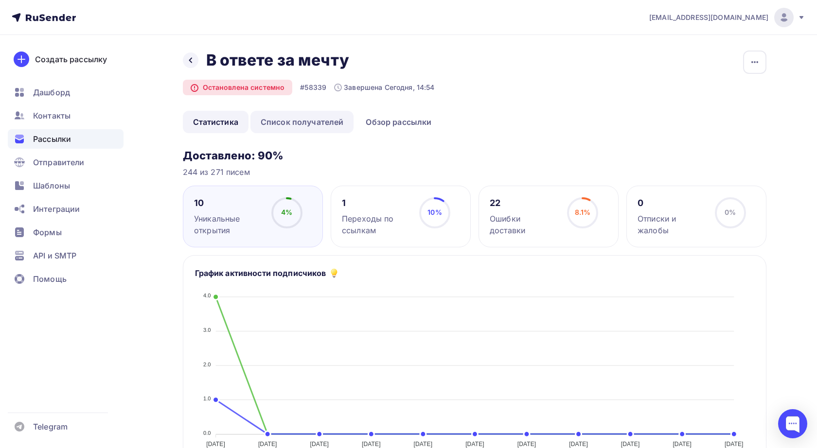
click at [309, 124] on link "Список получателей" at bounding box center [302, 122] width 104 height 22
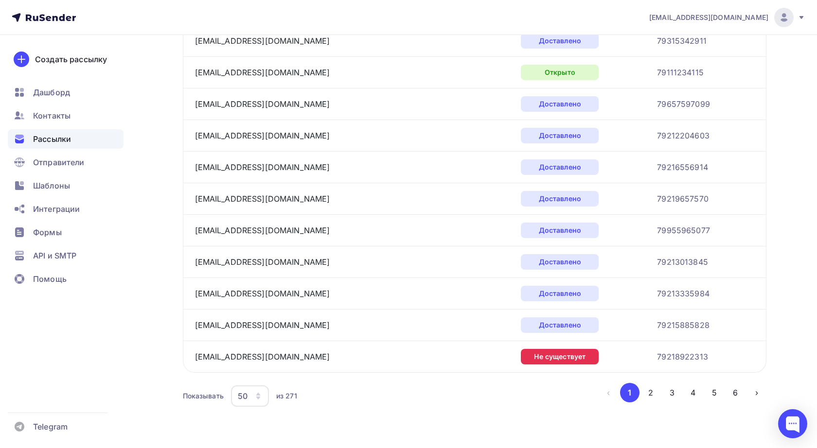
scroll to position [1411, 0]
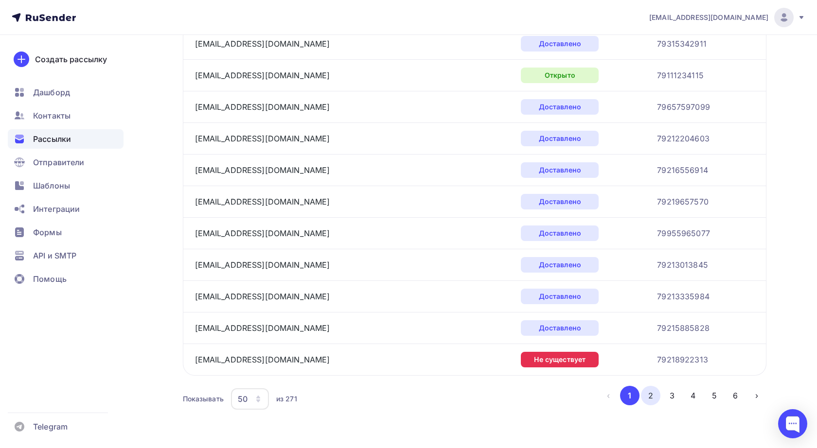
click at [650, 398] on button "2" at bounding box center [650, 395] width 19 height 19
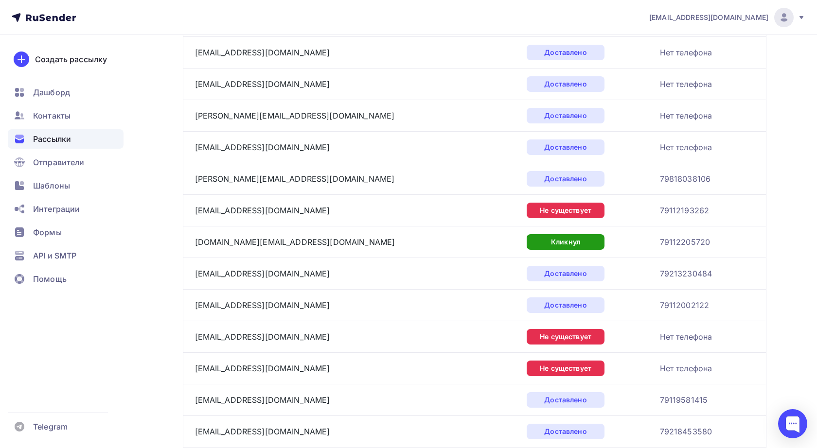
scroll to position [468, 0]
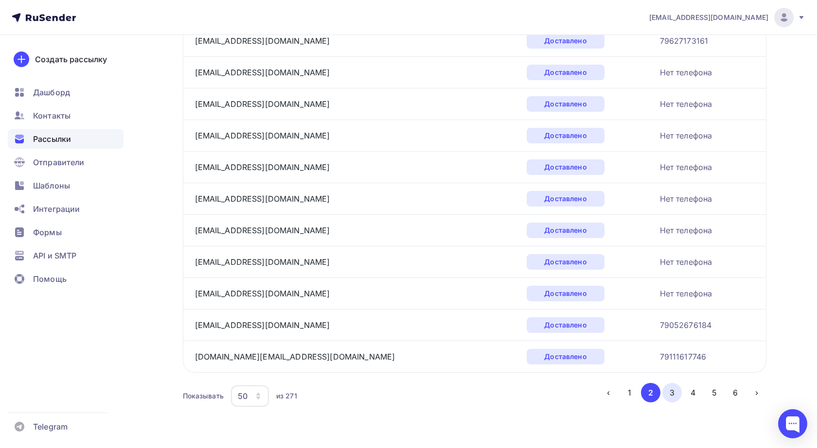
click at [675, 393] on button "3" at bounding box center [671, 392] width 19 height 19
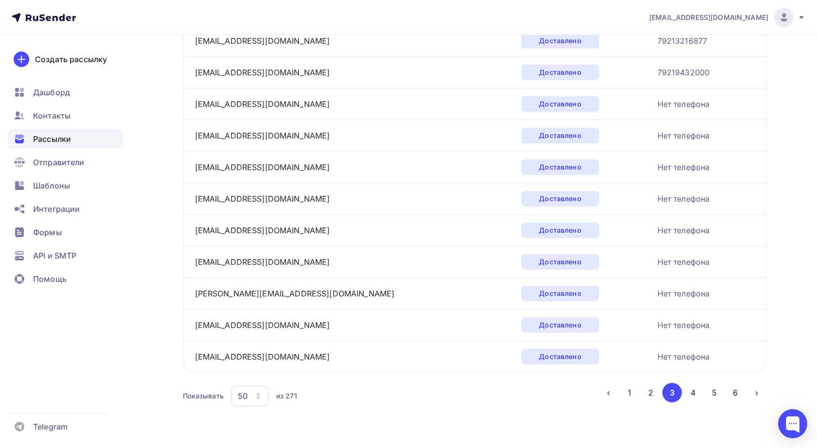
scroll to position [1414, 0]
click at [694, 394] on button "4" at bounding box center [692, 392] width 19 height 19
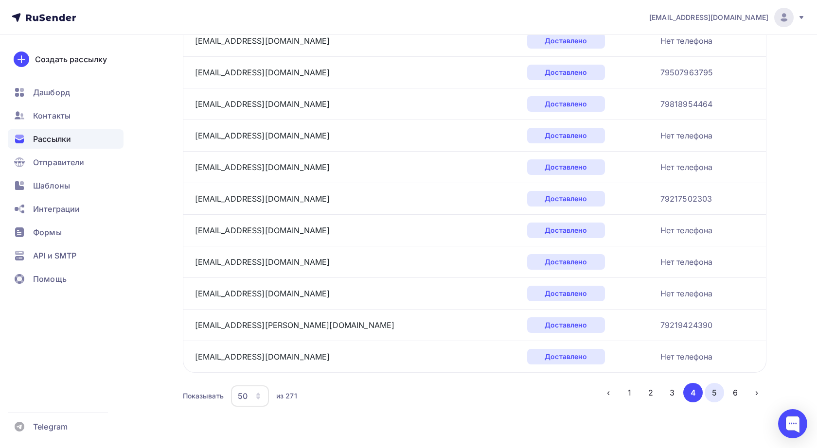
click at [714, 393] on button "5" at bounding box center [713, 392] width 19 height 19
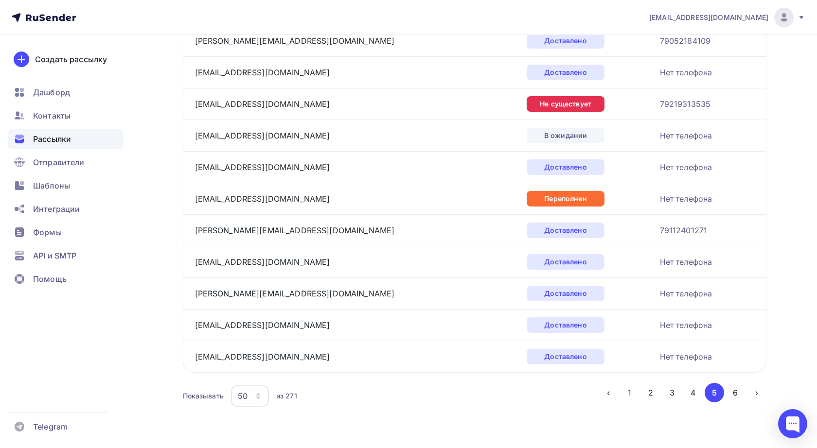
scroll to position [72, 0]
click at [736, 393] on button "6" at bounding box center [734, 392] width 19 height 19
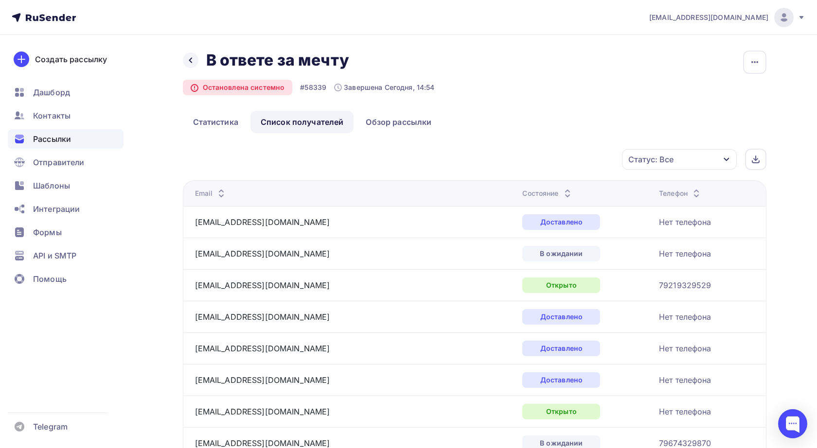
scroll to position [0, 0]
click at [392, 122] on link "Обзор рассылки" at bounding box center [398, 122] width 86 height 22
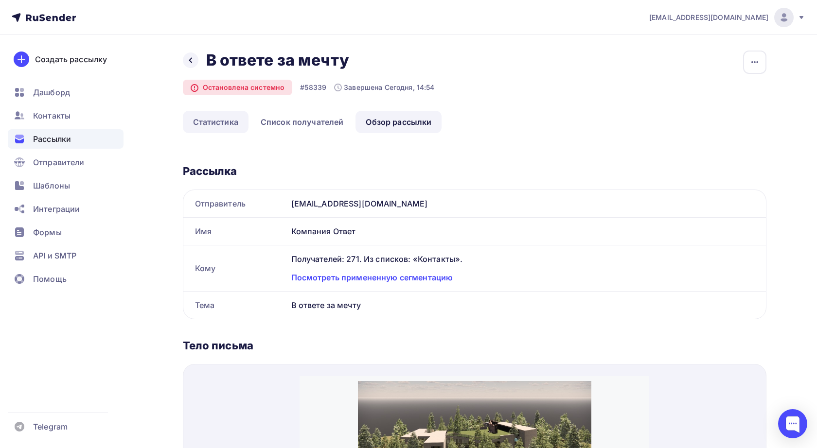
click at [223, 123] on link "Статистика" at bounding box center [216, 122] width 66 height 22
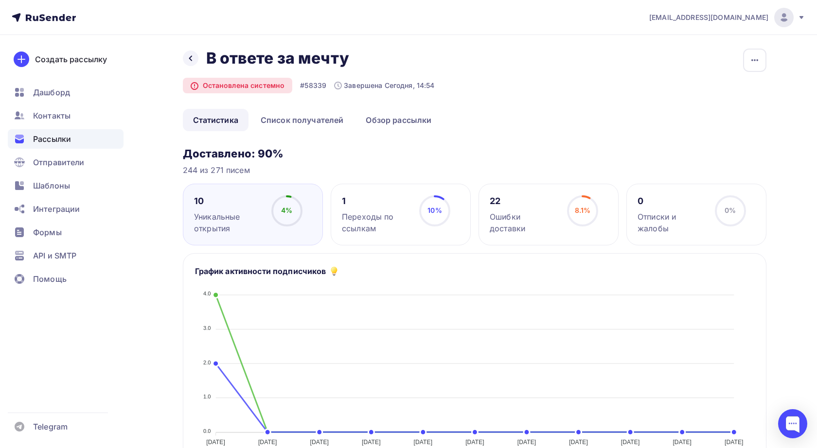
scroll to position [1, 0]
click at [262, 87] on div "Остановлена системно" at bounding box center [238, 87] width 110 height 16
drag, startPoint x: 202, startPoint y: 87, endPoint x: 285, endPoint y: 85, distance: 82.7
click at [285, 85] on div "Остановлена системно" at bounding box center [238, 87] width 110 height 16
copy div "Остановлена системно"
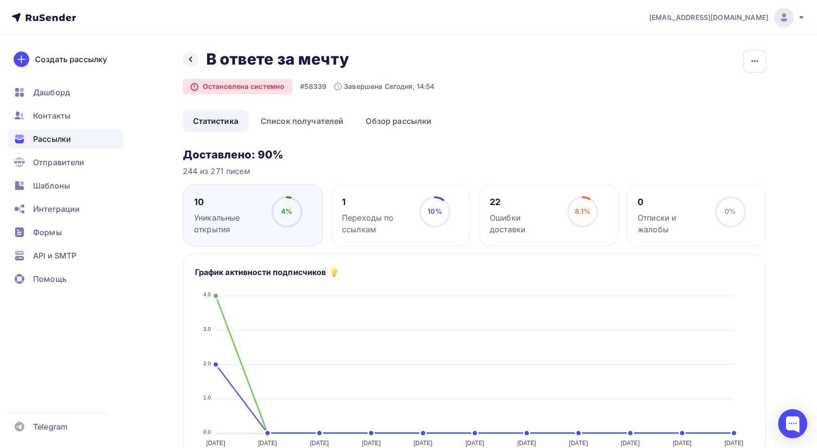
copy div "Остановлена системно"
click at [794, 425] on div at bounding box center [792, 423] width 29 height 29
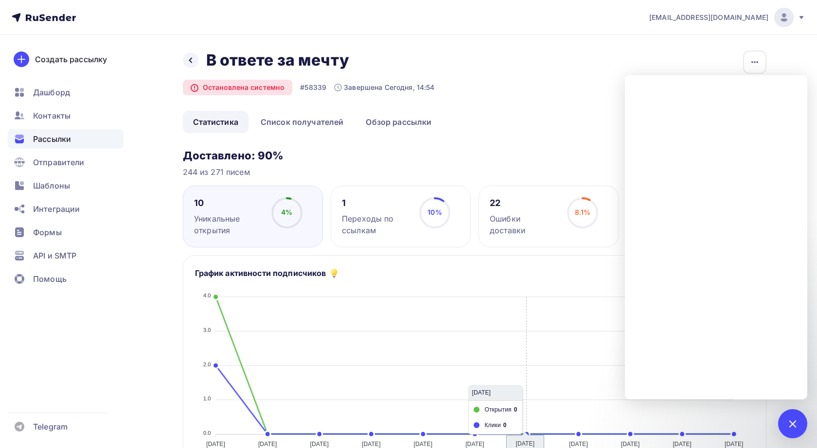
scroll to position [0, 0]
click at [793, 418] on div at bounding box center [792, 423] width 13 height 13
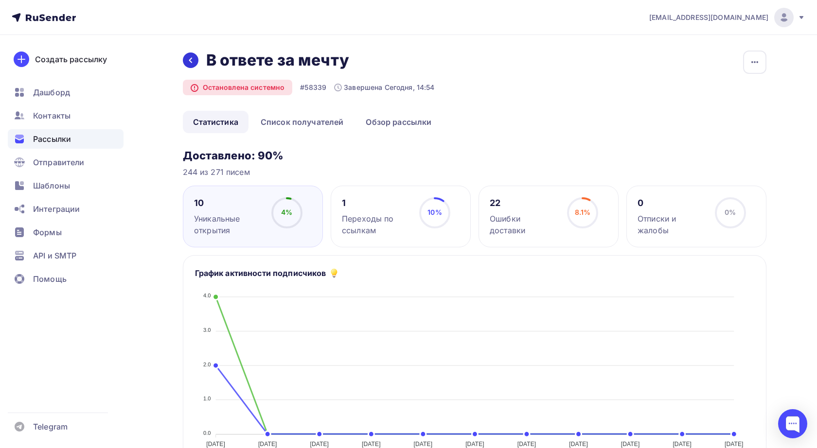
click at [190, 55] on div at bounding box center [191, 60] width 16 height 16
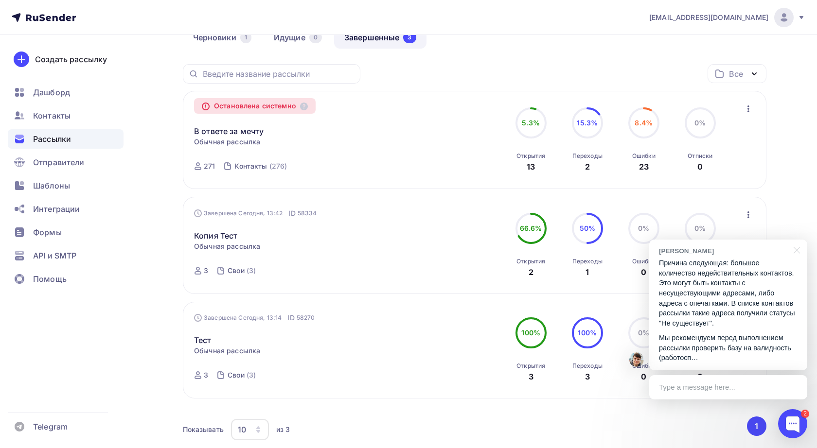
scroll to position [98, 0]
click at [702, 335] on p "Мы рекомендуем перед выполнением рассылки проверить базу на валидность (работос…" at bounding box center [728, 348] width 139 height 30
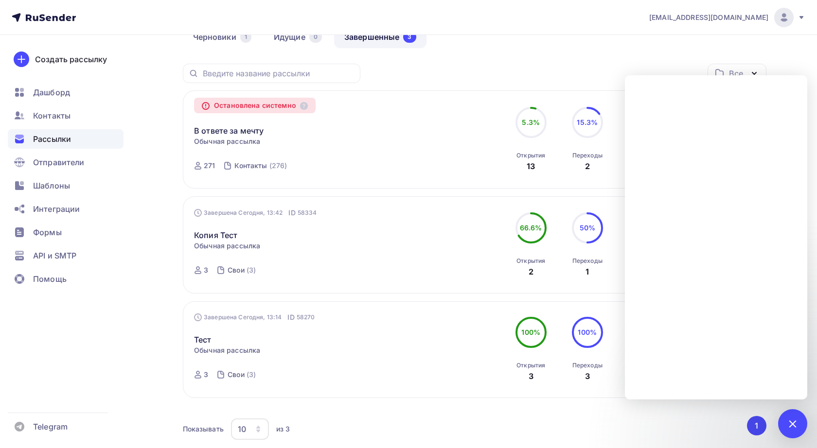
click at [175, 181] on div "Получайте автоматические уведомления о статусе ваших рассылок прямо в Telegram.…" at bounding box center [408, 226] width 797 height 578
click at [791, 421] on div at bounding box center [792, 423] width 13 height 13
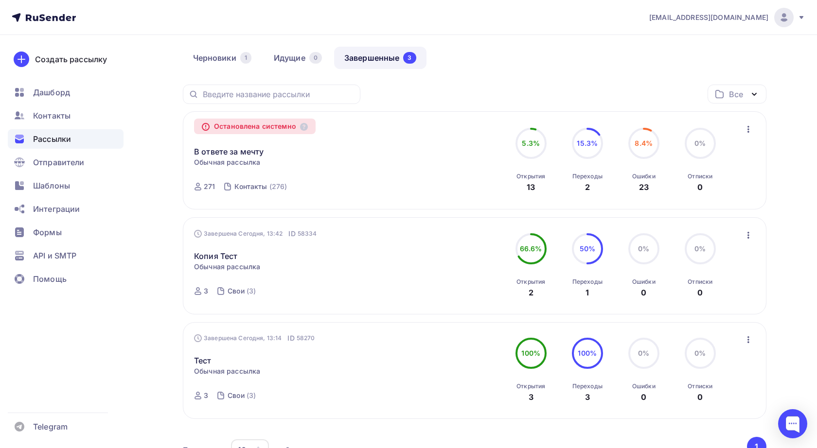
scroll to position [76, 0]
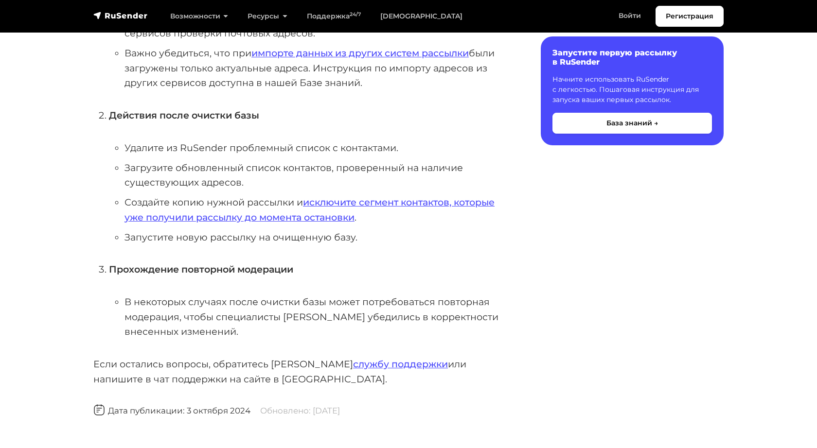
scroll to position [604, 0]
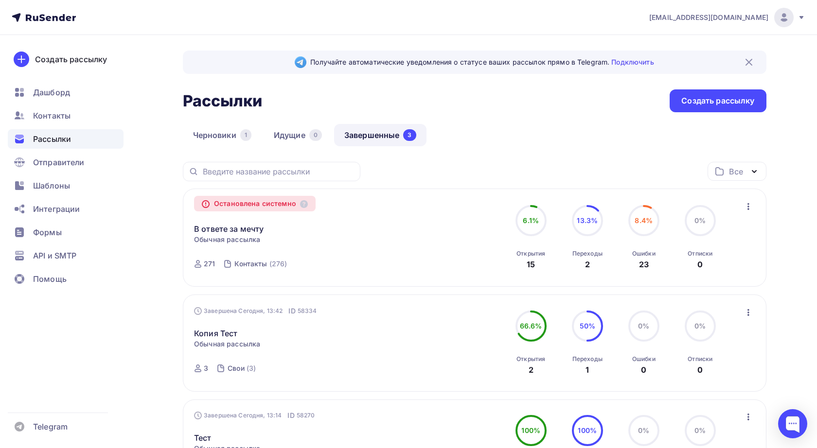
click at [745, 209] on icon "button" at bounding box center [748, 207] width 12 height 12
click at [800, 211] on div "Получайте автоматические уведомления о статусе ваших рассылок прямо в Telegram.…" at bounding box center [408, 324] width 797 height 578
click at [231, 229] on link "В ответе за мечту" at bounding box center [229, 229] width 70 height 12
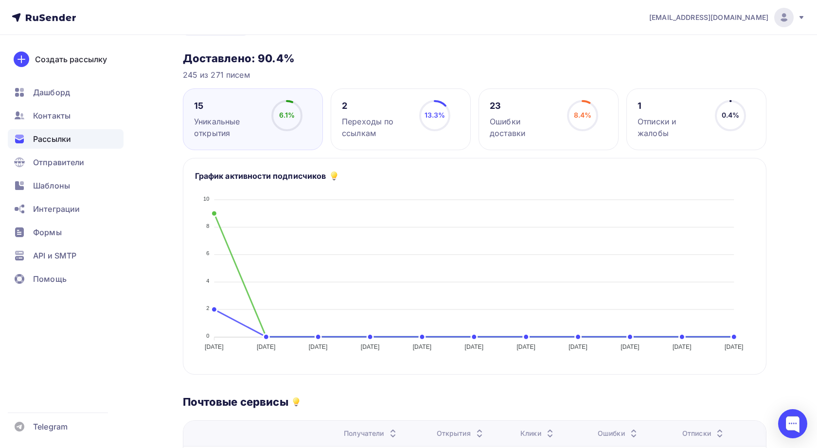
scroll to position [97, 0]
click at [494, 107] on div "23" at bounding box center [524, 107] width 69 height 12
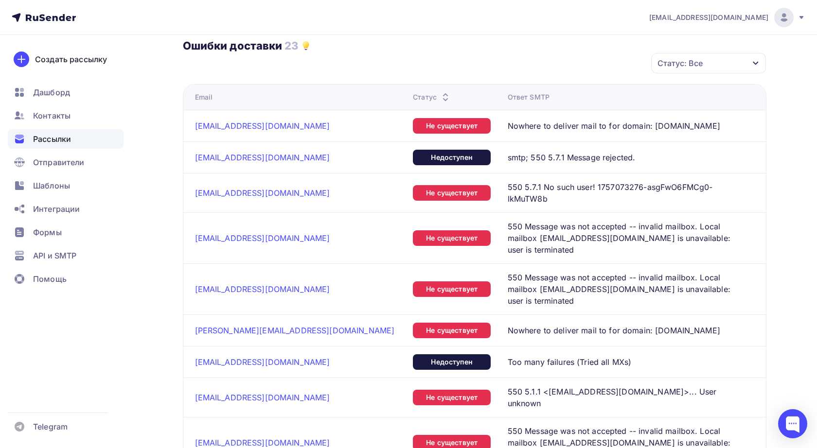
scroll to position [408, 0]
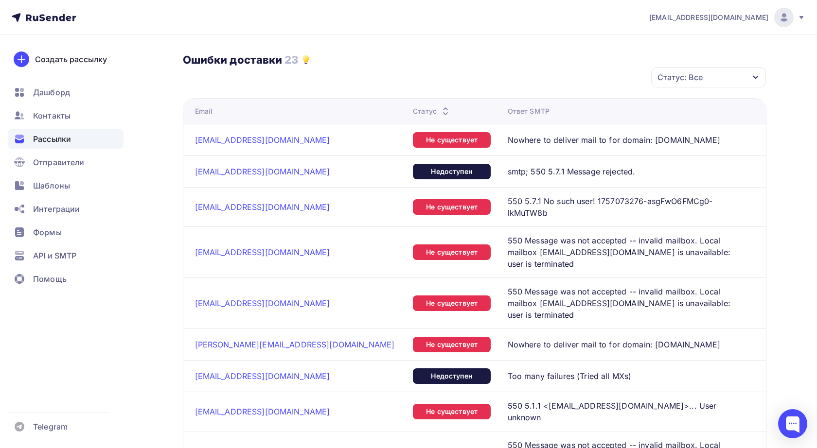
click at [753, 80] on icon "button" at bounding box center [756, 77] width 8 height 8
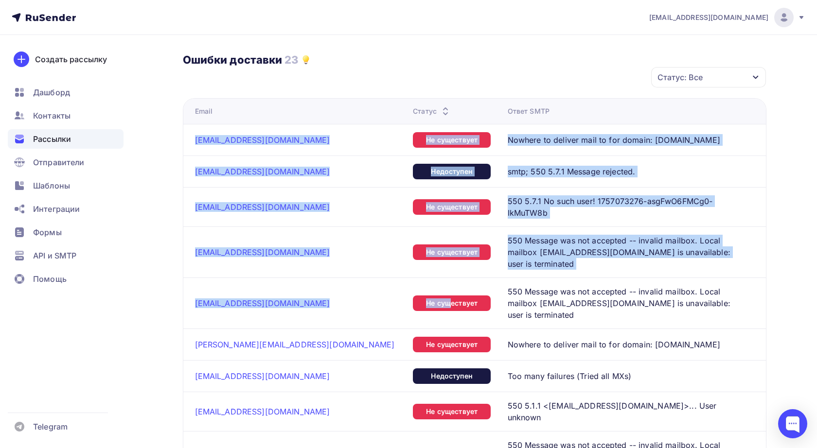
drag, startPoint x: 188, startPoint y: 132, endPoint x: 440, endPoint y: 289, distance: 297.2
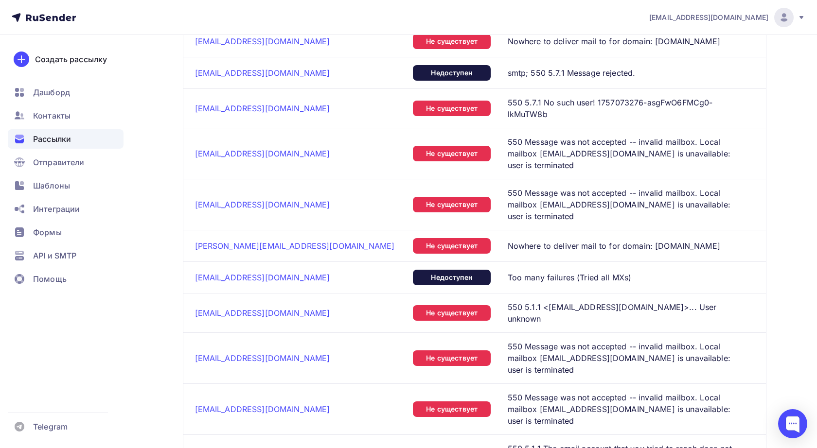
scroll to position [1330, 0]
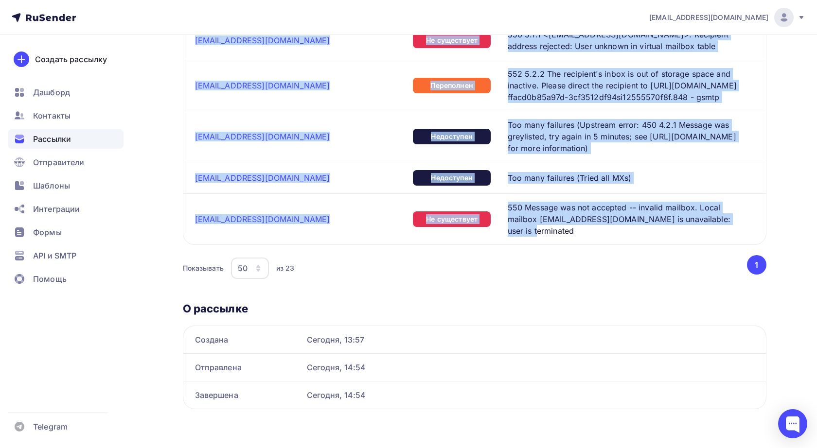
copy tbody "vf@design-exclusive.com Не существует Nowhere to deliver mail to for domain: de…"
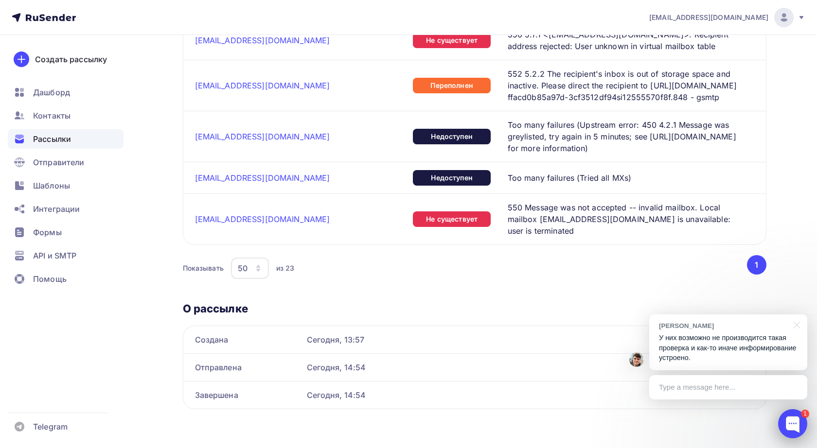
click at [795, 424] on div at bounding box center [792, 423] width 29 height 29
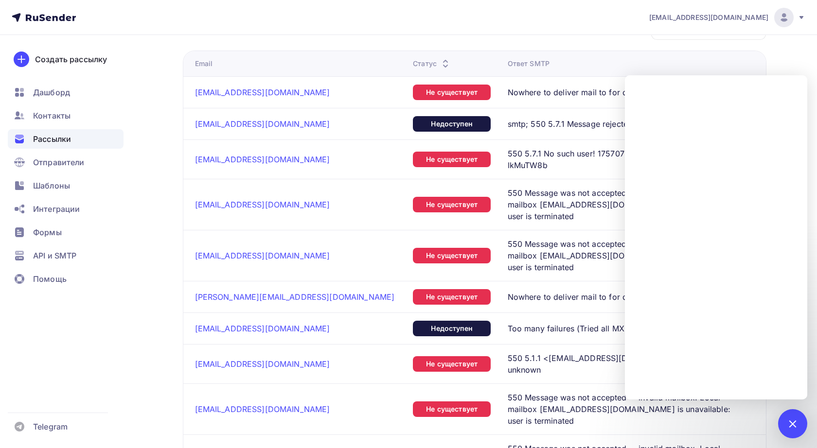
scroll to position [455, 0]
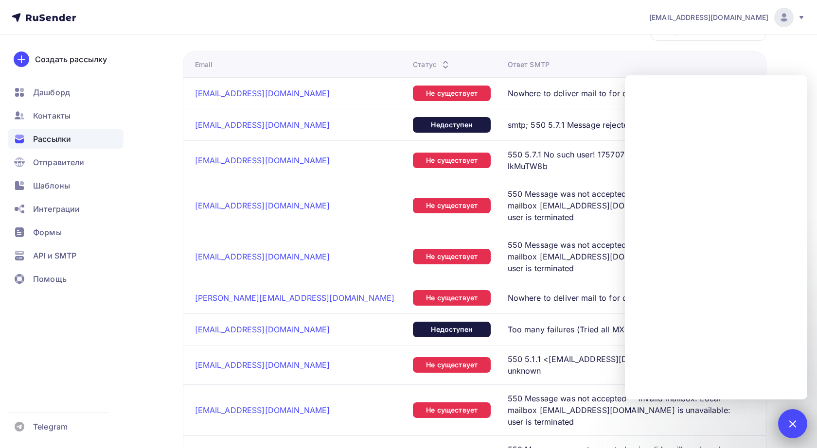
click at [798, 420] on div "1" at bounding box center [792, 423] width 29 height 29
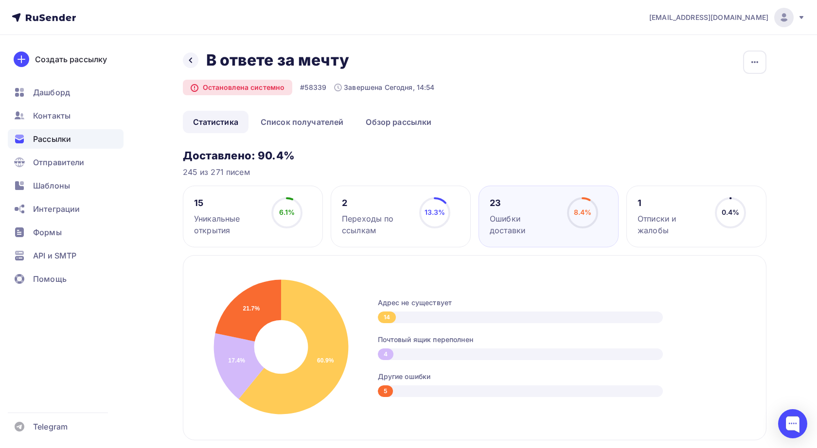
scroll to position [0, 0]
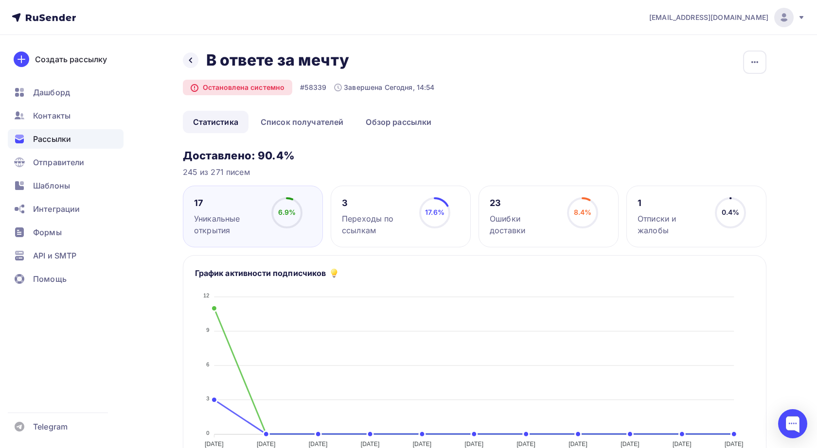
click at [708, 215] on div "0.4% 0.4%" at bounding box center [730, 216] width 49 height 39
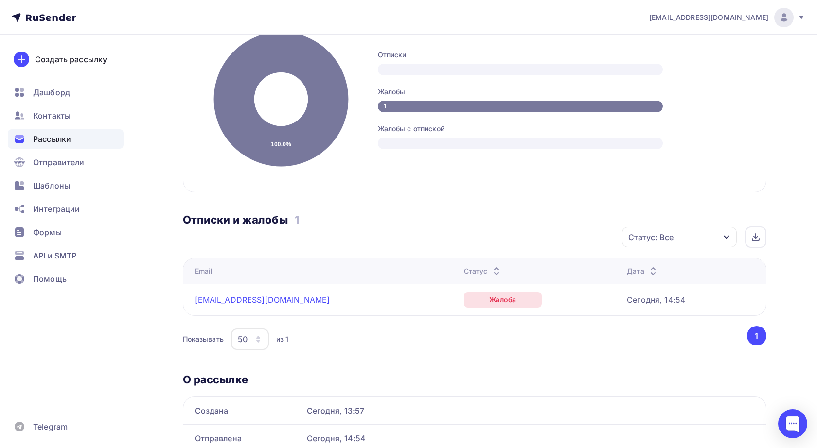
scroll to position [242, 0]
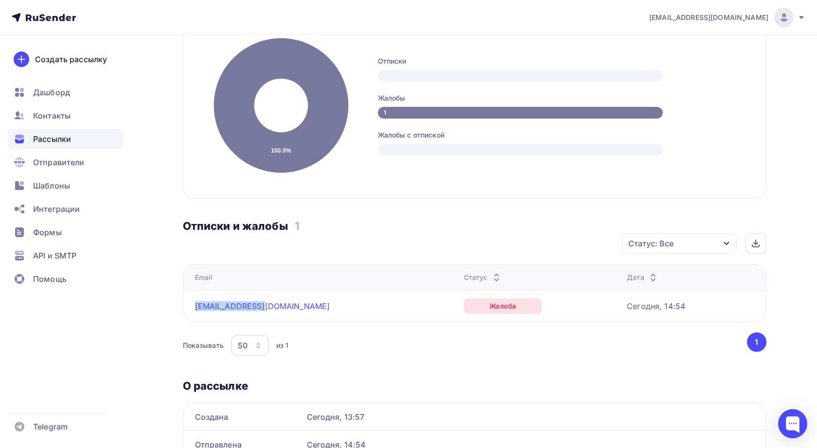
drag, startPoint x: 284, startPoint y: 307, endPoint x: 193, endPoint y: 307, distance: 90.4
click at [193, 307] on td "[EMAIL_ADDRESS][DOMAIN_NAME]" at bounding box center [321, 306] width 277 height 32
copy link "[EMAIL_ADDRESS][DOMAIN_NAME]"
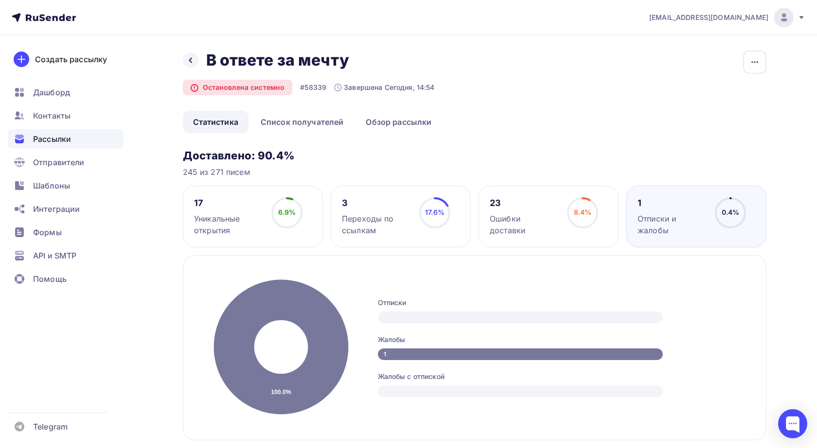
scroll to position [0, 0]
click at [184, 59] on div at bounding box center [191, 60] width 16 height 16
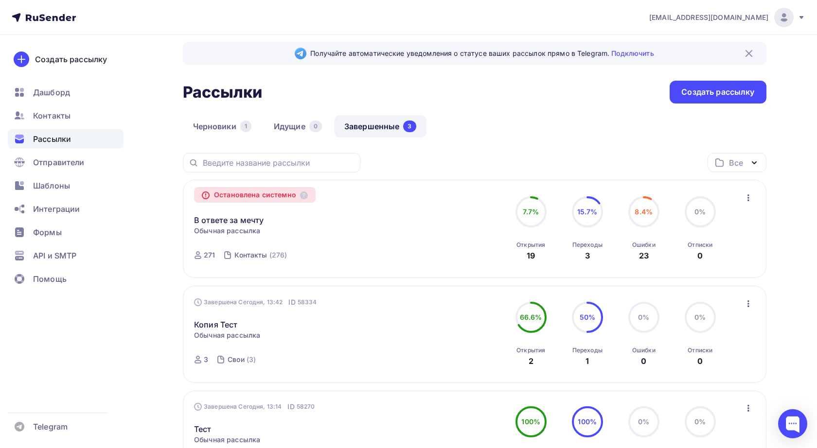
scroll to position [12, 0]
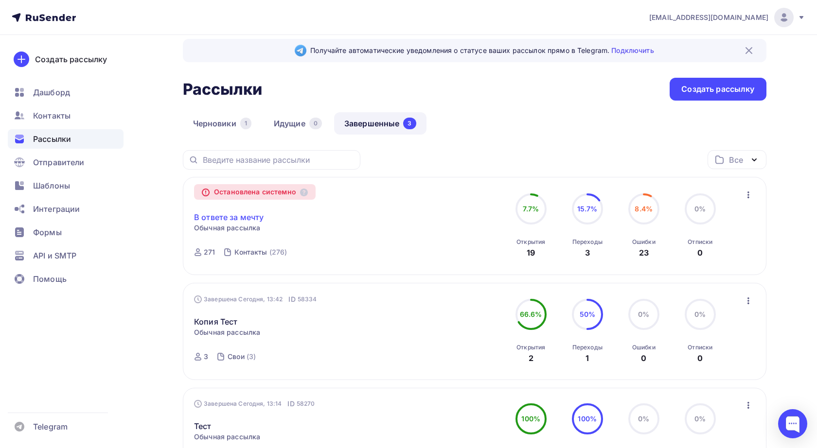
click at [245, 219] on link "В ответе за мечту" at bounding box center [229, 217] width 70 height 12
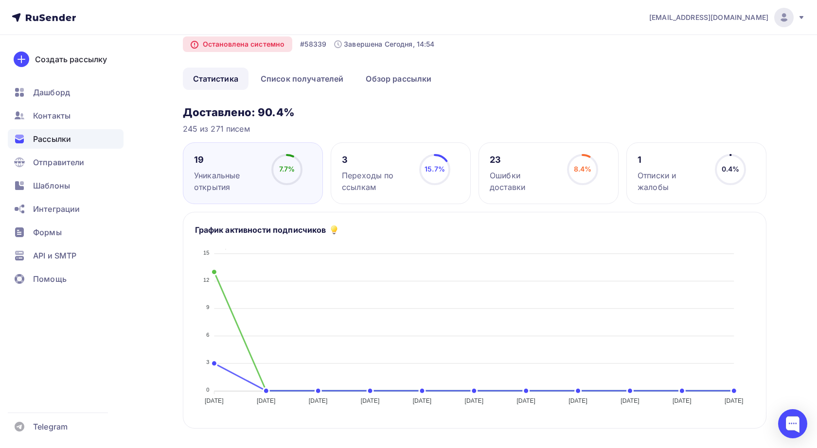
scroll to position [48, 0]
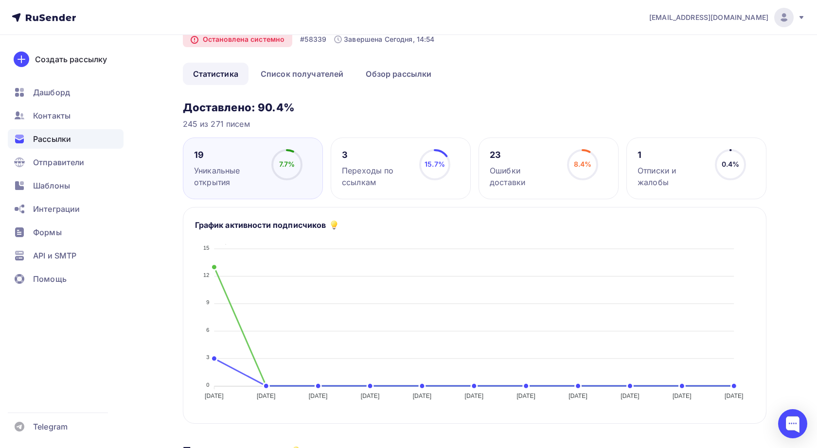
drag, startPoint x: 183, startPoint y: 125, endPoint x: 253, endPoint y: 125, distance: 70.0
click at [253, 125] on div "245 из 271 писем" at bounding box center [474, 124] width 583 height 12
copy div "245 из 271 писем"
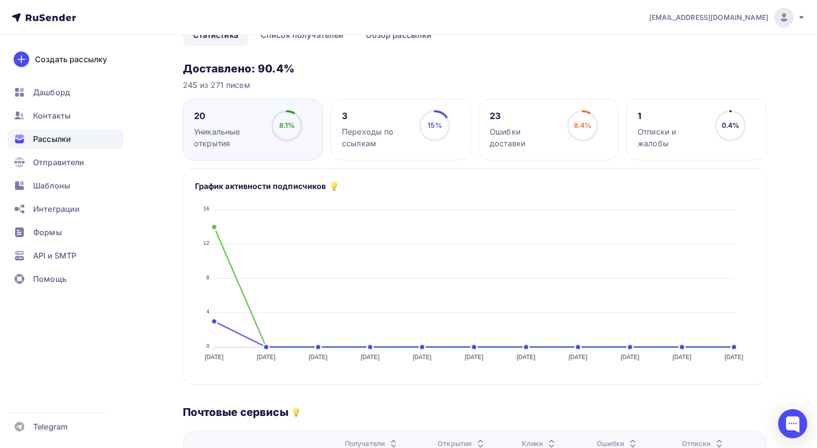
scroll to position [85, 0]
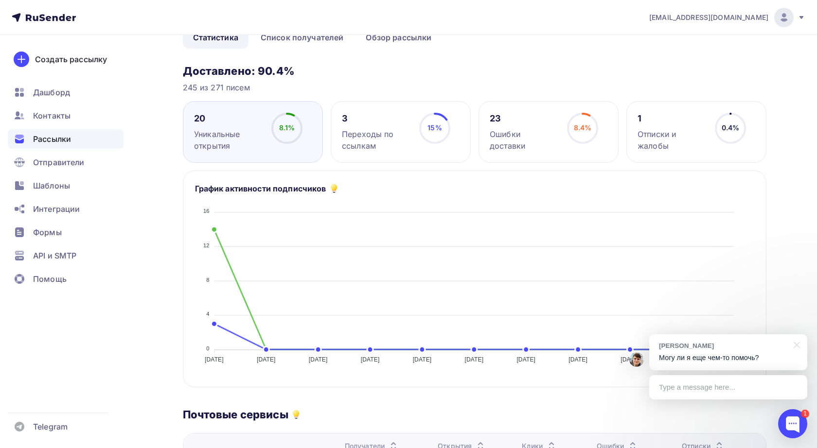
click at [714, 355] on p "Могу ли я еще чем-то помочь?" at bounding box center [728, 358] width 139 height 10
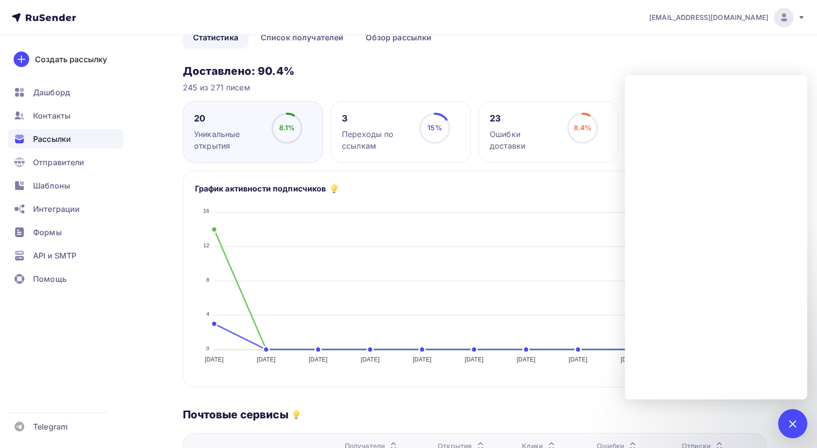
click at [176, 174] on div "Назад В ответе за мечту В ответе за мечту Остановлена системно #58339 Завершена…" at bounding box center [408, 398] width 797 height 897
click at [795, 425] on div at bounding box center [792, 423] width 13 height 13
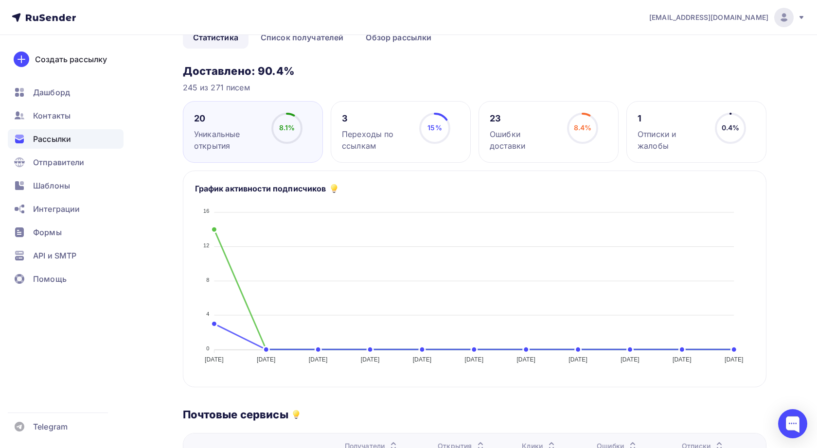
click at [52, 139] on span "Рассылки" at bounding box center [52, 139] width 38 height 12
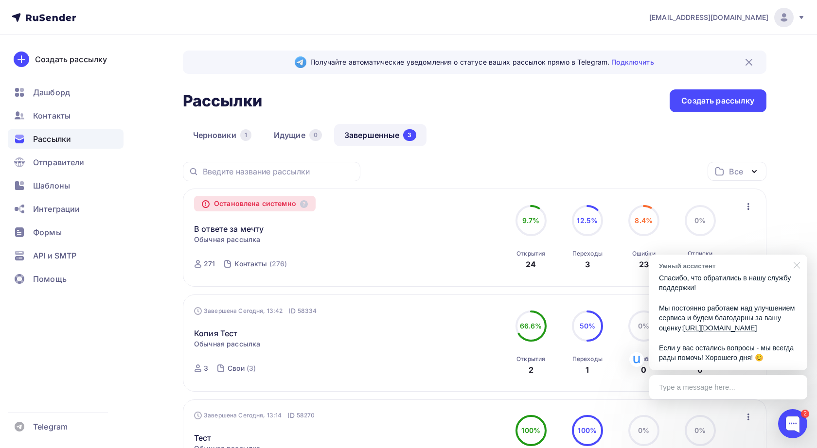
click at [794, 258] on div at bounding box center [795, 265] width 24 height 20
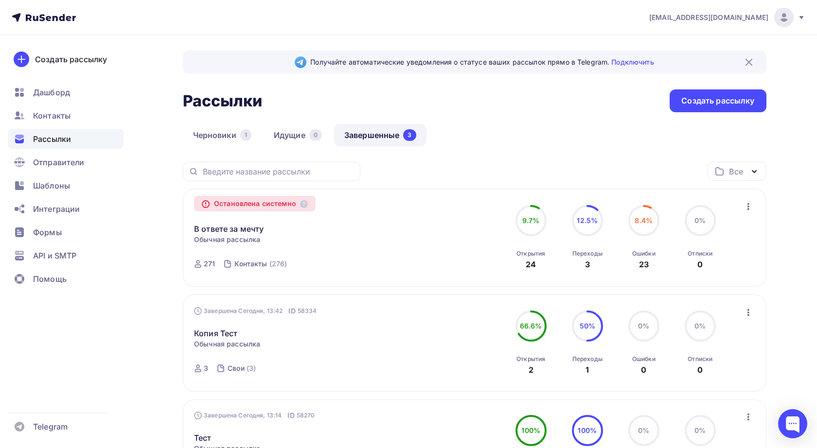
click at [53, 139] on span "Рассылки" at bounding box center [52, 139] width 38 height 12
click at [53, 97] on span "Дашборд" at bounding box center [51, 93] width 37 height 12
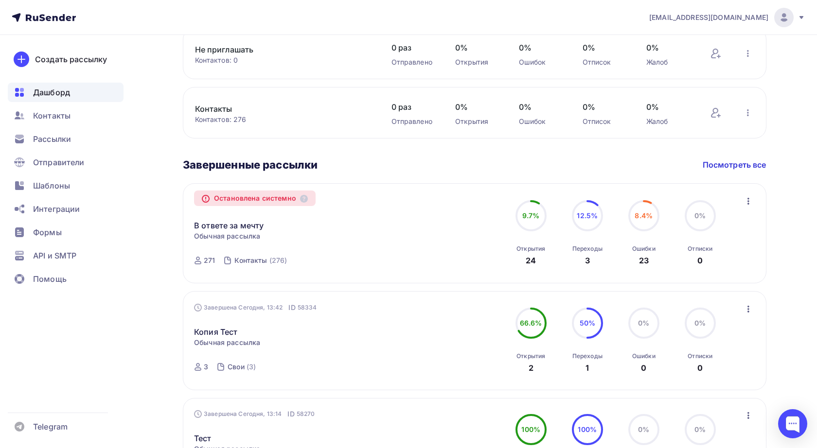
scroll to position [449, 0]
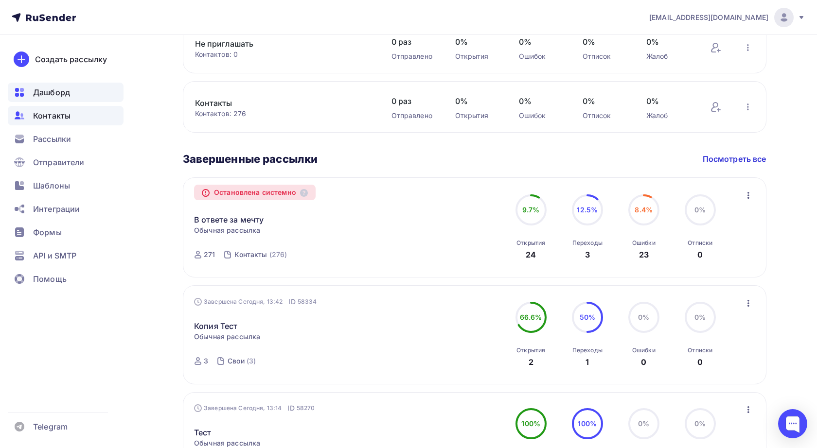
click at [47, 121] on span "Контакты" at bounding box center [51, 116] width 37 height 12
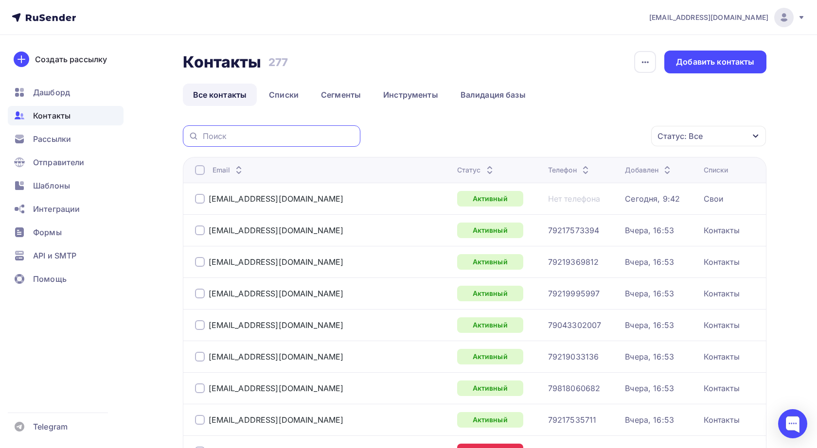
click at [280, 141] on input "text" at bounding box center [279, 136] width 152 height 11
paste input "[EMAIL_ADDRESS][DOMAIN_NAME]"
type input "[EMAIL_ADDRESS][DOMAIN_NAME]"
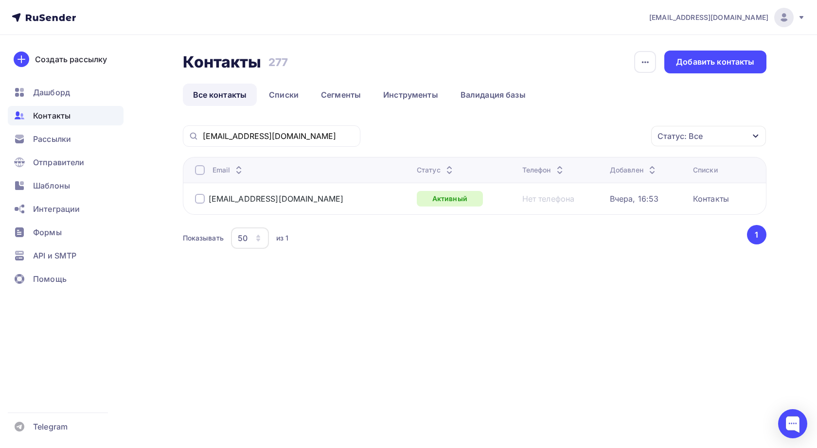
click at [387, 146] on div "Статус: Все Статус Новый Активный Не существует Переполнен Недоступен Отписан О…" at bounding box center [566, 135] width 399 height 21
click at [307, 138] on input "[EMAIL_ADDRESS][DOMAIN_NAME]" at bounding box center [279, 136] width 152 height 11
click at [413, 93] on link "Инструменты" at bounding box center [410, 95] width 75 height 22
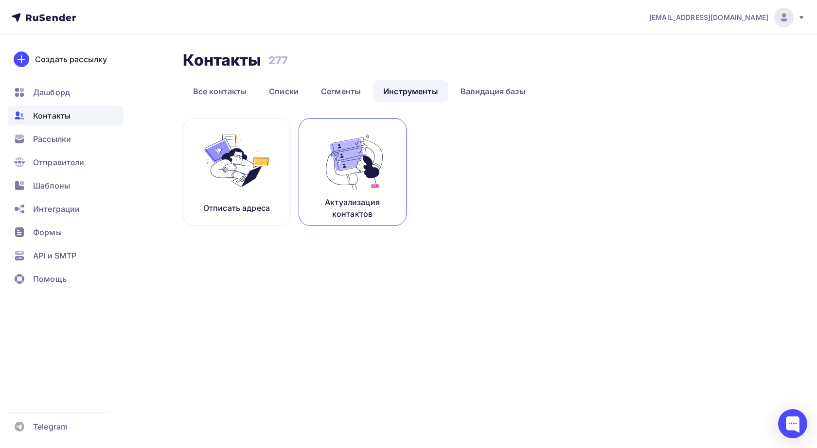
click at [361, 163] on img at bounding box center [352, 160] width 65 height 61
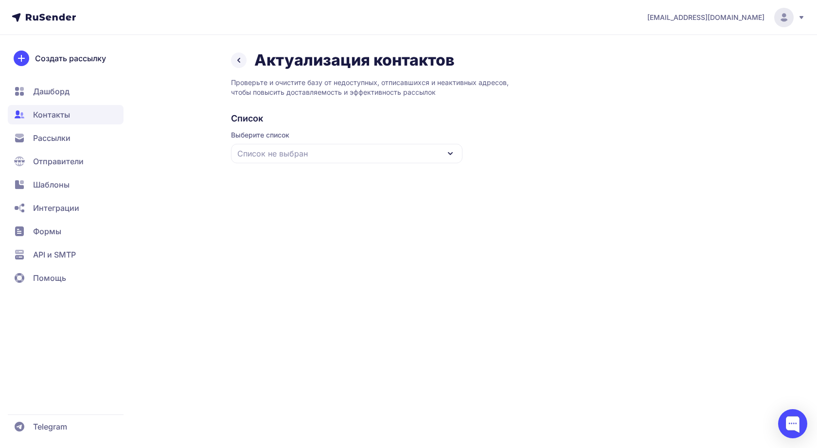
click at [450, 150] on icon at bounding box center [450, 154] width 12 height 12
click at [264, 259] on div "Контакты" at bounding box center [347, 259] width 220 height 23
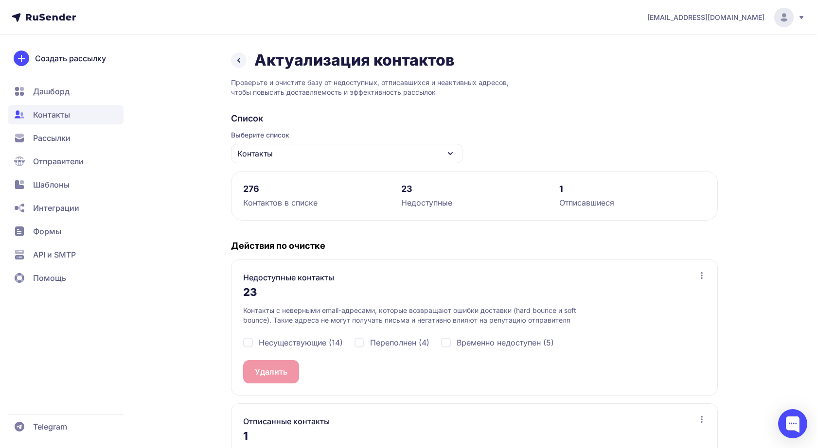
click at [238, 61] on icon at bounding box center [239, 60] width 2 height 4
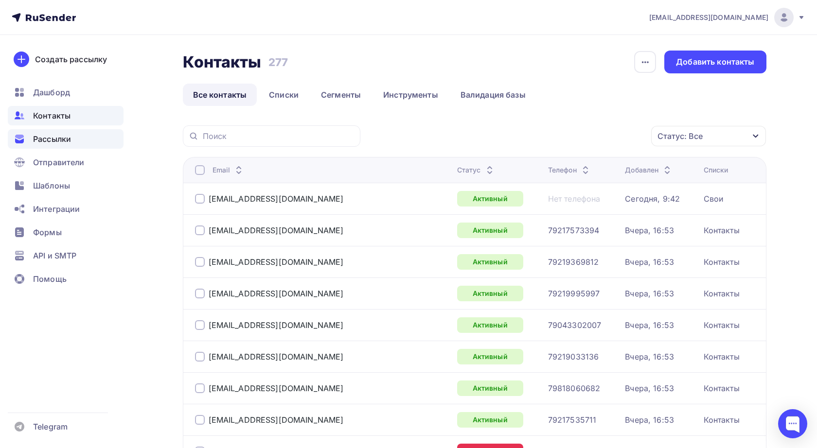
click at [57, 138] on span "Рассылки" at bounding box center [52, 139] width 38 height 12
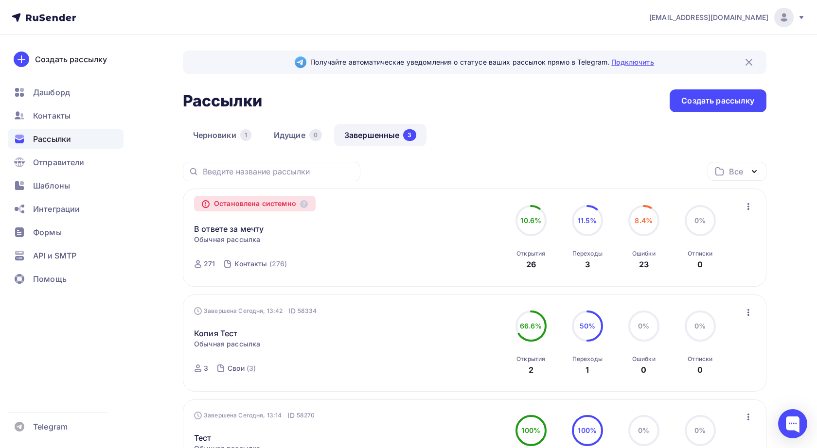
click at [635, 64] on link "Подключить" at bounding box center [632, 62] width 42 height 8
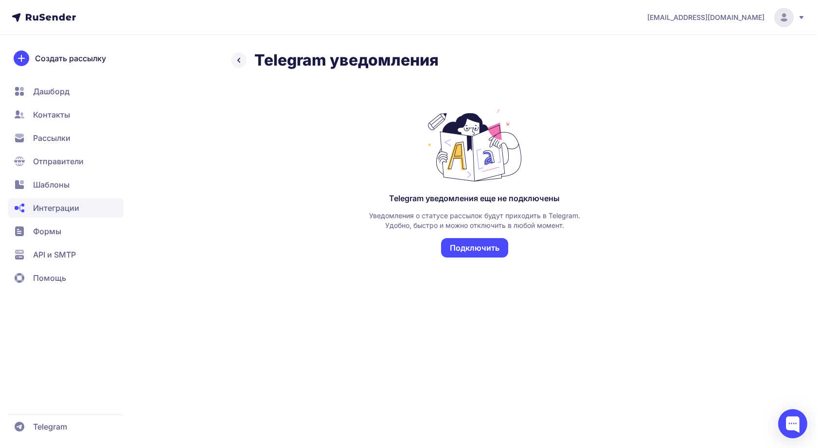
click at [471, 247] on button "Подключить" at bounding box center [474, 247] width 67 height 19
click at [52, 90] on span "Дашборд" at bounding box center [51, 92] width 36 height 12
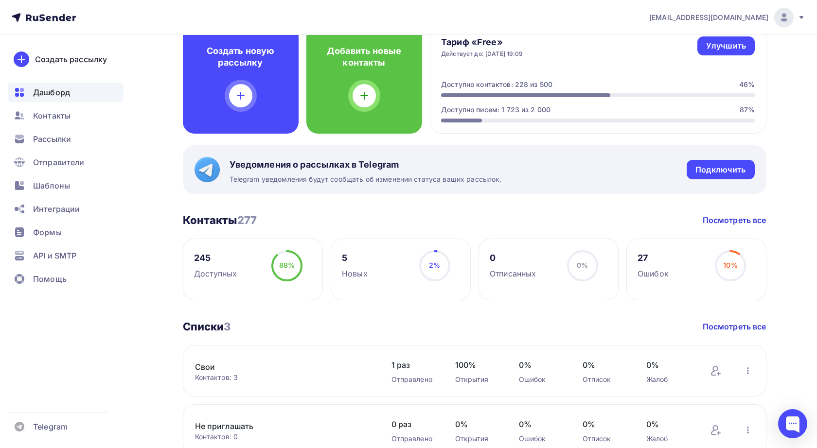
scroll to position [67, 0]
click at [48, 121] on span "Контакты" at bounding box center [51, 116] width 37 height 12
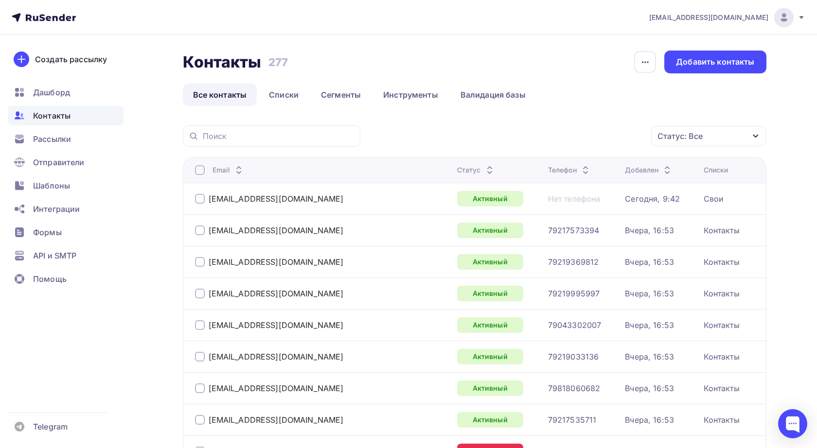
click at [739, 137] on div "Статус: Все" at bounding box center [708, 136] width 115 height 20
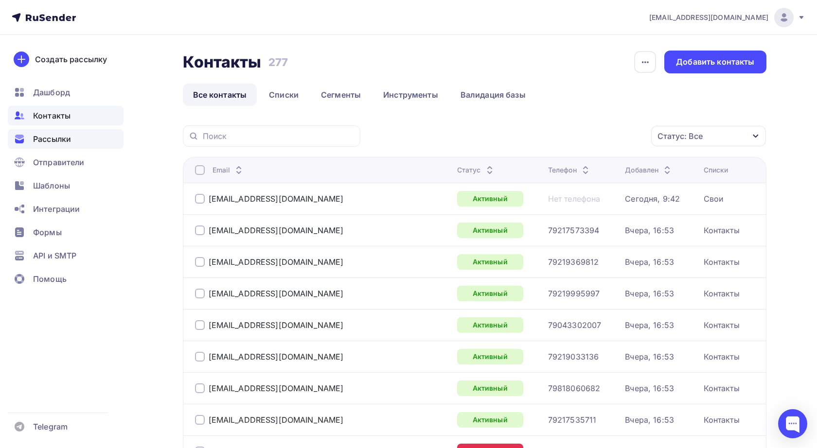
click at [55, 138] on span "Рассылки" at bounding box center [52, 139] width 38 height 12
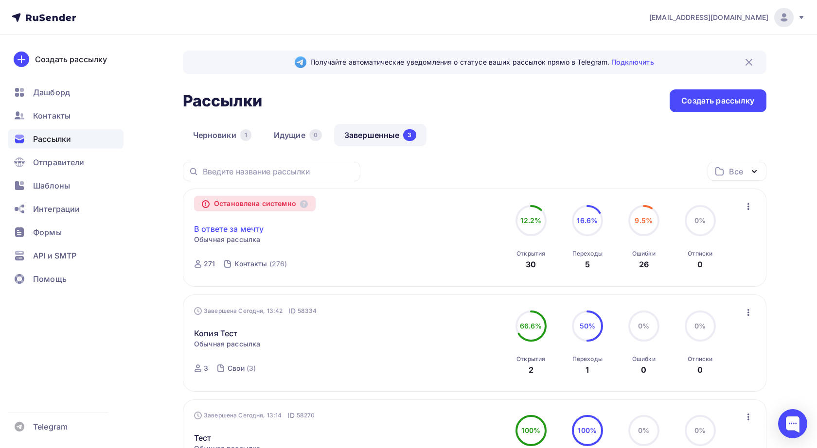
click at [250, 228] on link "В ответе за мечту" at bounding box center [229, 229] width 70 height 12
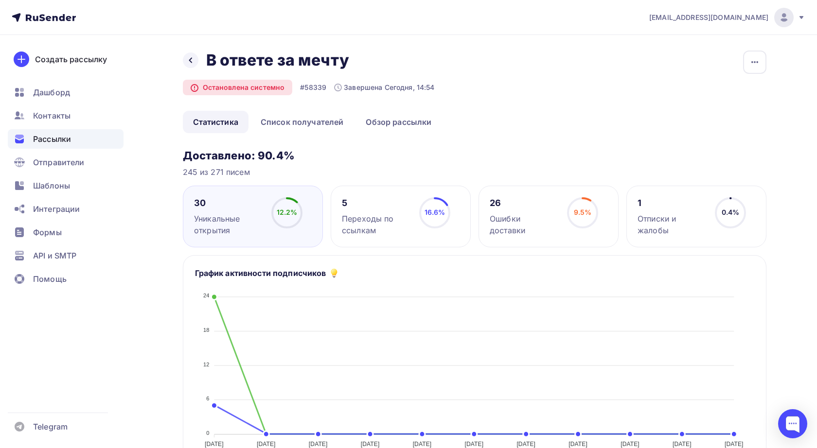
click at [503, 220] on div "Ошибки доставки" at bounding box center [524, 224] width 69 height 23
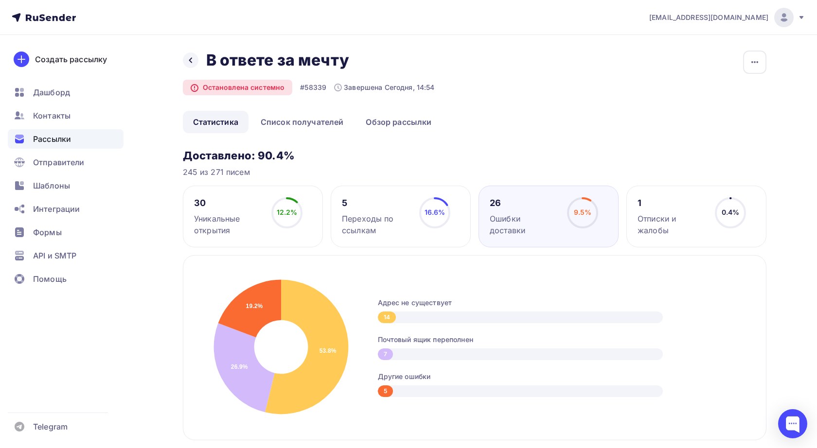
click at [365, 222] on div "Переходы по ссылкам" at bounding box center [376, 224] width 69 height 23
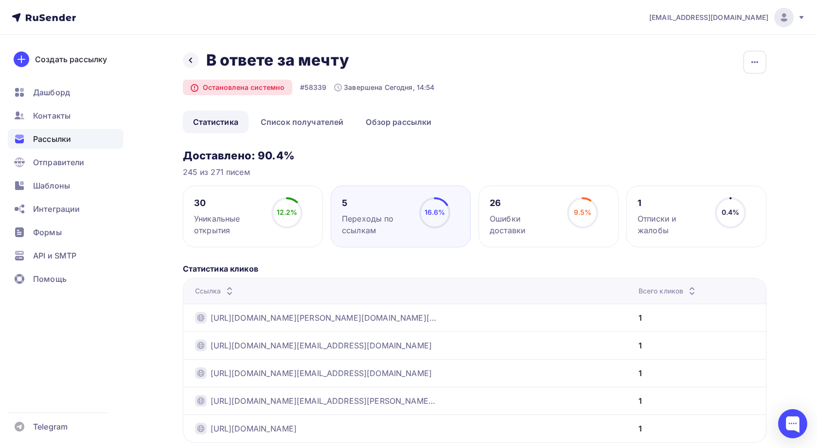
click at [46, 137] on span "Рассылки" at bounding box center [52, 139] width 38 height 12
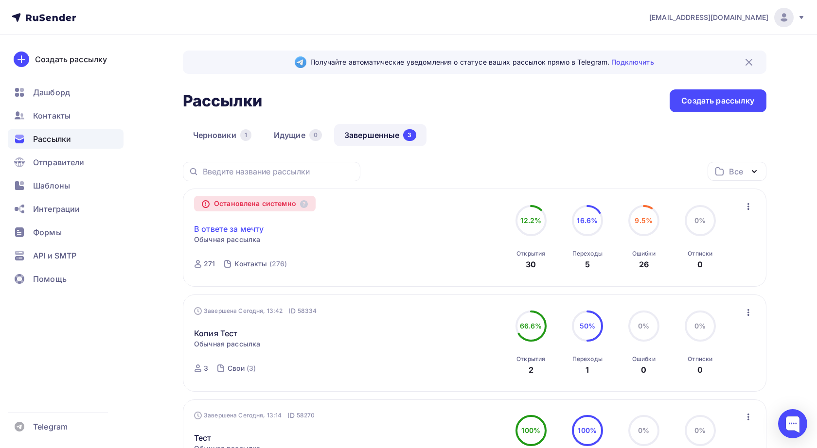
click at [237, 229] on link "В ответе за мечту" at bounding box center [229, 229] width 70 height 12
